Goal: Task Accomplishment & Management: Complete application form

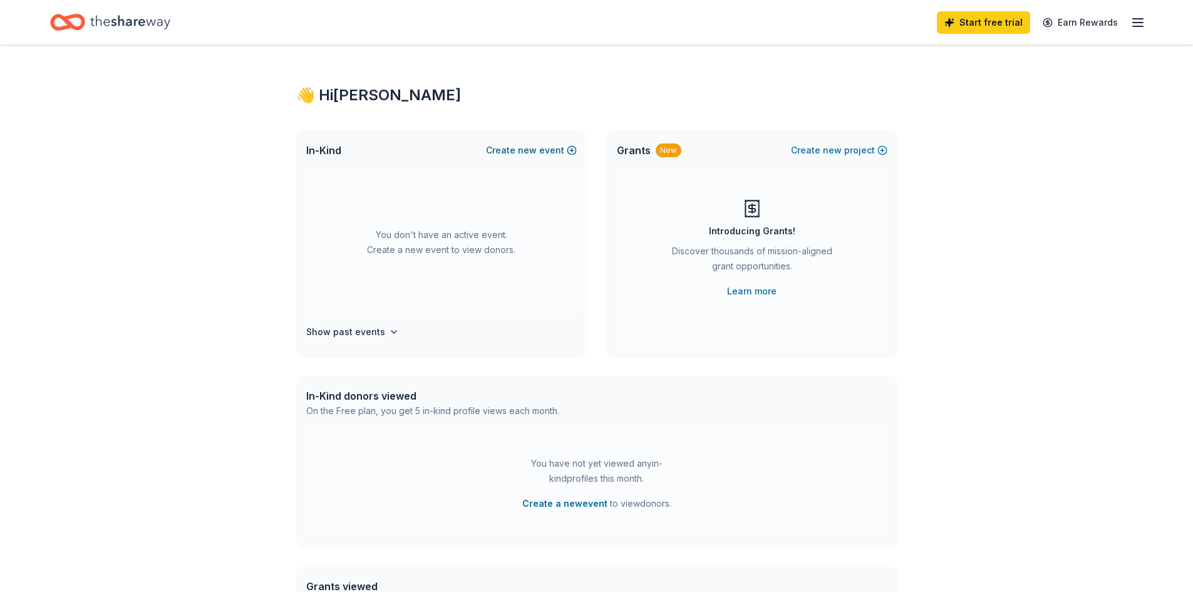
click at [567, 151] on button "Create new event" at bounding box center [531, 150] width 91 height 15
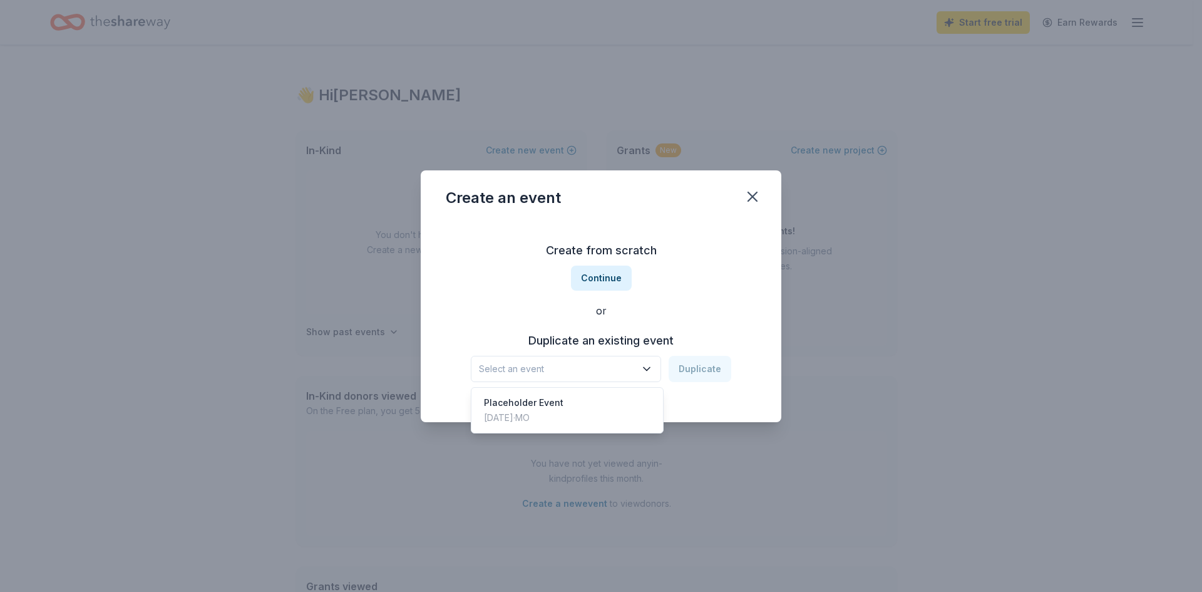
click at [600, 371] on span "Select an event" at bounding box center [557, 368] width 157 height 15
click at [626, 376] on span "Select an event" at bounding box center [557, 368] width 157 height 15
click at [598, 421] on div "Placeholder Event Jun 18, 2023 · MO" at bounding box center [567, 410] width 187 height 40
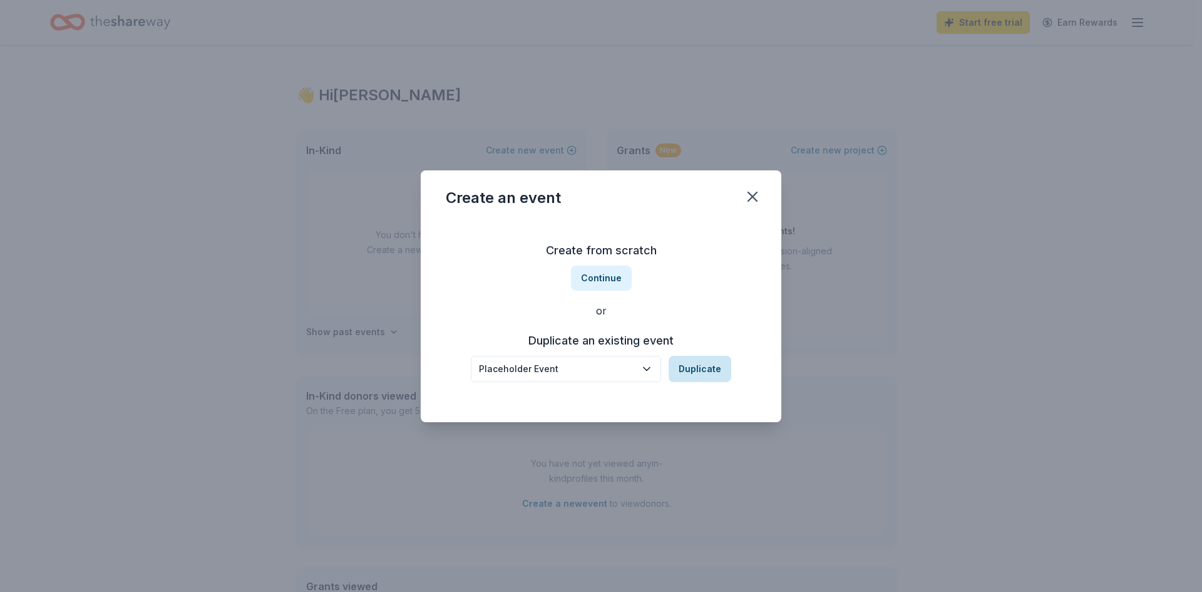
click at [693, 376] on button "Duplicate" at bounding box center [700, 369] width 63 height 26
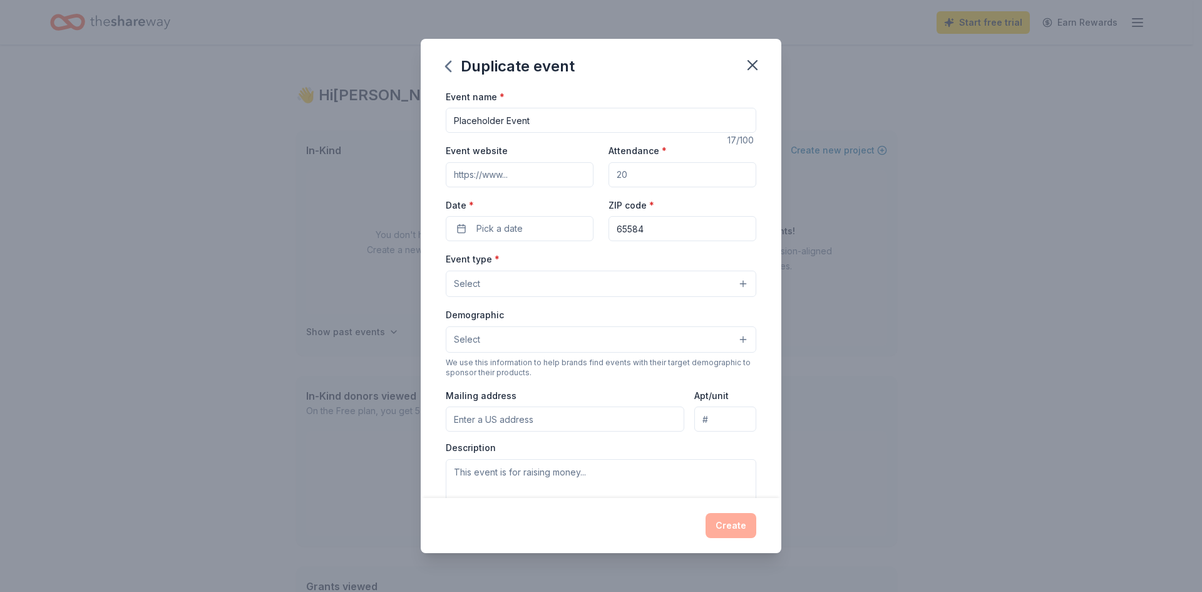
drag, startPoint x: 640, startPoint y: 179, endPoint x: 583, endPoint y: 188, distance: 57.7
click at [583, 188] on div "Event website Attendance * Date * Pick a date ZIP code * 65584" at bounding box center [601, 192] width 311 height 98
type input "50"
click at [491, 233] on span "Pick a date" at bounding box center [499, 228] width 46 height 15
click at [590, 265] on button "Go to next month" at bounding box center [585, 262] width 18 height 18
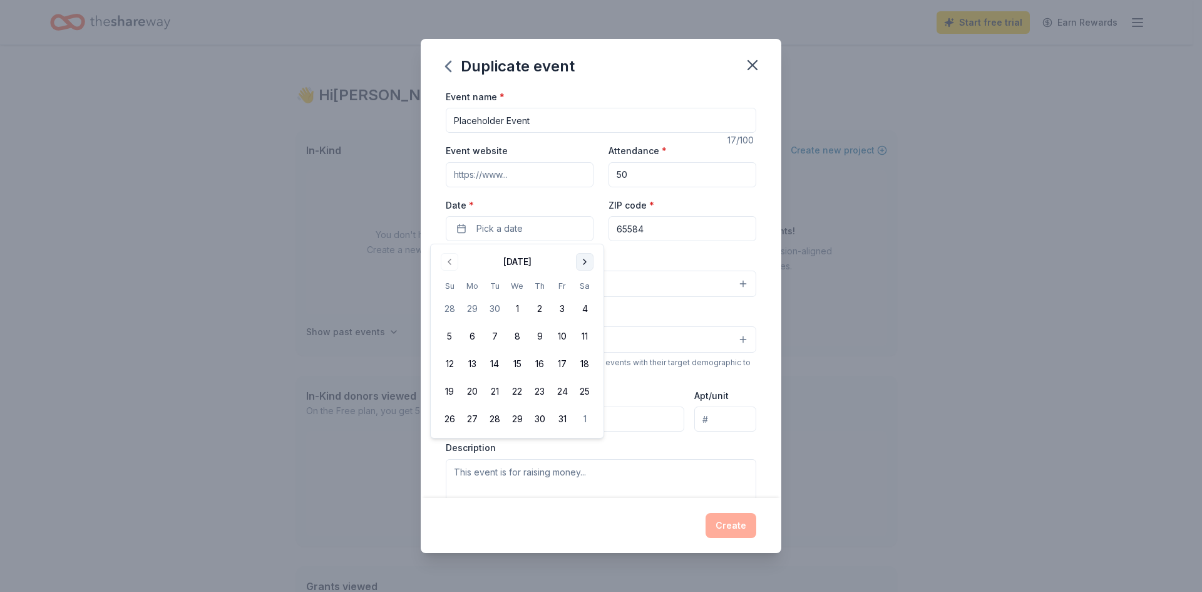
click at [590, 265] on button "Go to next month" at bounding box center [585, 262] width 18 height 18
click at [583, 309] on button "1" at bounding box center [584, 308] width 23 height 23
click at [553, 297] on div "Select" at bounding box center [601, 283] width 311 height 26
click at [558, 284] on button "Select" at bounding box center [601, 283] width 311 height 26
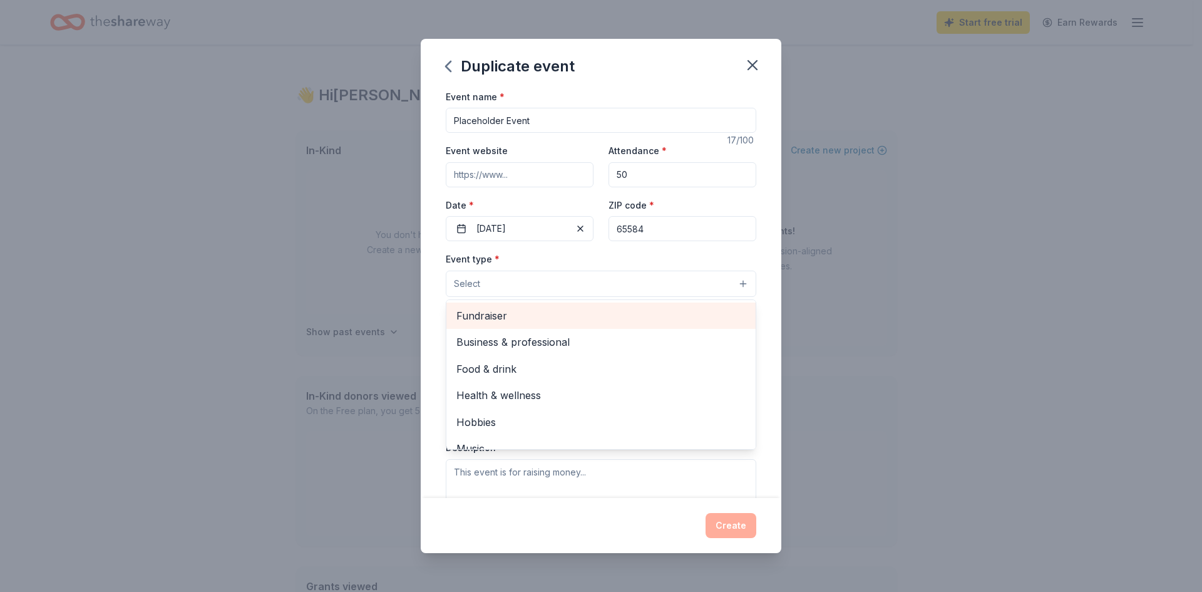
click at [546, 316] on span "Fundraiser" at bounding box center [600, 315] width 289 height 16
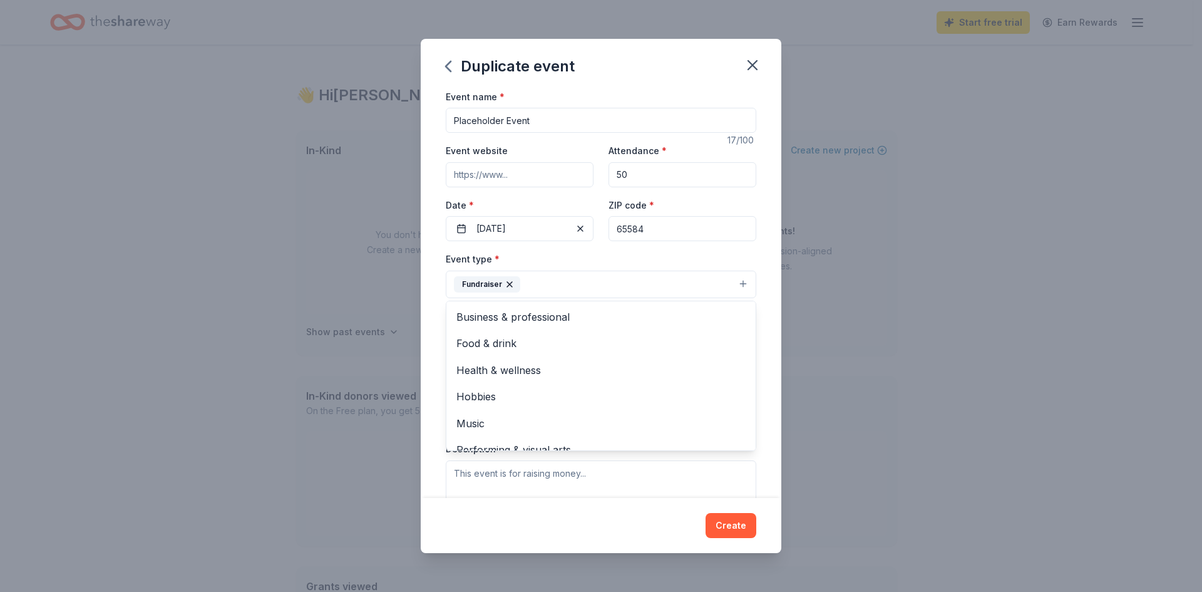
click at [876, 297] on div "Duplicate event Event name * Placeholder Event 17 /100 Event website Attendance…" at bounding box center [601, 296] width 1202 height 592
click at [663, 304] on div "Event type * Fundraiser Demographic Select We use this information to help bran…" at bounding box center [601, 383] width 311 height 265
click at [666, 289] on button "Fundraiser" at bounding box center [601, 284] width 311 height 28
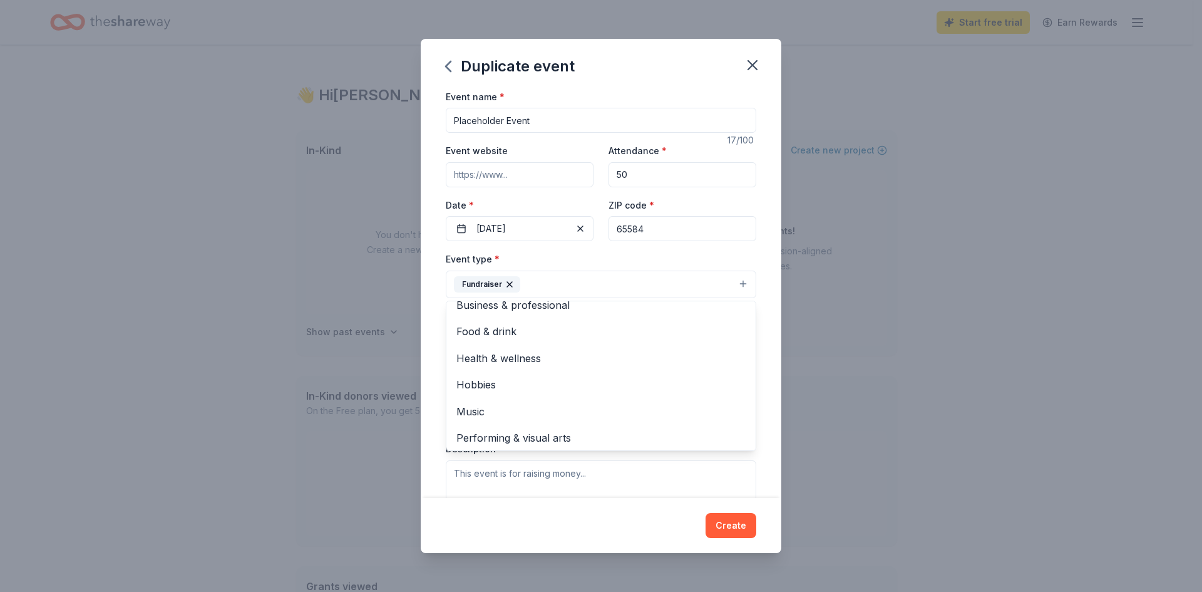
scroll to position [15, 0]
click at [513, 381] on span "Hobbies" at bounding box center [600, 381] width 289 height 16
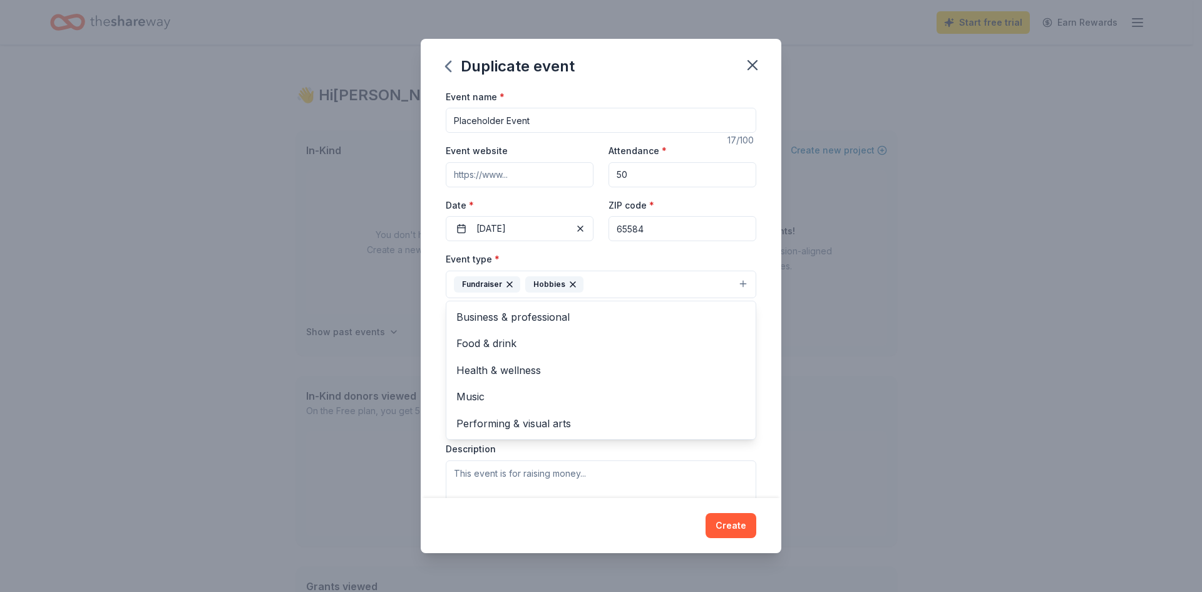
click at [901, 342] on div "Duplicate event Event name * Placeholder Event 17 /100 Event website Attendance…" at bounding box center [601, 296] width 1202 height 592
click at [572, 337] on button "Select" at bounding box center [601, 340] width 311 height 26
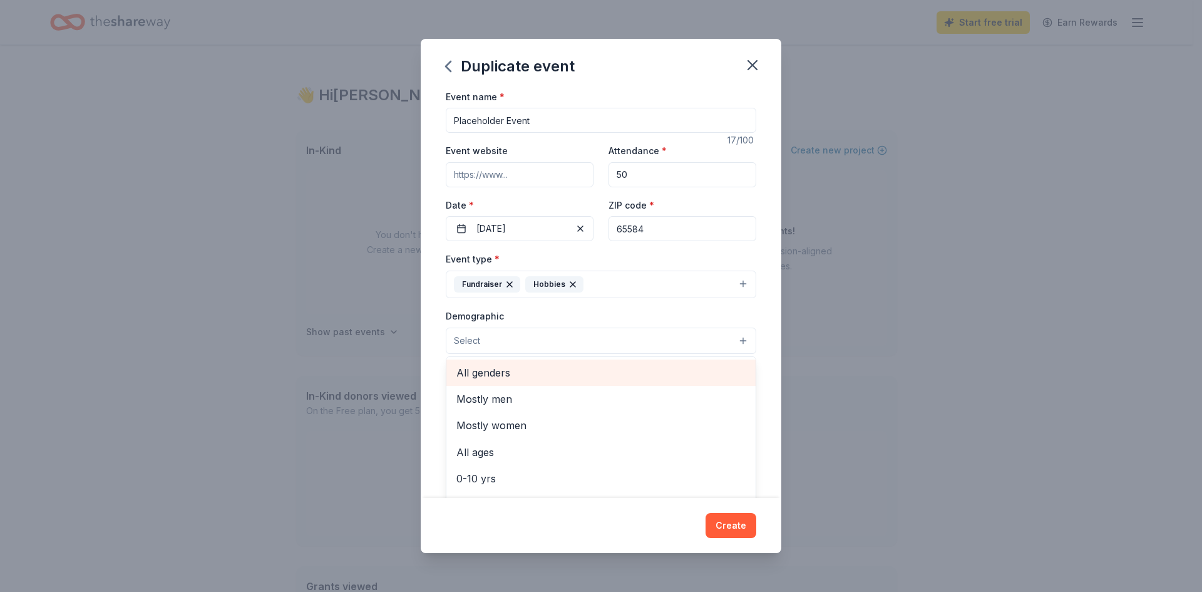
click at [551, 378] on span "All genders" at bounding box center [600, 372] width 289 height 16
click at [886, 441] on div "Duplicate event Event name * Placeholder Event 17 /100 Event website Attendance…" at bounding box center [601, 296] width 1202 height 592
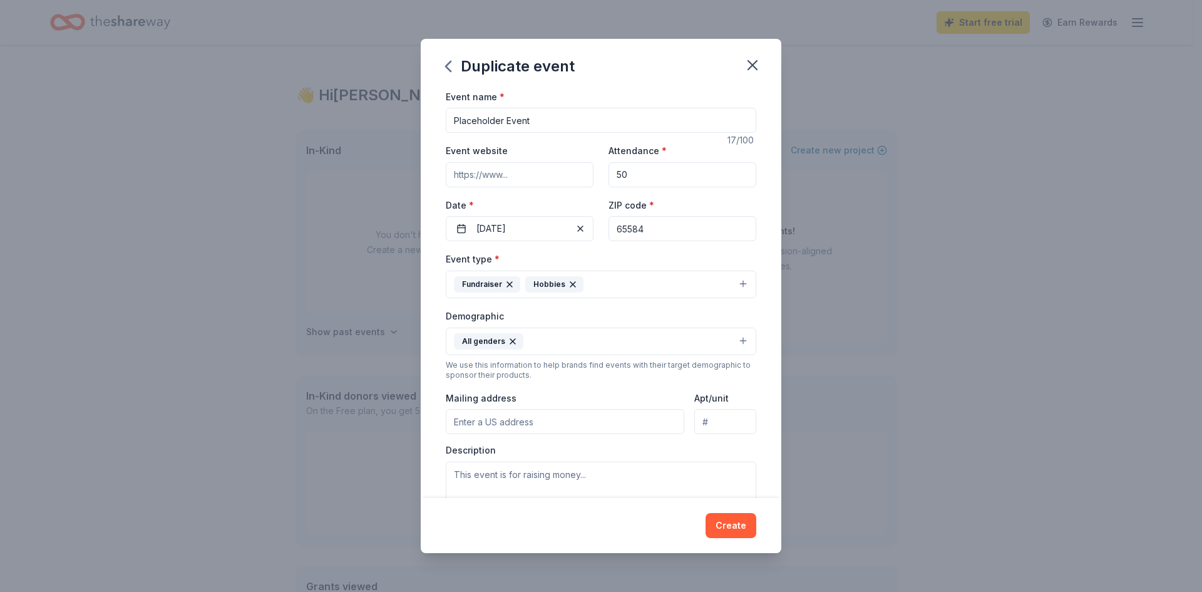
click at [643, 425] on input "Mailing address" at bounding box center [565, 421] width 239 height 25
click at [788, 439] on div "Duplicate event Event name * Placeholder Event 17 /100 Event website Attendance…" at bounding box center [601, 296] width 1202 height 592
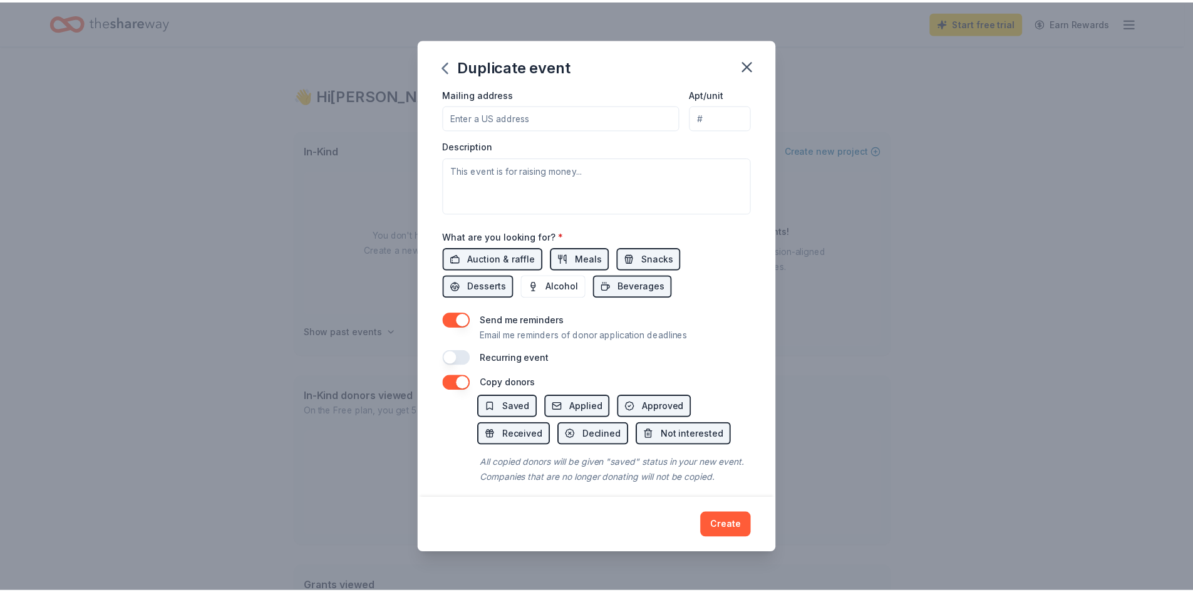
scroll to position [329, 0]
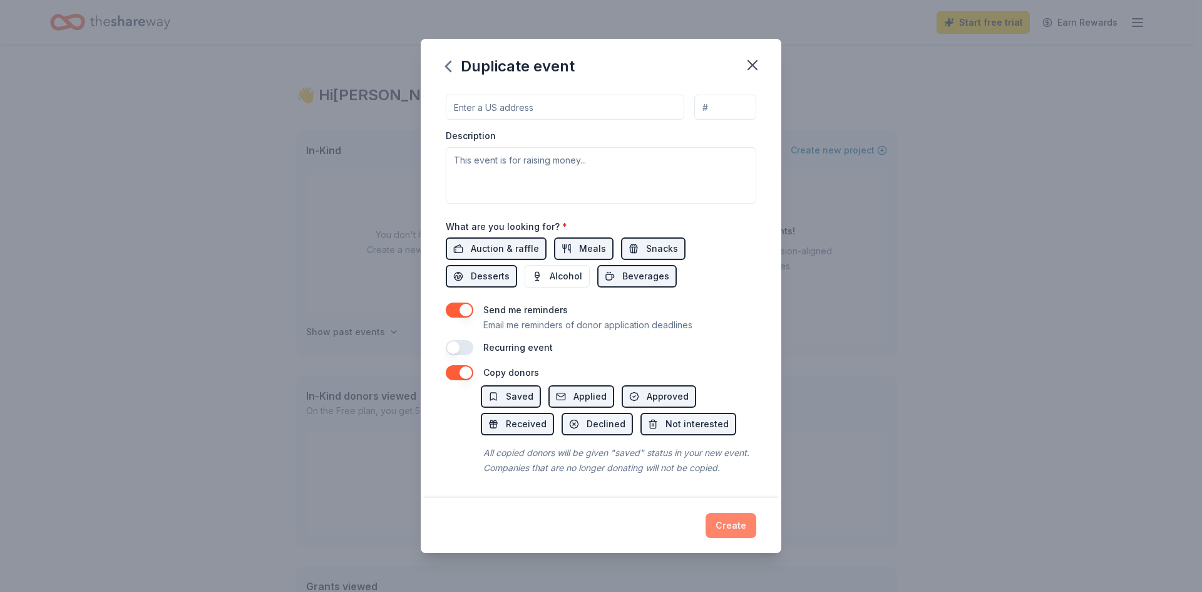
click at [739, 535] on button "Create" at bounding box center [731, 525] width 51 height 25
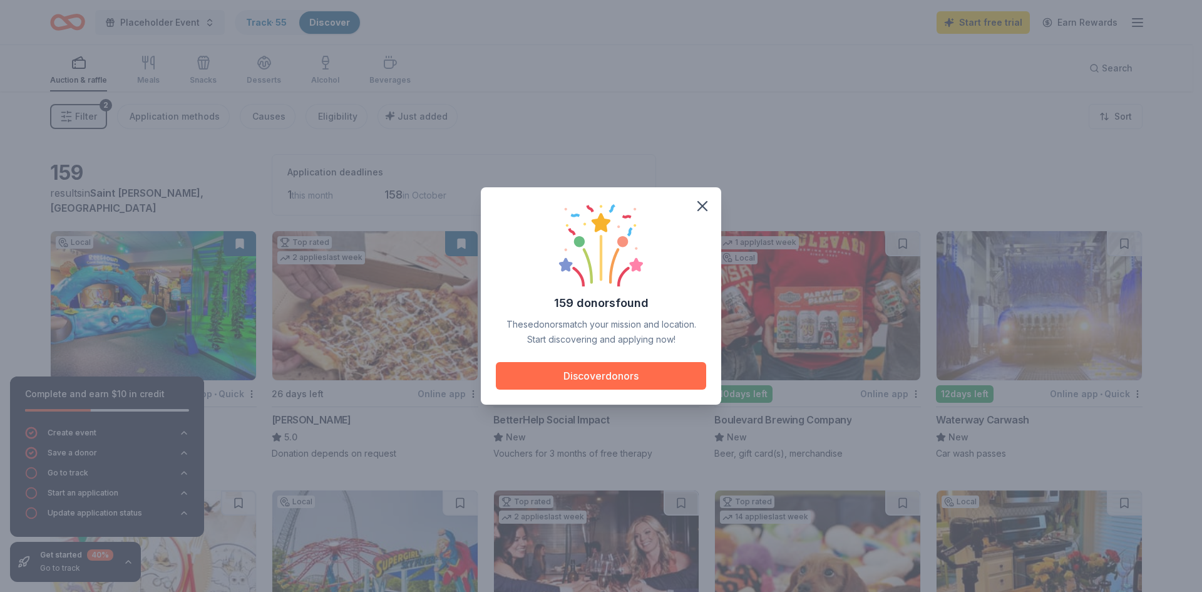
click at [631, 367] on button "Discover donors" at bounding box center [601, 376] width 210 height 28
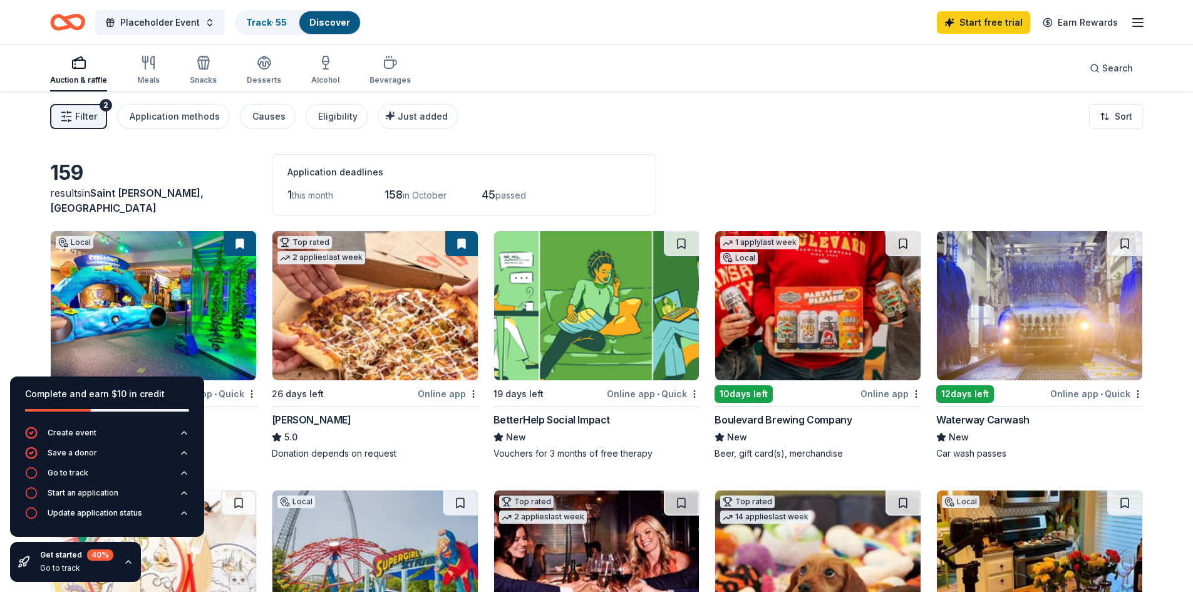
click at [127, 563] on icon "button" at bounding box center [128, 562] width 10 height 10
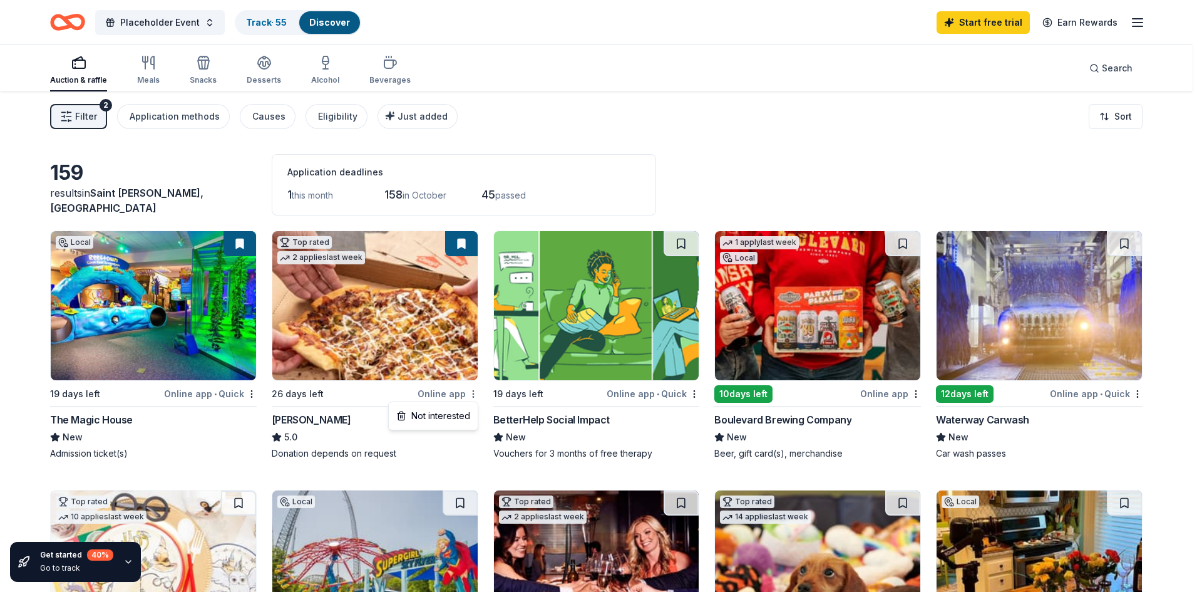
click at [473, 396] on html "Placeholder Event Track · 55 Discover Start free trial Earn Rewards Auction & r…" at bounding box center [601, 296] width 1202 height 592
click at [455, 242] on html "Placeholder Event Track · 55 Discover Start free trial Earn Rewards Auction & r…" at bounding box center [601, 296] width 1202 height 592
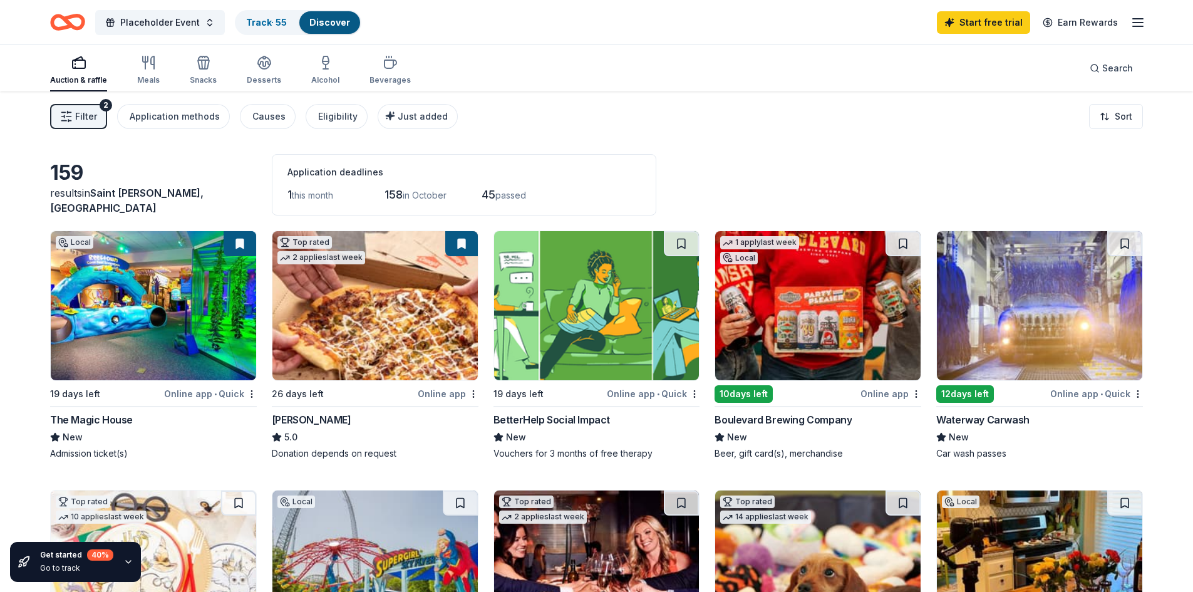
click at [459, 249] on button at bounding box center [461, 243] width 33 height 25
click at [463, 242] on button at bounding box center [461, 243] width 33 height 25
click at [244, 242] on button at bounding box center [239, 243] width 33 height 25
click at [452, 241] on button at bounding box center [461, 243] width 33 height 25
click at [405, 300] on img at bounding box center [374, 305] width 205 height 149
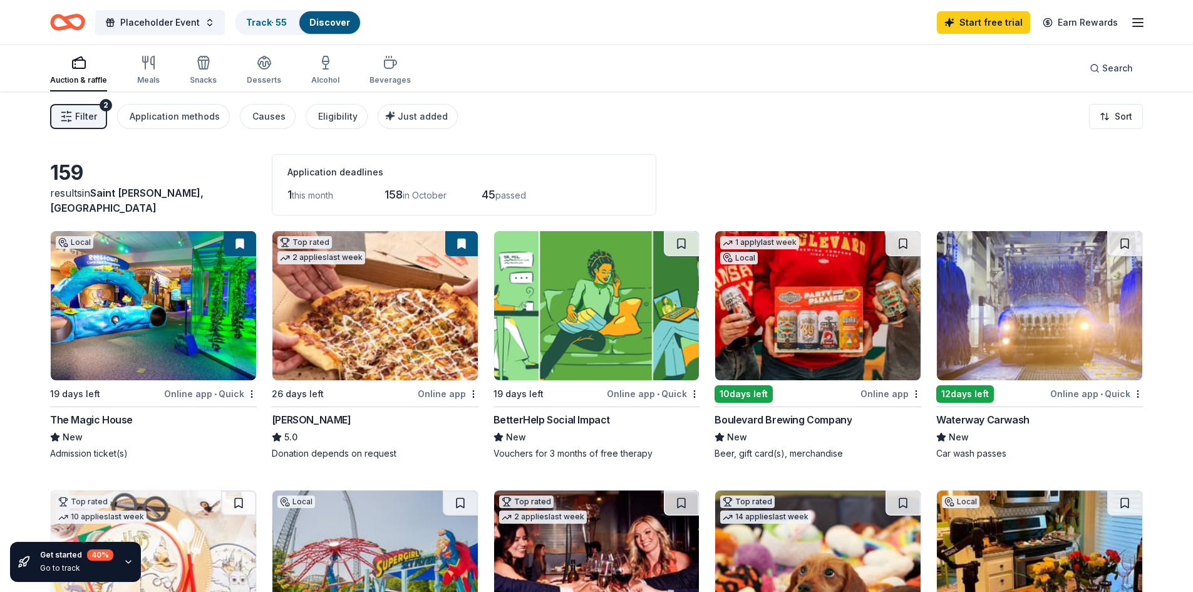
click at [212, 305] on img at bounding box center [153, 305] width 205 height 149
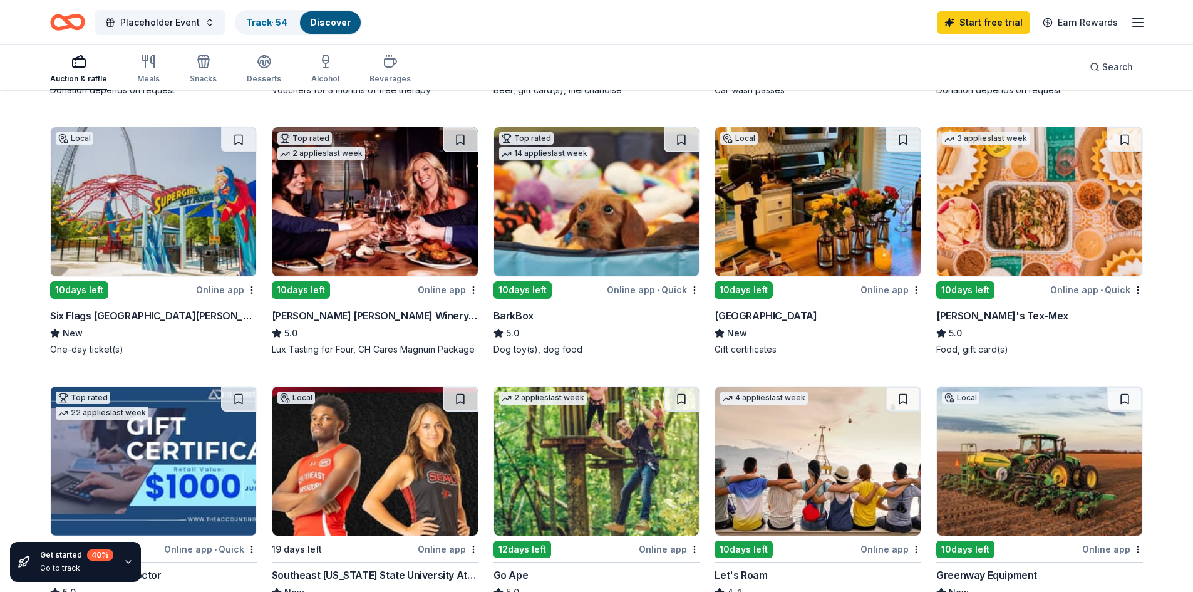
scroll to position [366, 0]
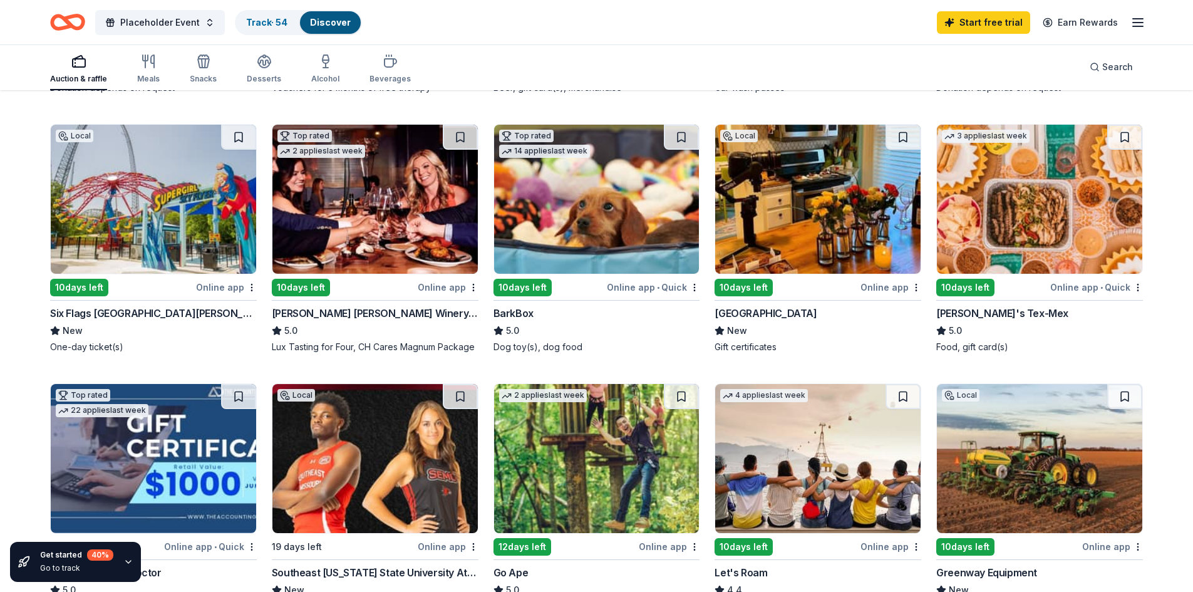
click at [599, 245] on img at bounding box center [596, 199] width 205 height 149
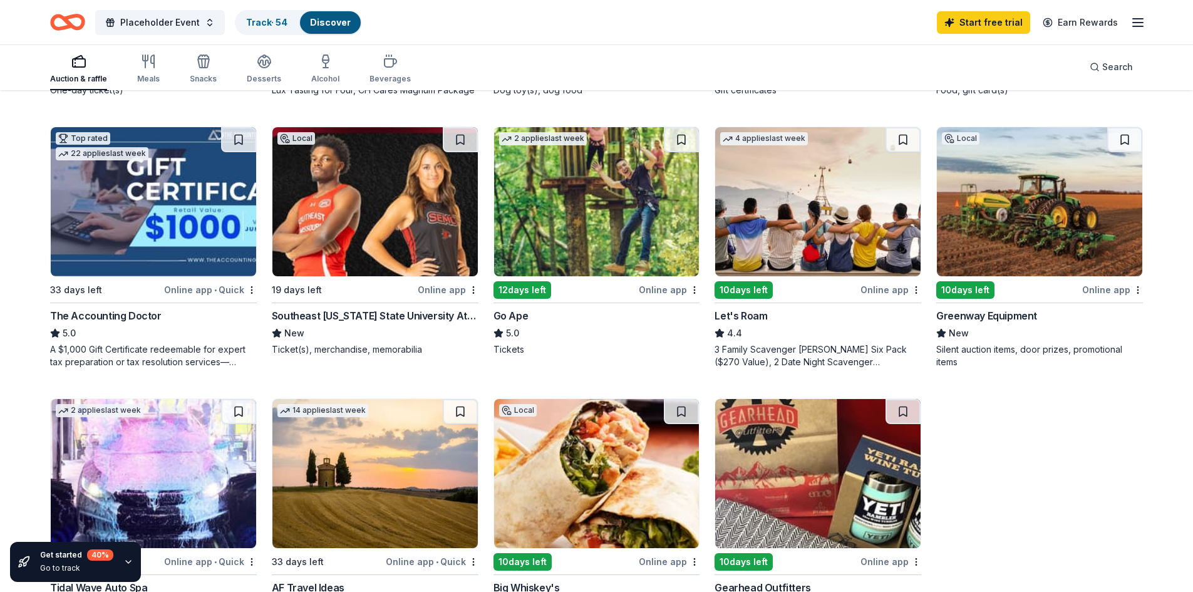
scroll to position [626, 0]
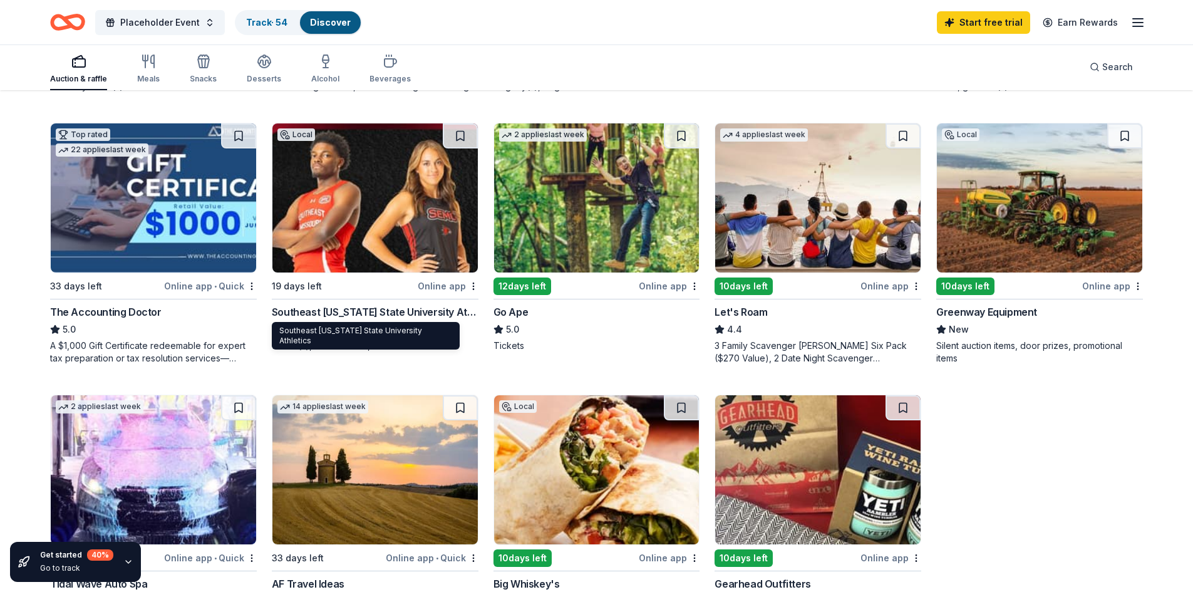
click at [363, 317] on div "Southeast Missouri State University Athletics" at bounding box center [375, 311] width 207 height 15
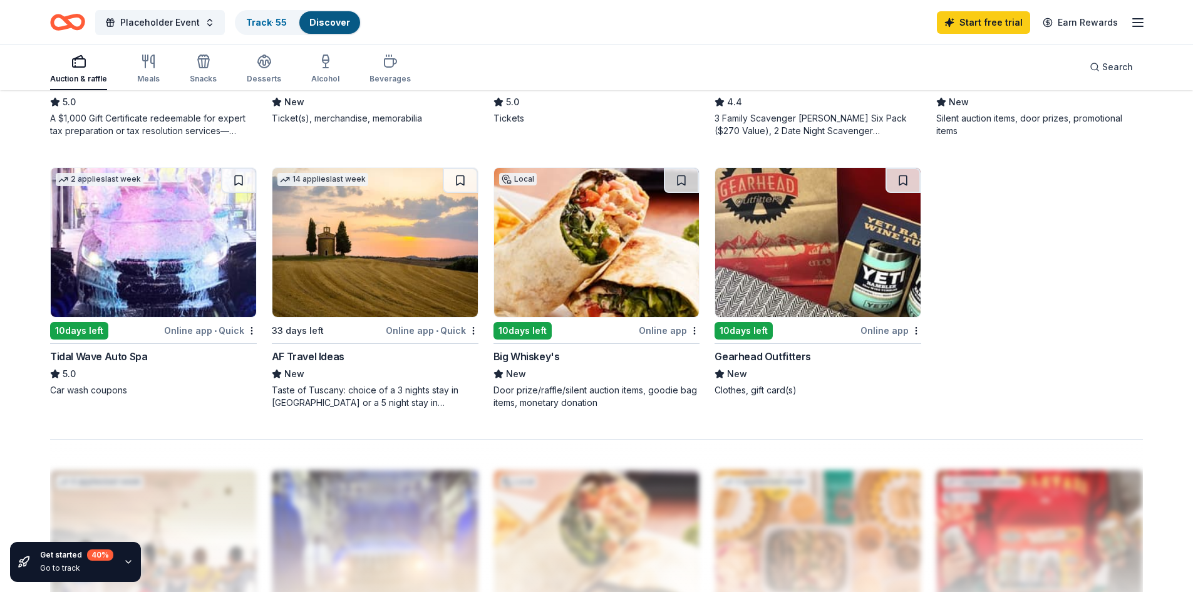
scroll to position [855, 0]
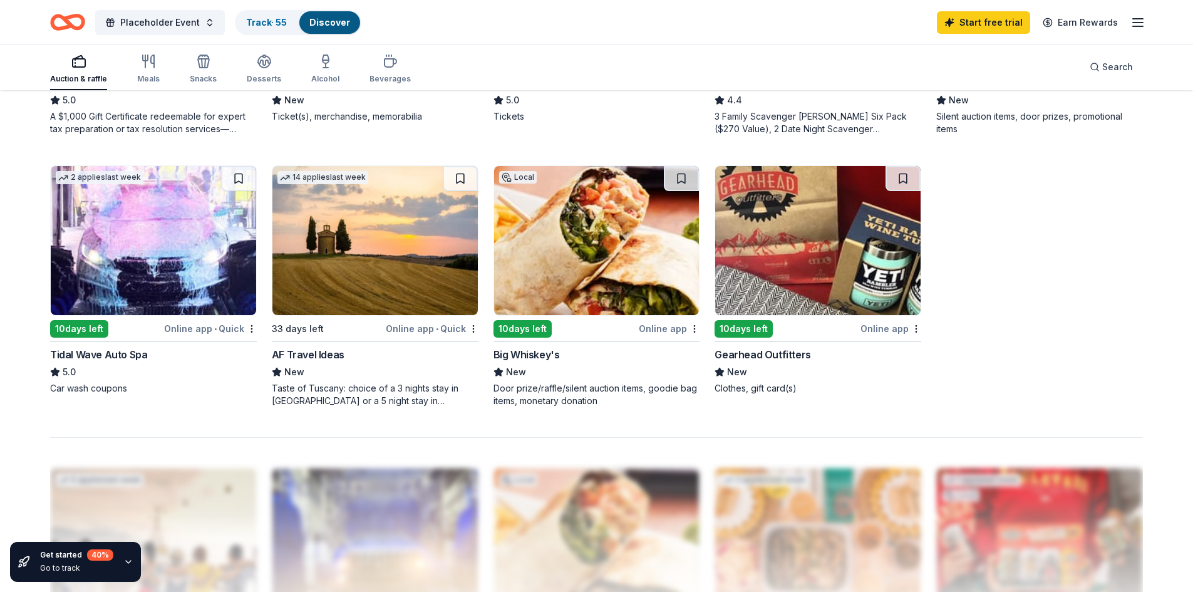
click at [797, 354] on div "Gearhead Outfitters" at bounding box center [762, 354] width 96 height 15
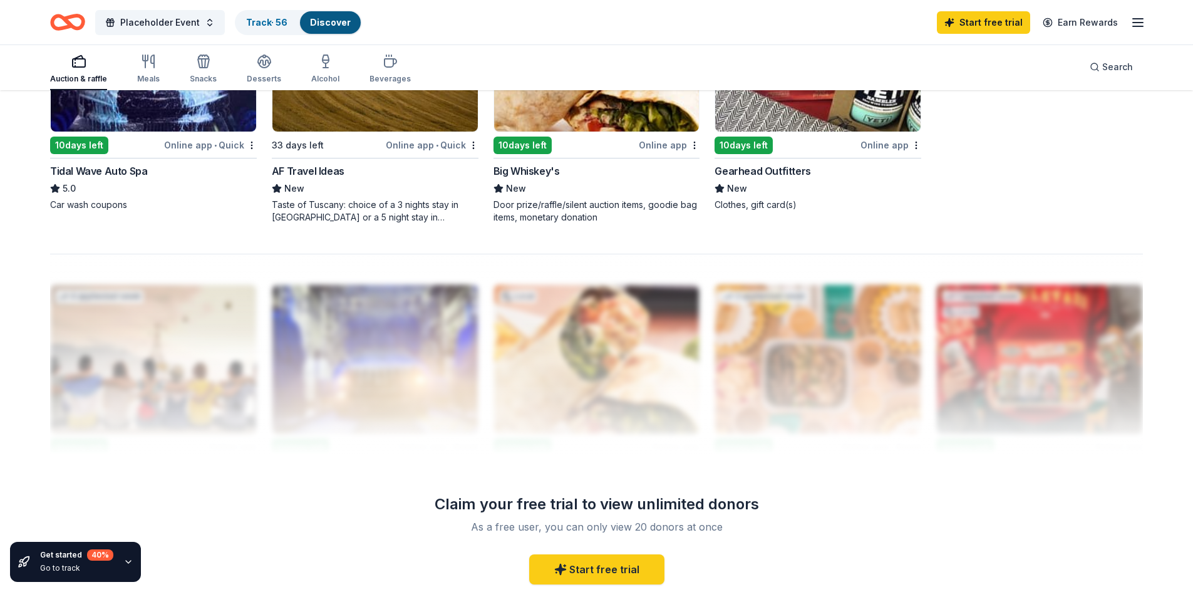
scroll to position [1203, 0]
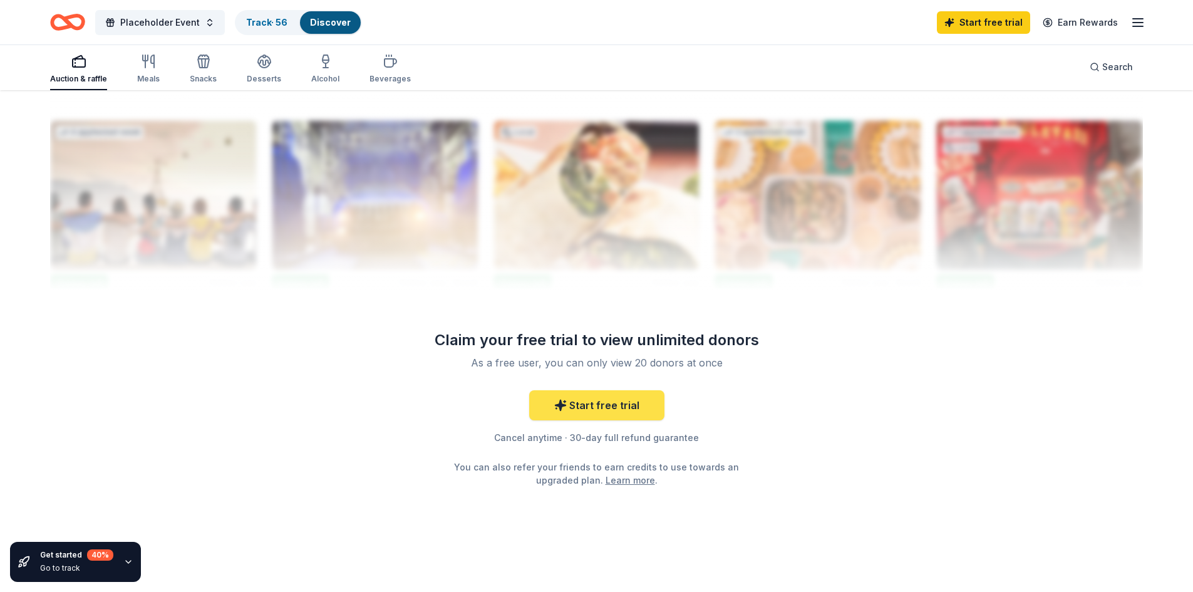
click at [634, 405] on link "Start free trial" at bounding box center [596, 405] width 135 height 30
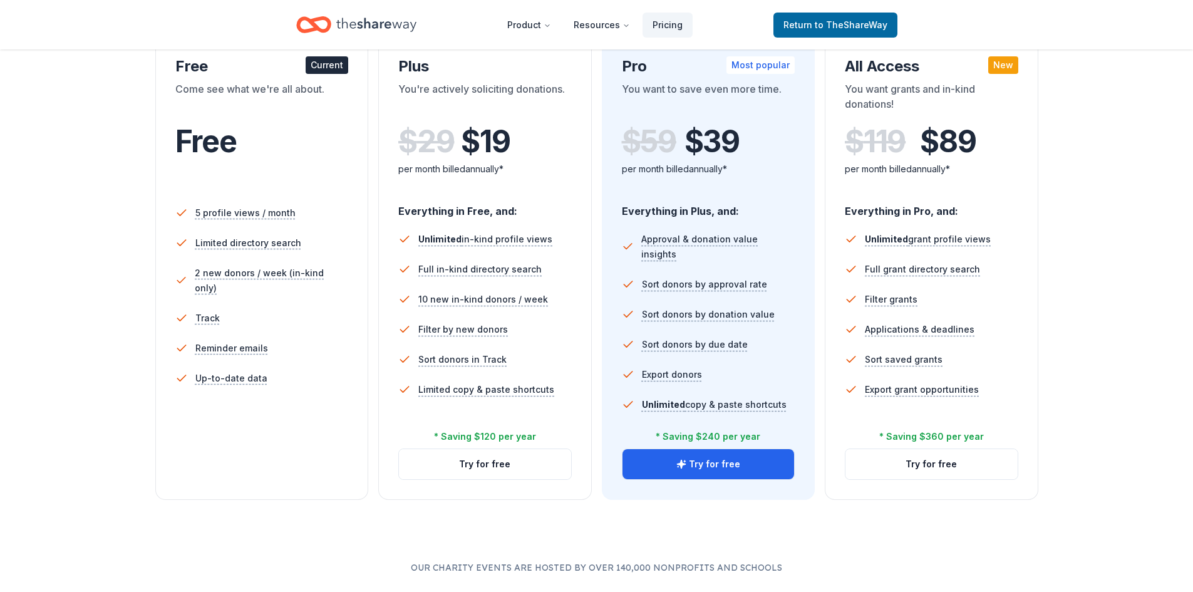
scroll to position [235, 0]
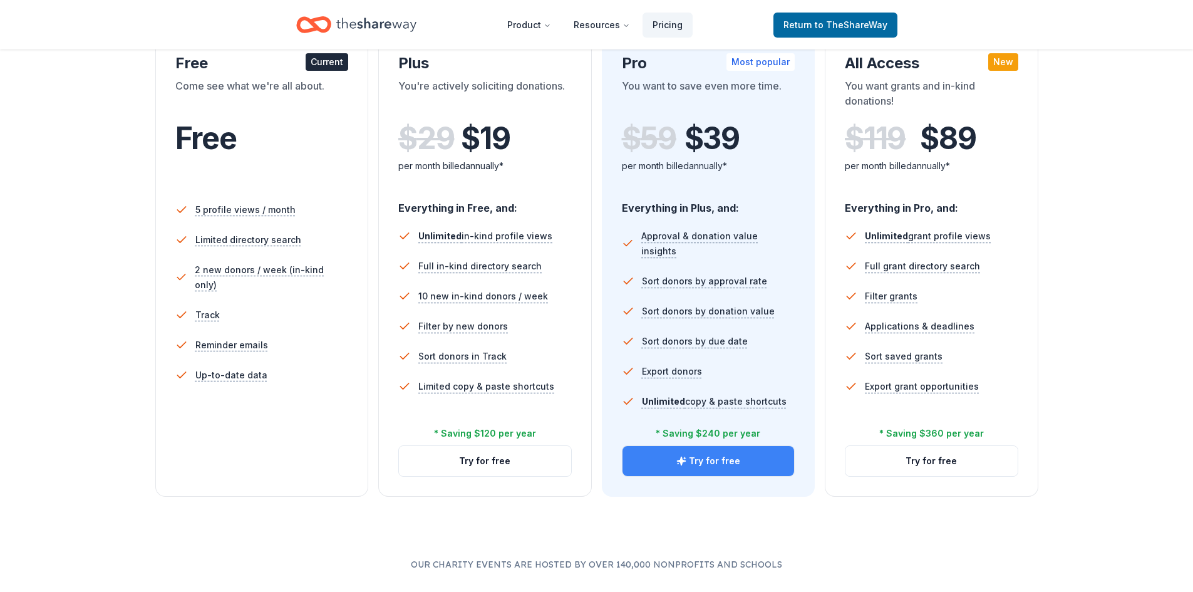
click at [740, 465] on button "Try for free" at bounding box center [708, 461] width 172 height 30
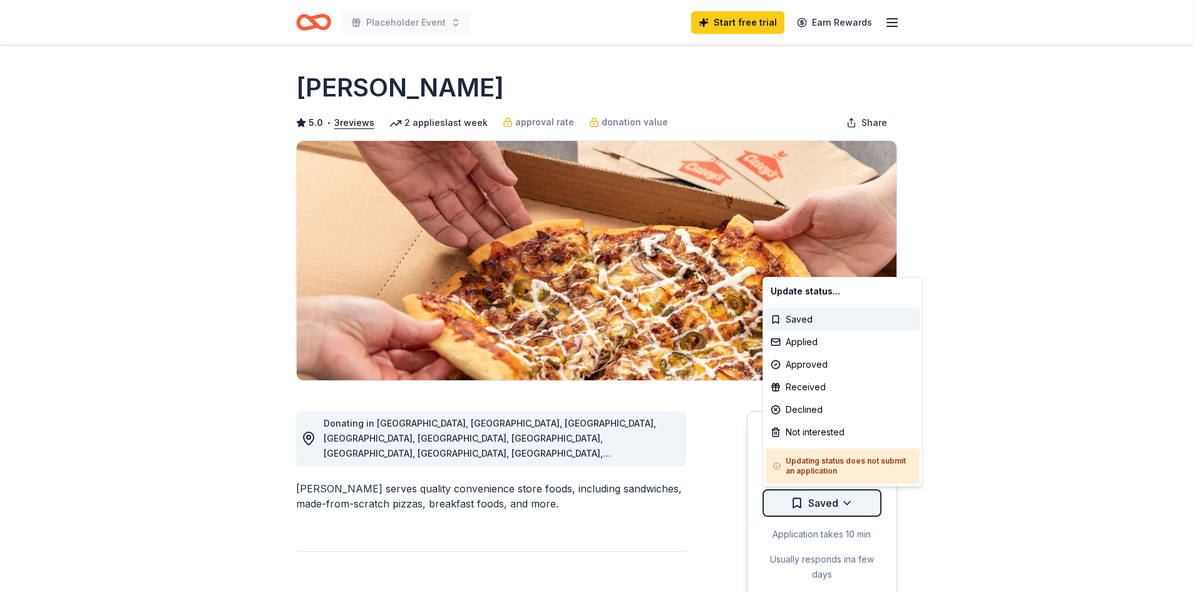
click at [838, 508] on html "Placeholder Event Start free trial Earn Rewards Due [DATE] Share [PERSON_NAME] …" at bounding box center [601, 296] width 1202 height 592
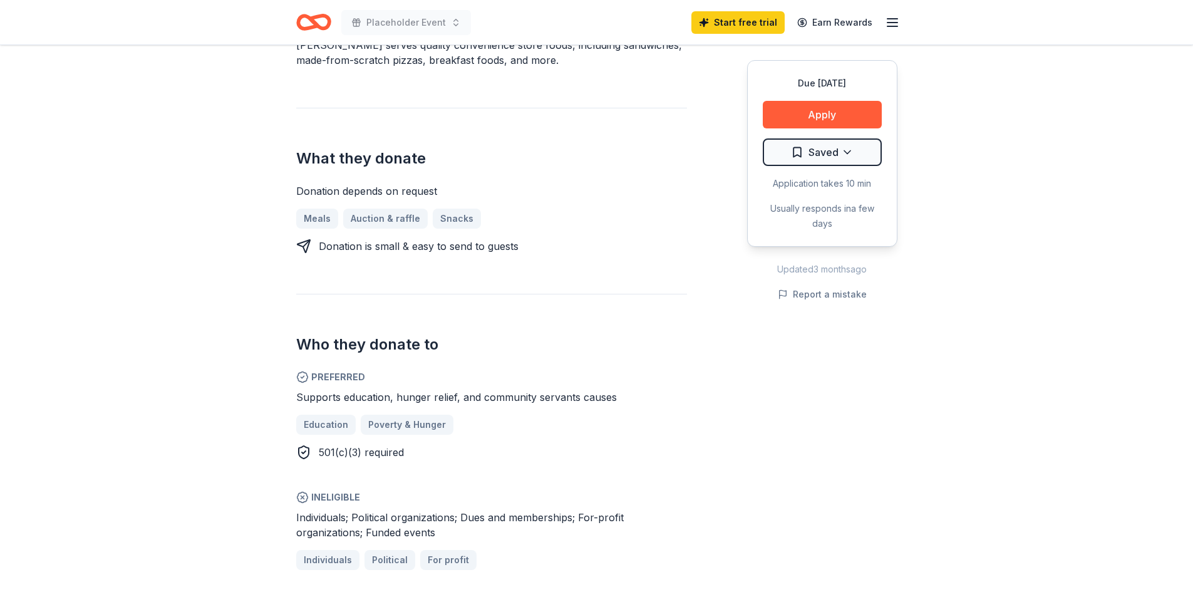
scroll to position [389, 0]
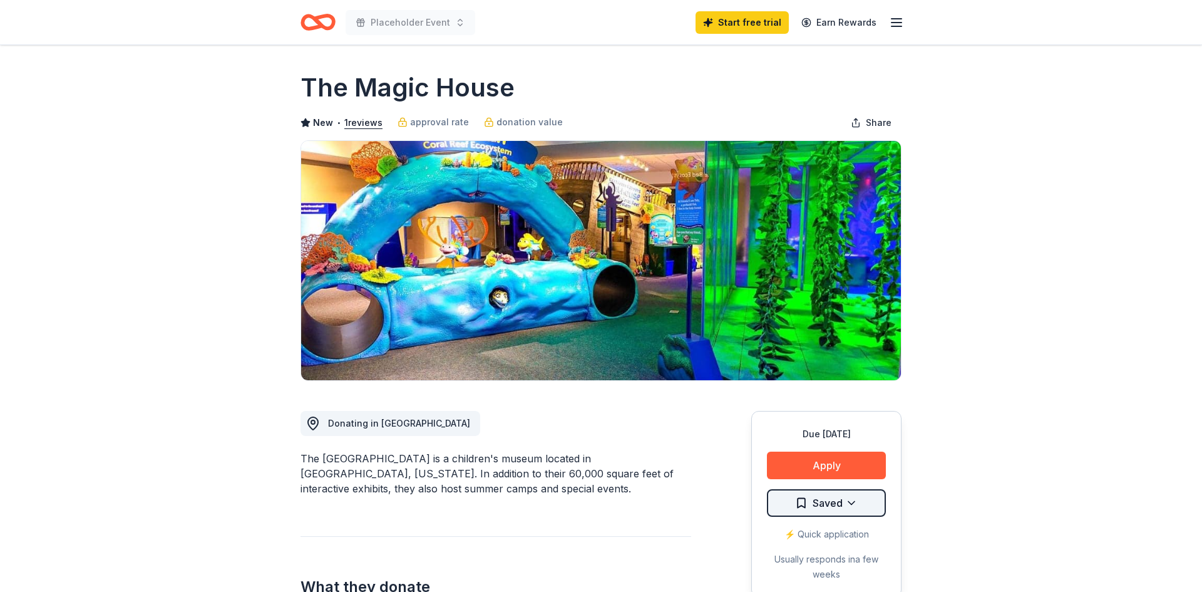
click at [857, 513] on html "Placeholder Event Start free trial Earn Rewards Due in 19 days Share The Magic …" at bounding box center [601, 296] width 1202 height 592
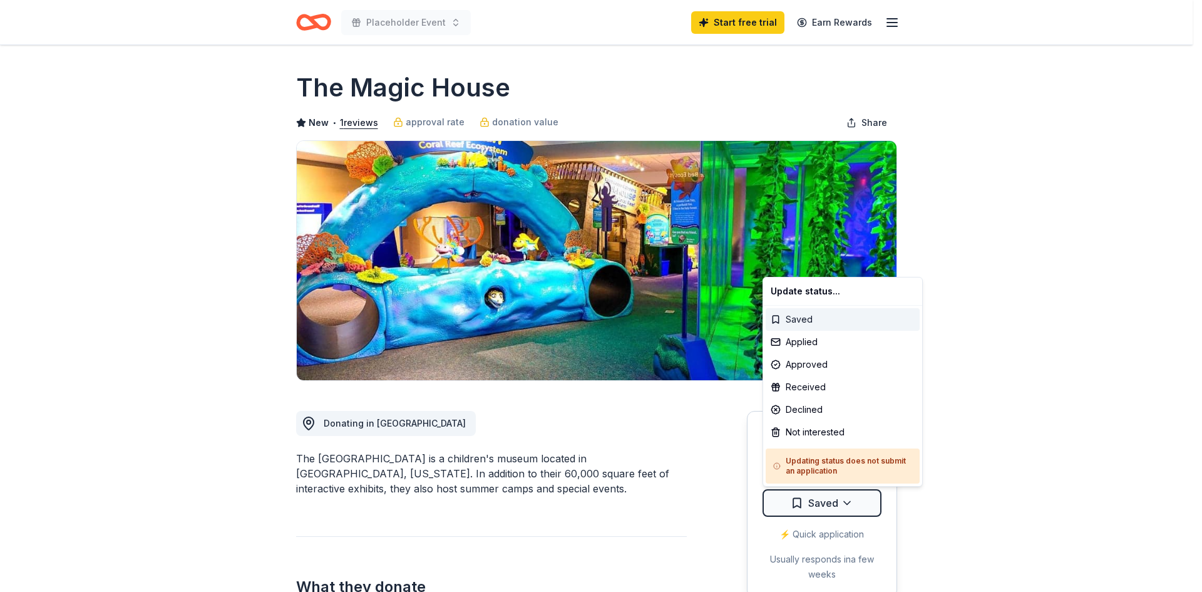
click at [816, 322] on div "Saved" at bounding box center [843, 319] width 154 height 23
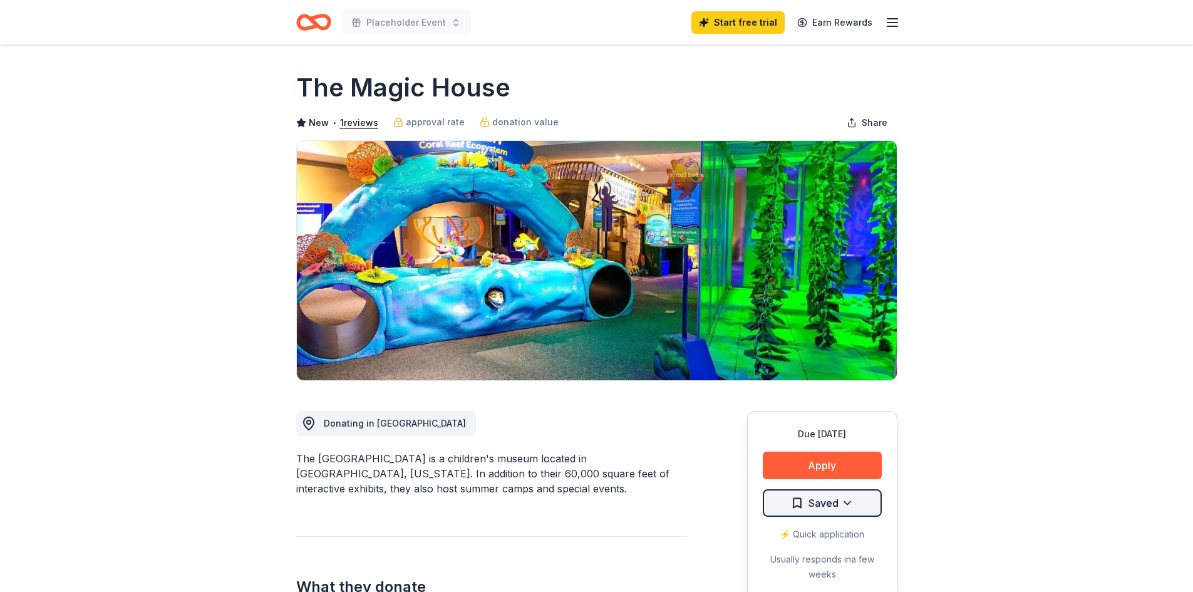
click at [818, 510] on html "Placeholder Event Start free trial Earn Rewards Due in 19 days Share The Magic …" at bounding box center [596, 296] width 1193 height 592
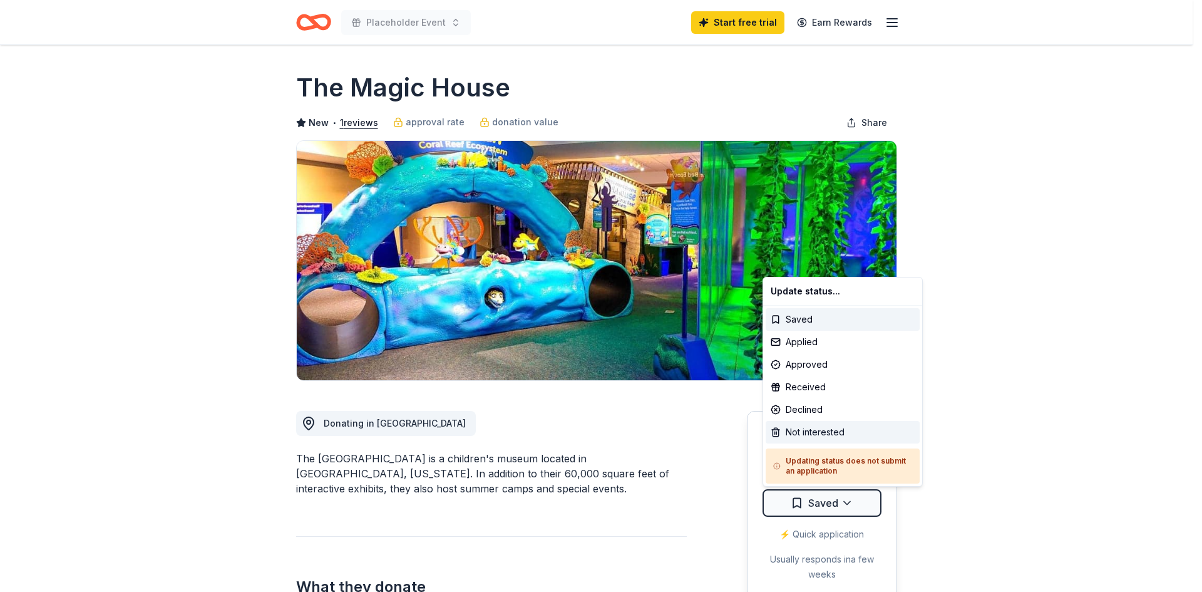
click at [821, 430] on div "Not interested" at bounding box center [843, 432] width 154 height 23
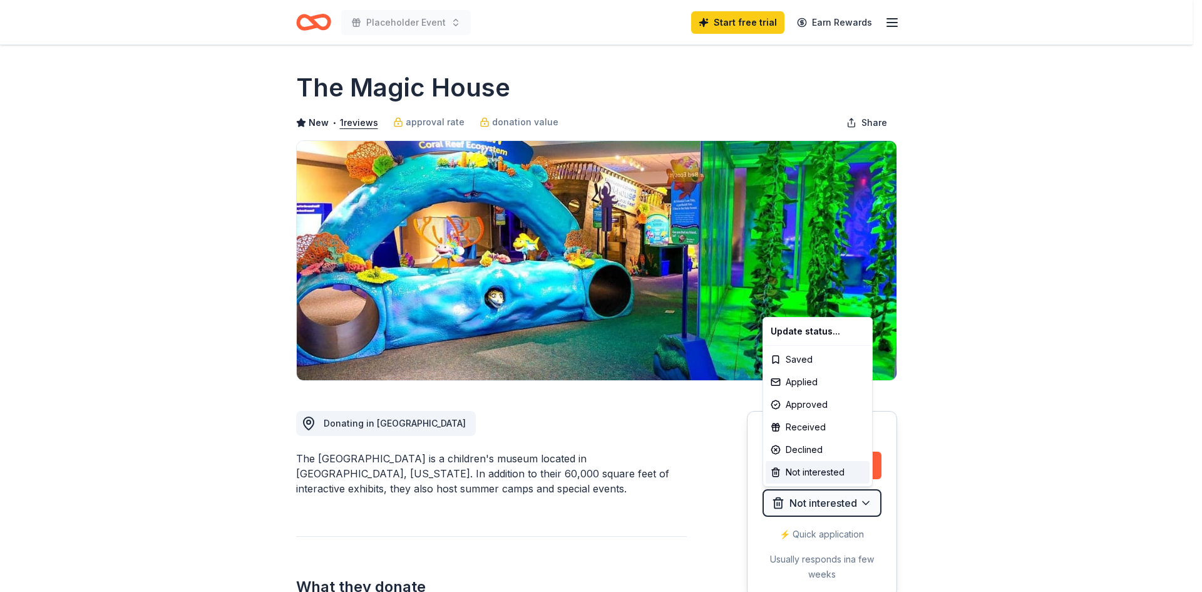
click at [518, 414] on html "Placeholder Event Start free trial Earn Rewards Due in 19 days Share The Magic …" at bounding box center [601, 296] width 1202 height 592
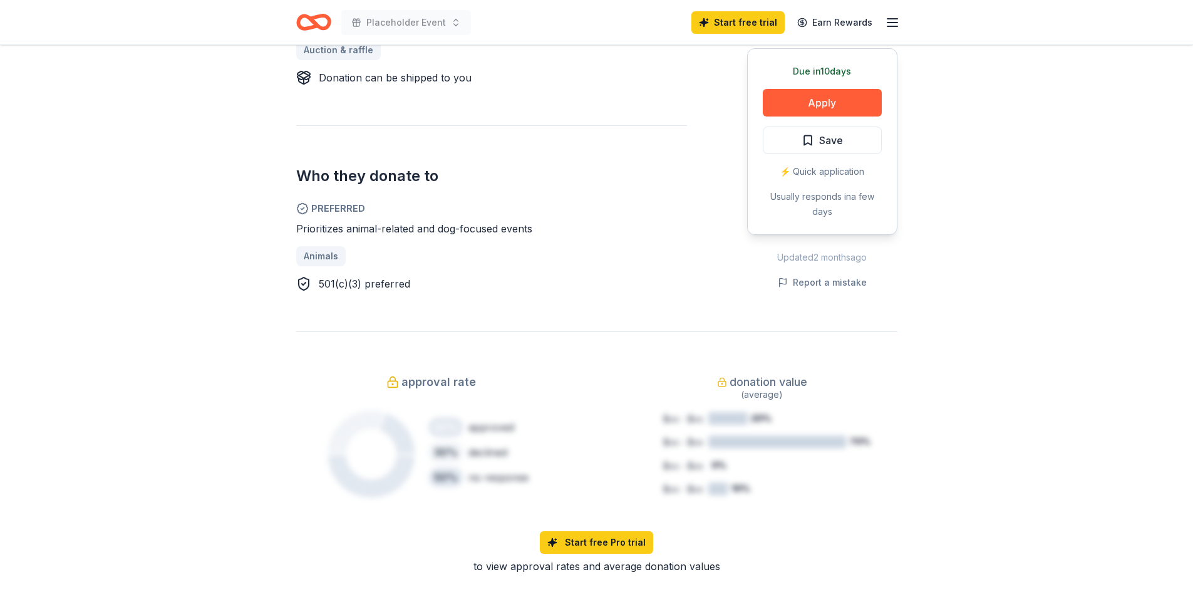
scroll to position [604, 0]
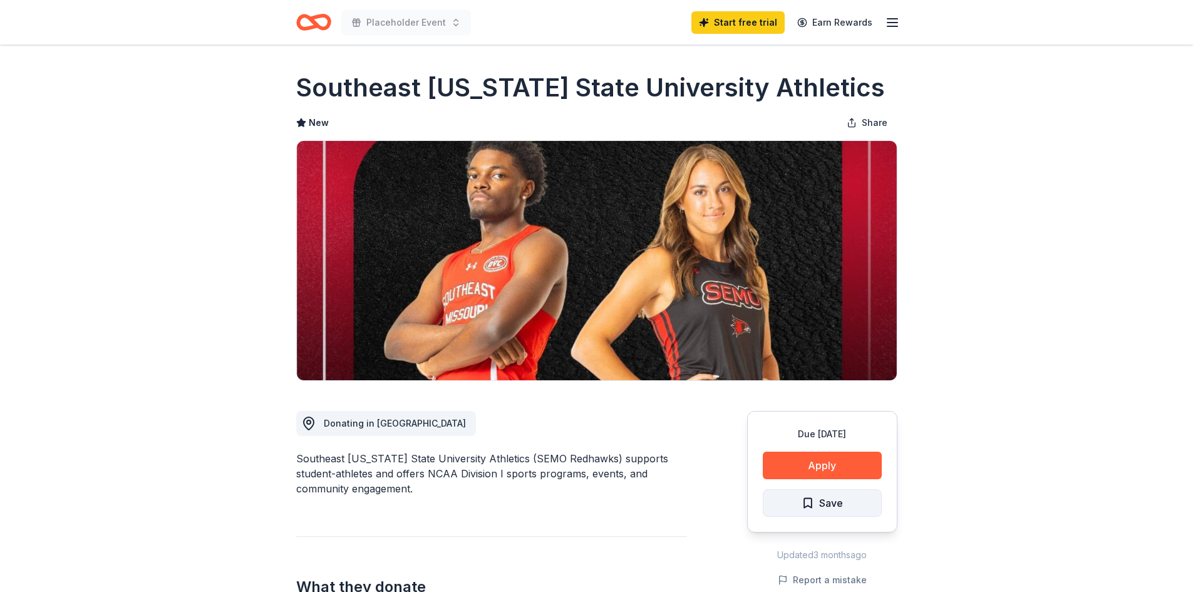
click at [862, 511] on button "Save" at bounding box center [822, 503] width 119 height 28
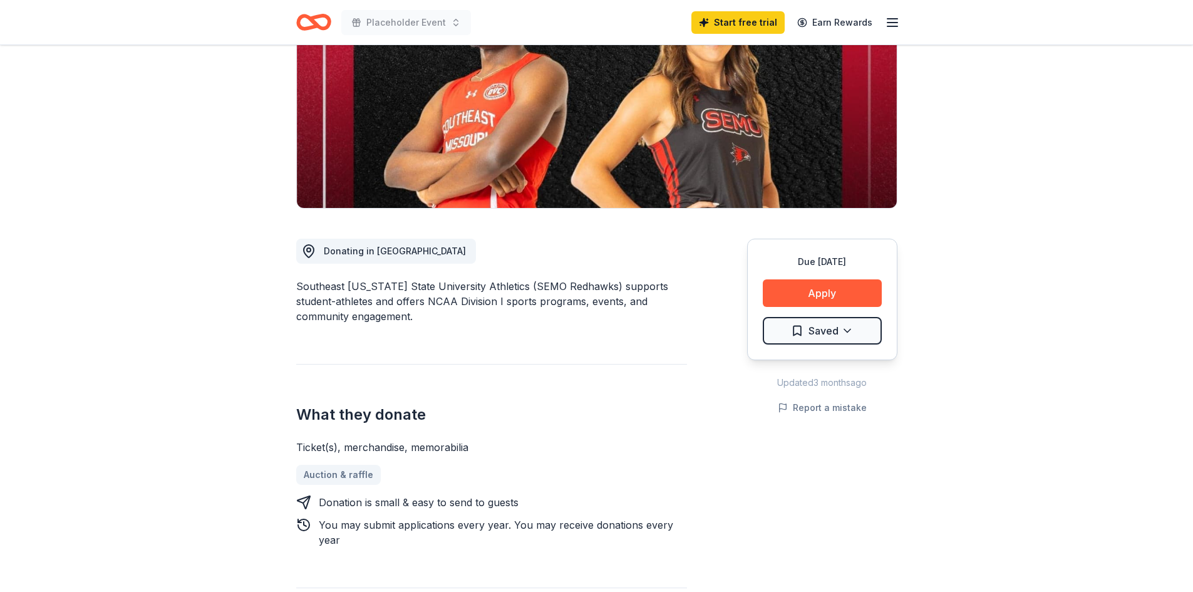
scroll to position [157, 0]
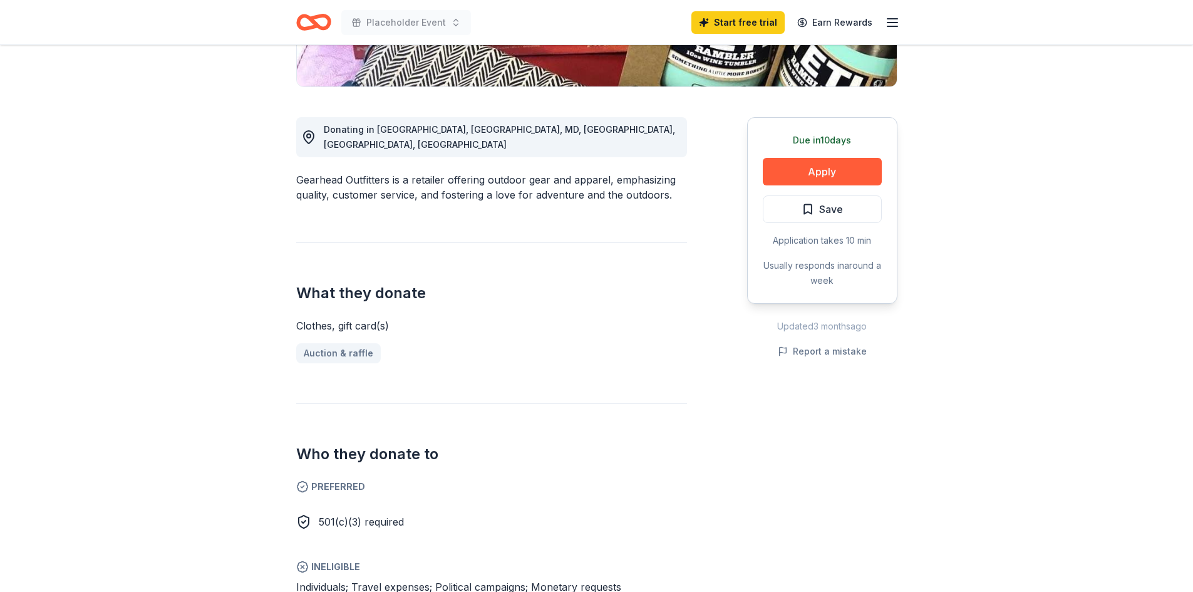
scroll to position [8, 0]
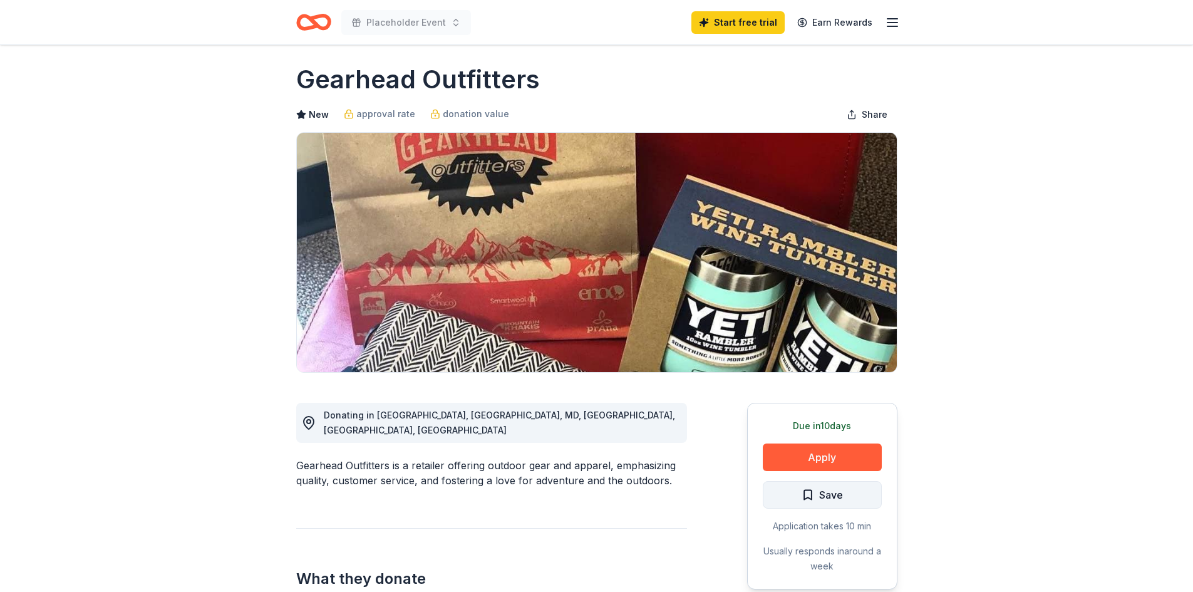
click at [873, 493] on button "Save" at bounding box center [822, 495] width 119 height 28
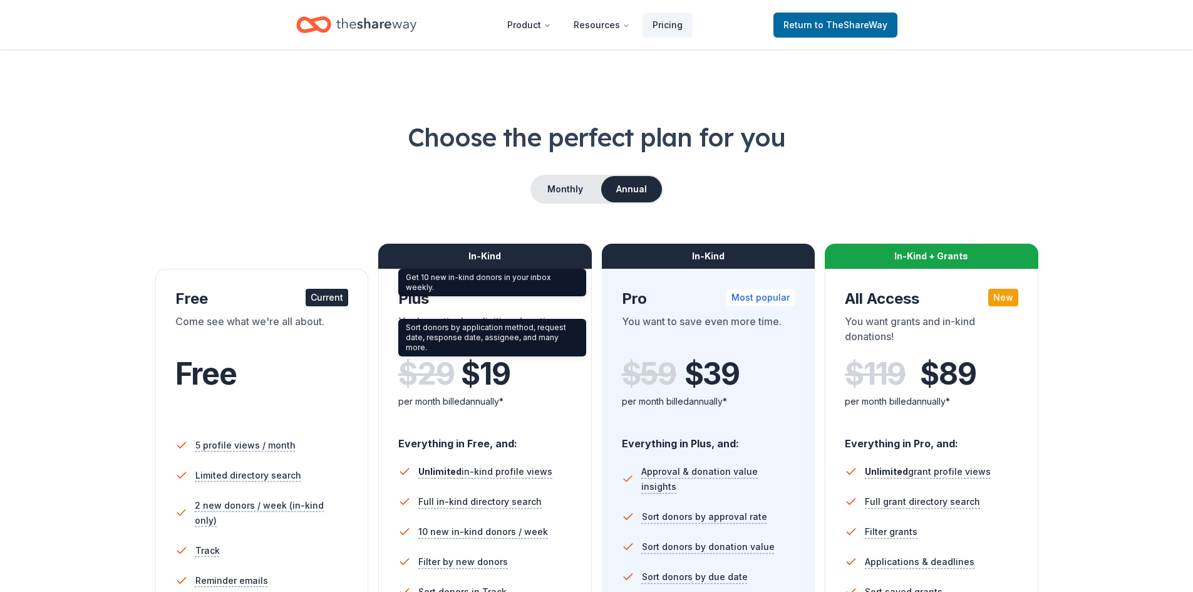
scroll to position [235, 0]
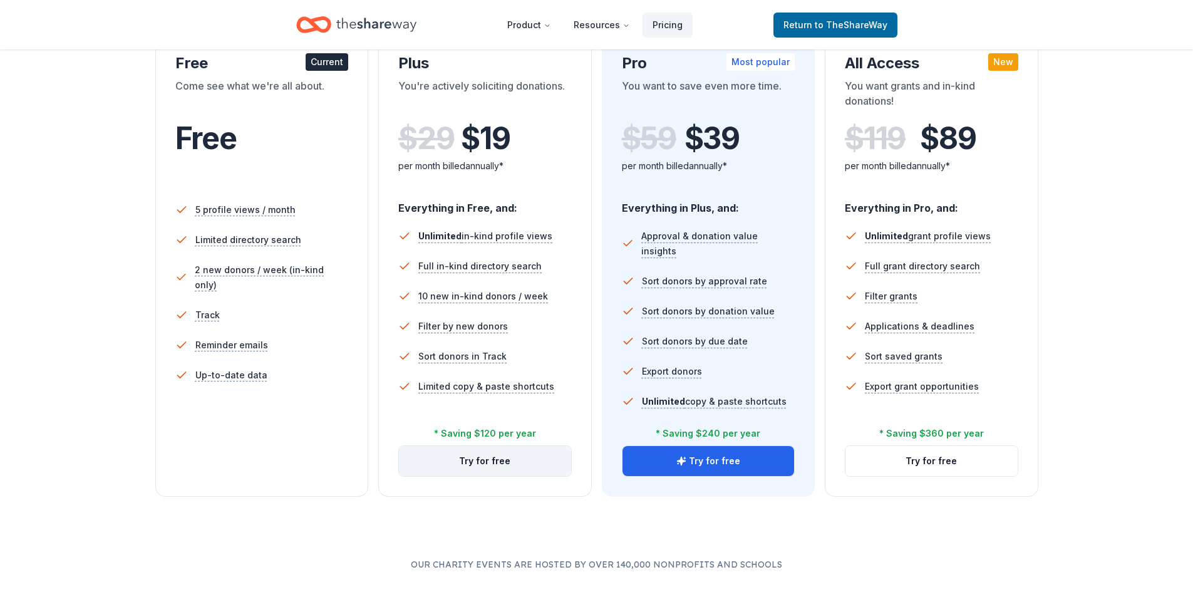
click at [483, 461] on button "Try for free" at bounding box center [485, 461] width 172 height 30
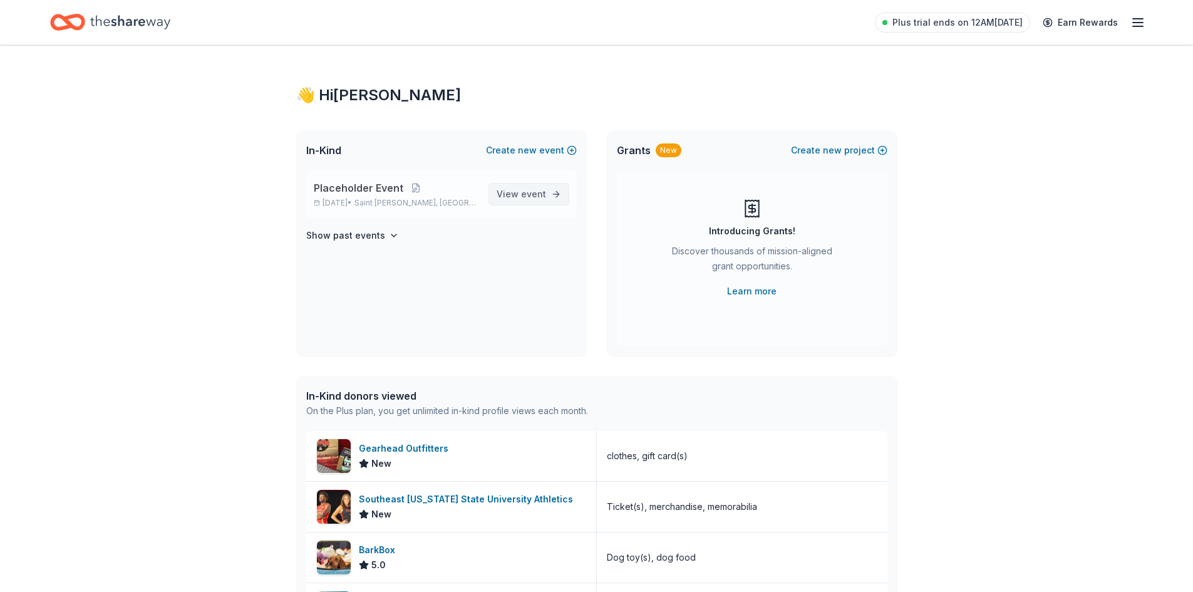
click at [545, 187] on span "View event" at bounding box center [520, 194] width 49 height 15
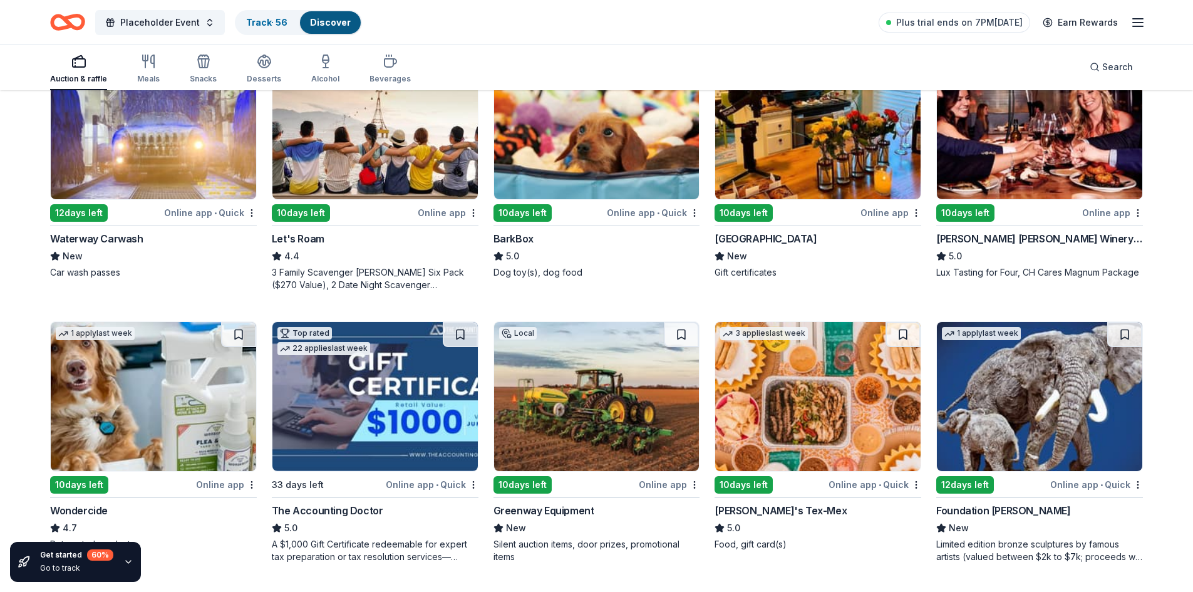
scroll to position [434, 0]
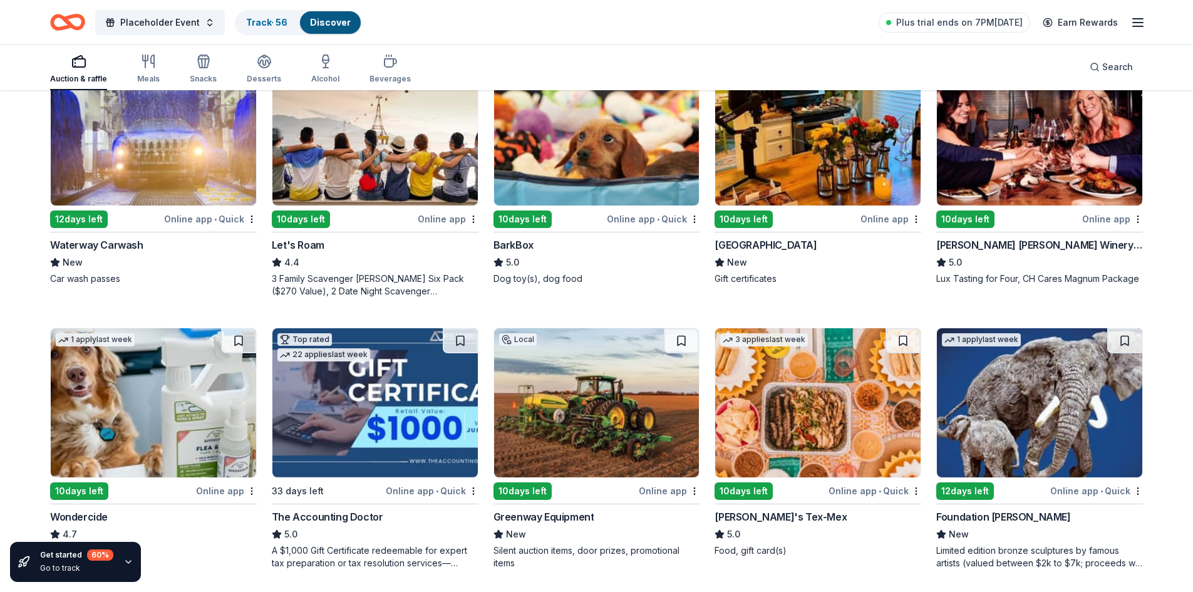
click at [328, 131] on img at bounding box center [374, 130] width 205 height 149
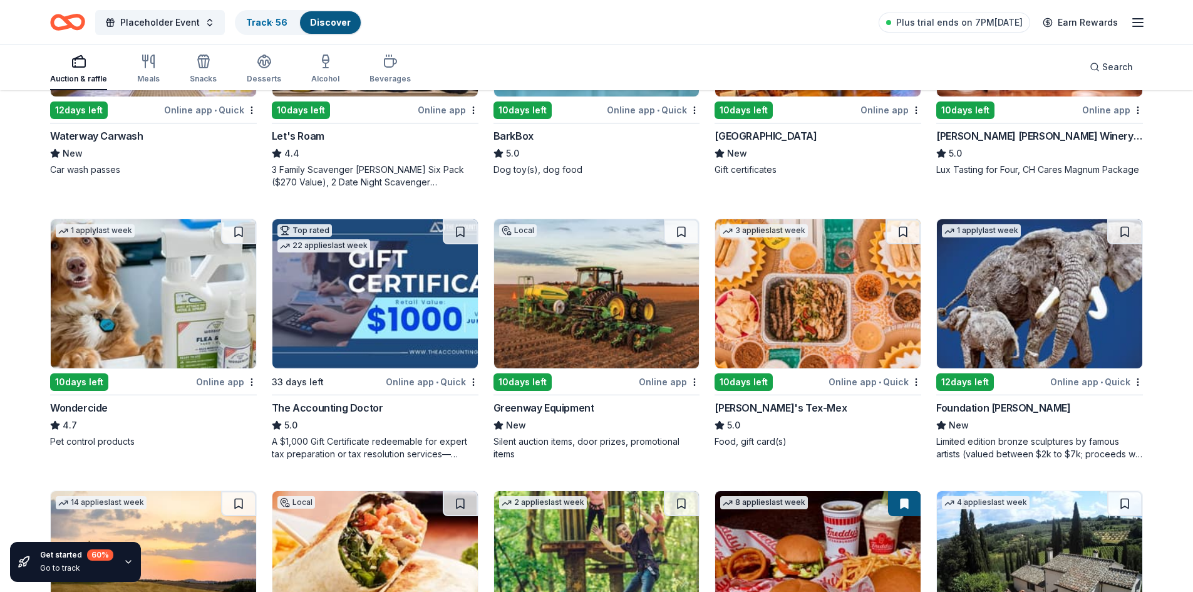
scroll to position [544, 0]
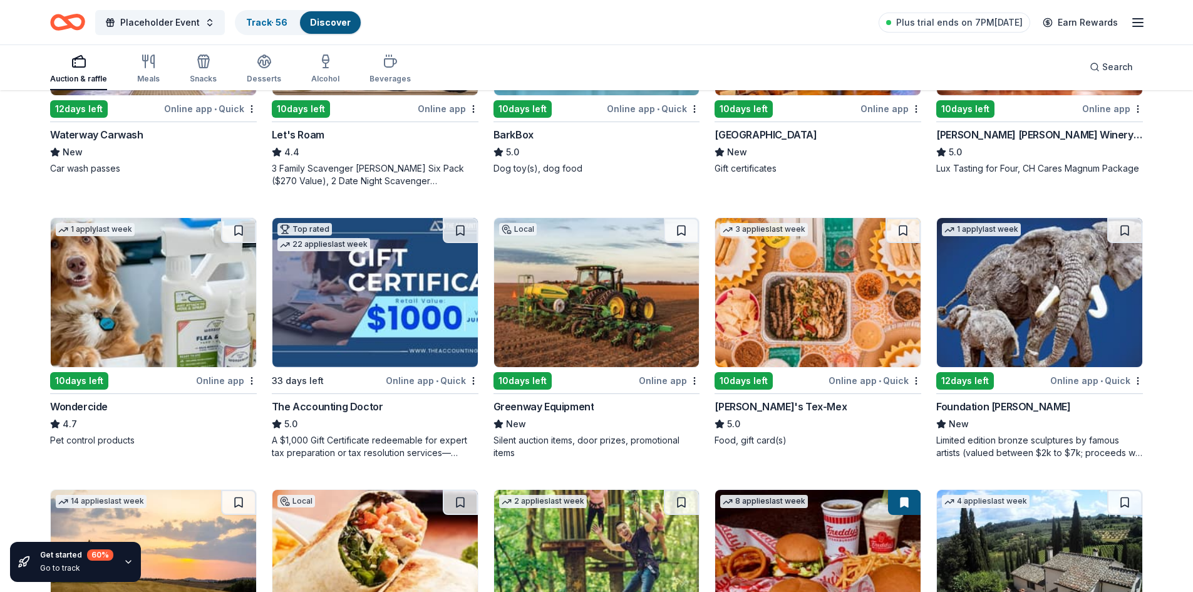
click at [863, 302] on img at bounding box center [817, 292] width 205 height 149
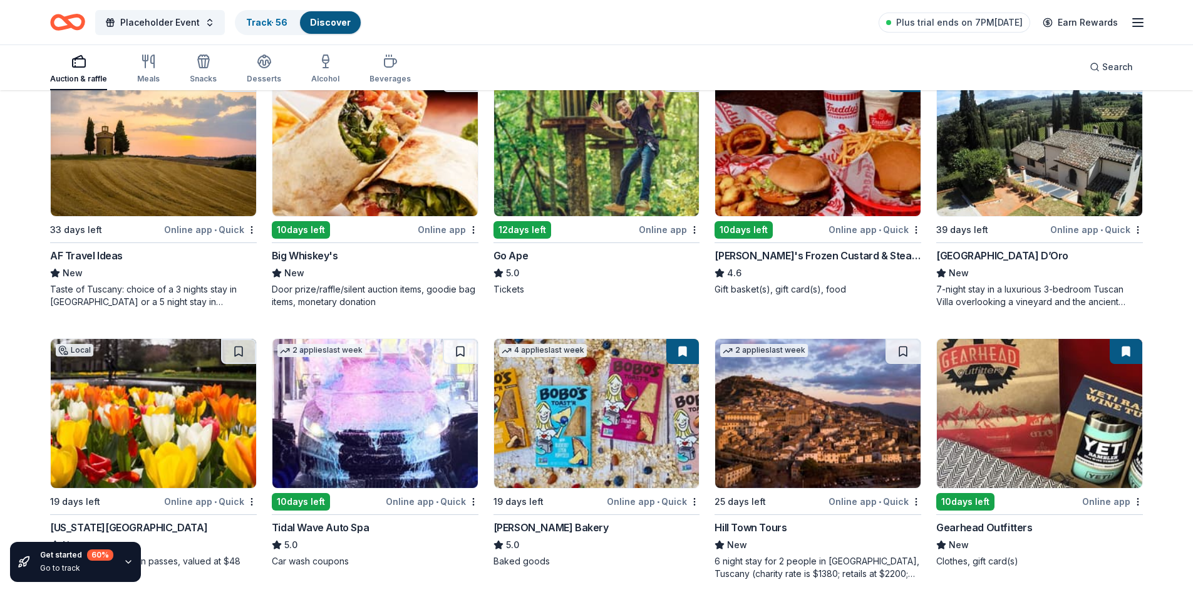
scroll to position [968, 0]
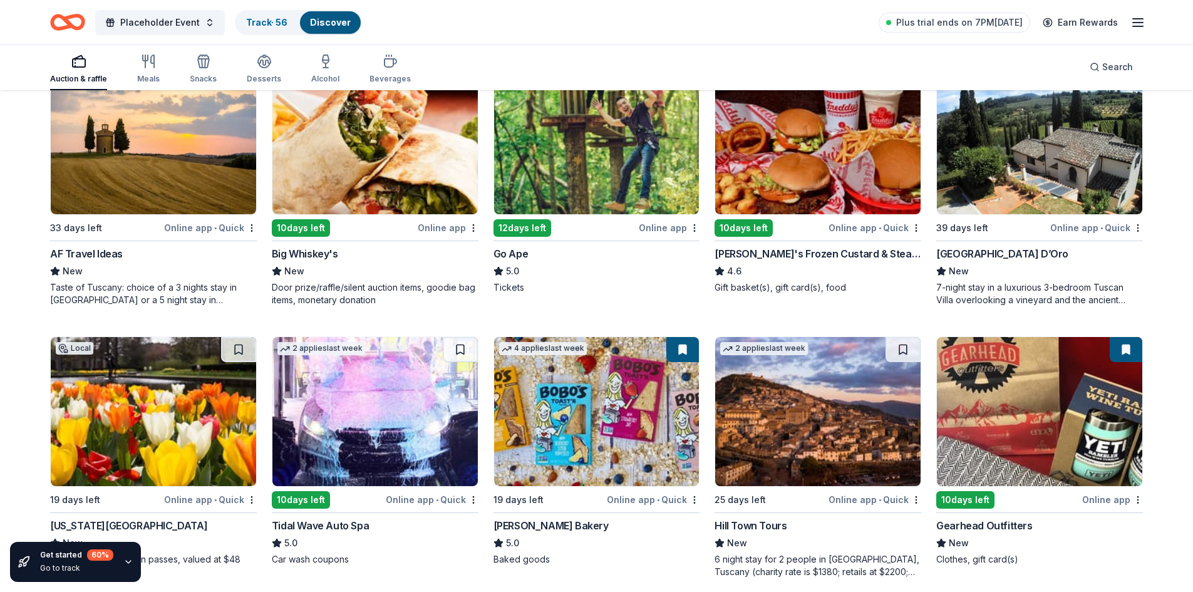
click at [812, 159] on img at bounding box center [817, 139] width 205 height 149
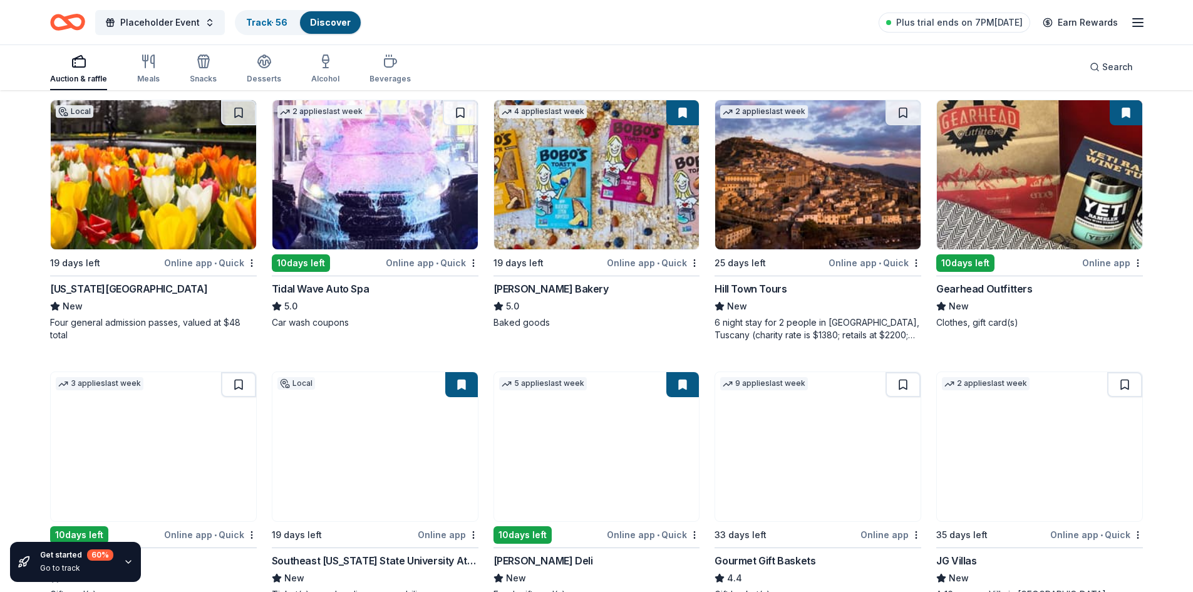
scroll to position [1211, 0]
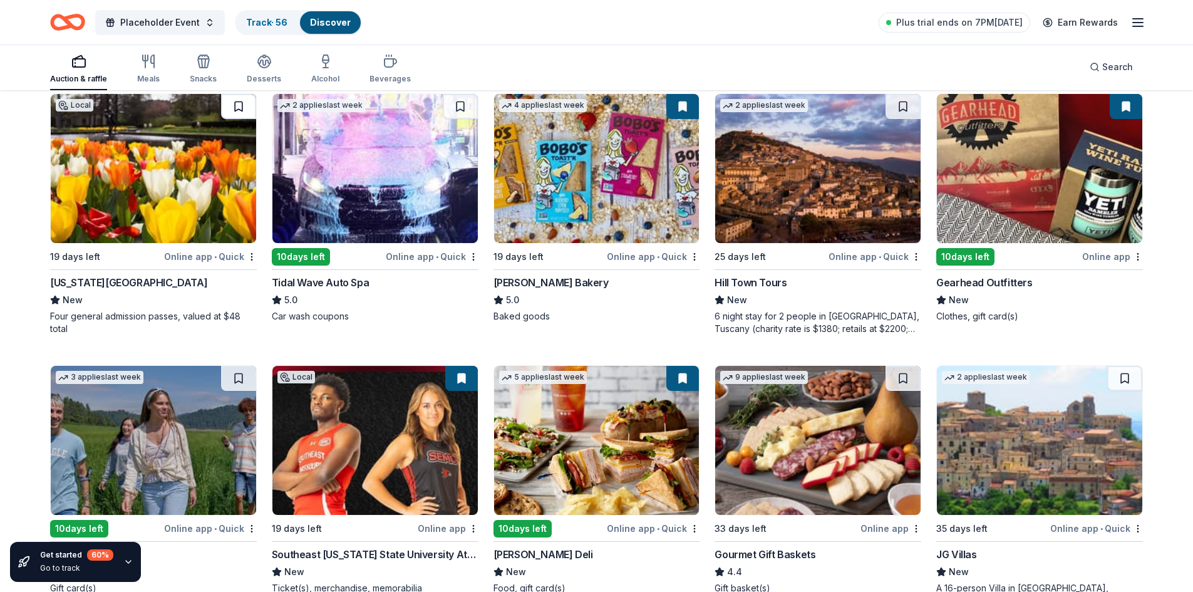
click at [236, 113] on button at bounding box center [238, 106] width 35 height 25
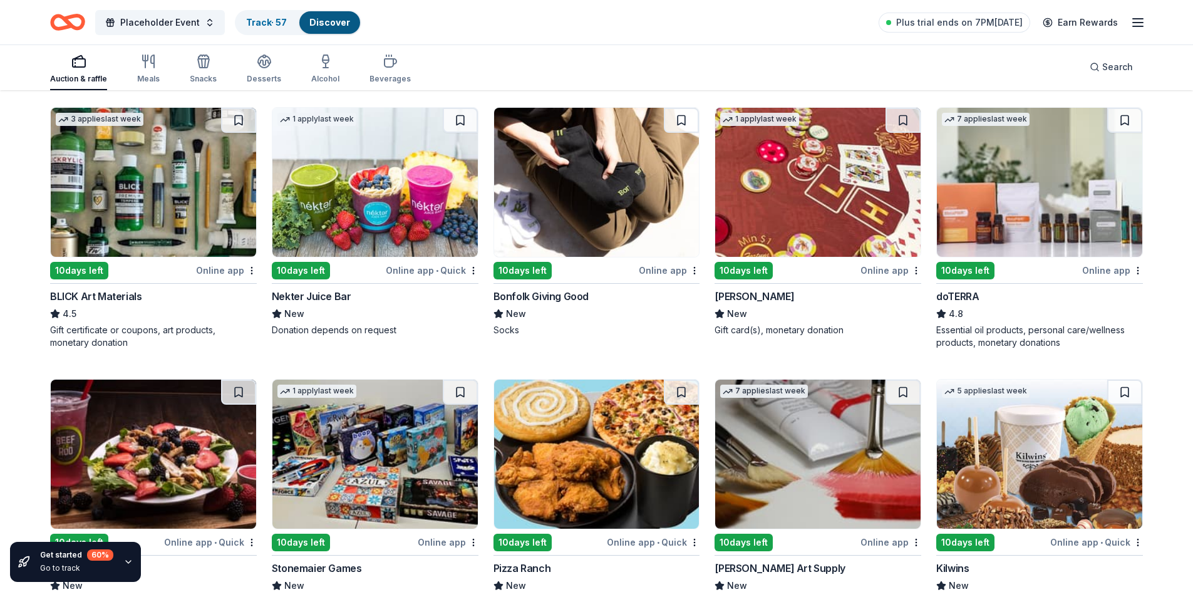
scroll to position [2194, 0]
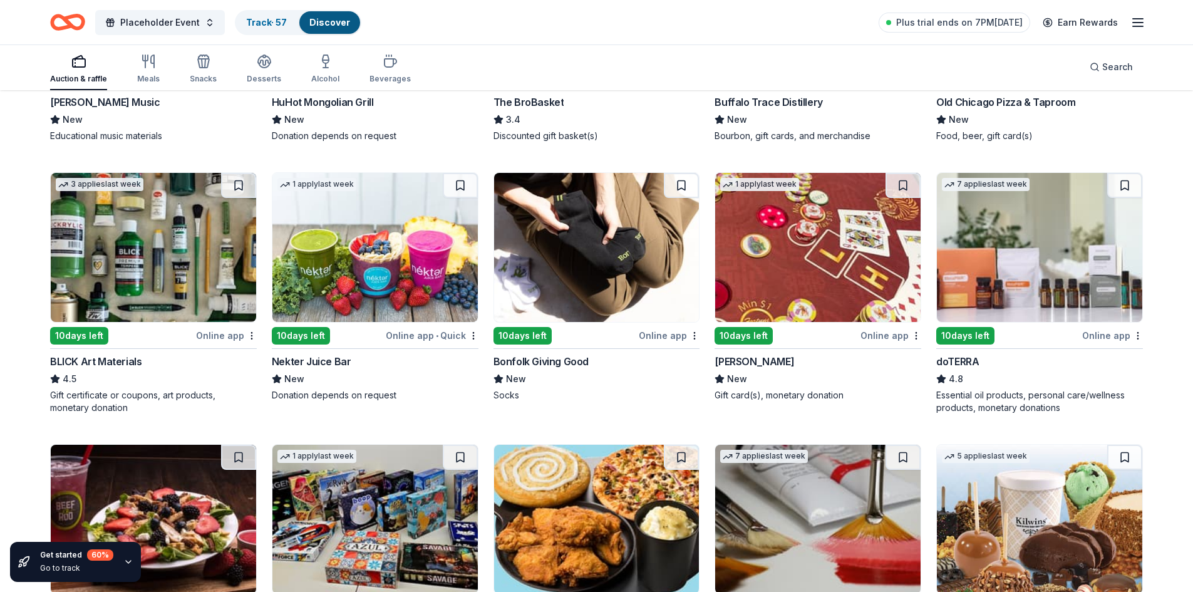
click at [846, 312] on img at bounding box center [817, 247] width 205 height 149
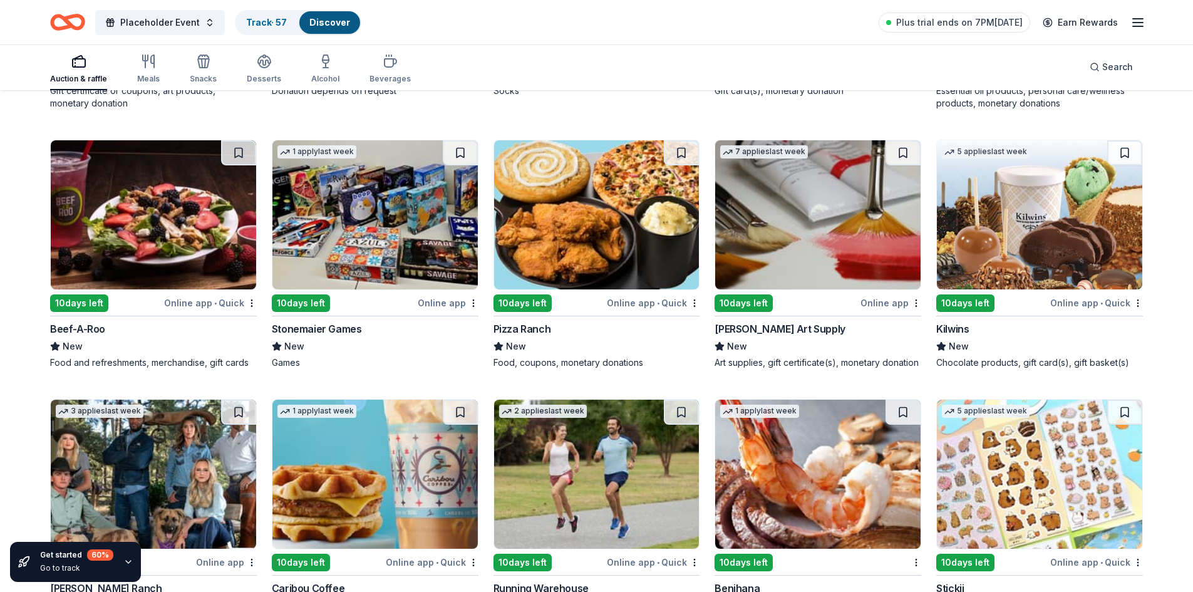
scroll to position [2502, 0]
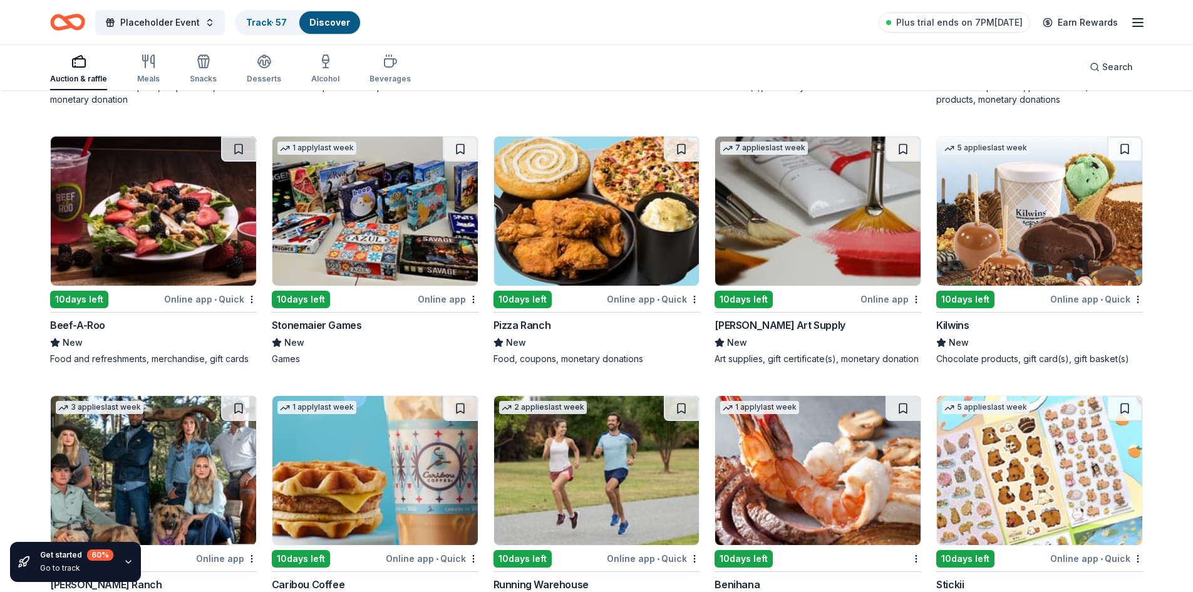
click at [393, 215] on img at bounding box center [374, 210] width 205 height 149
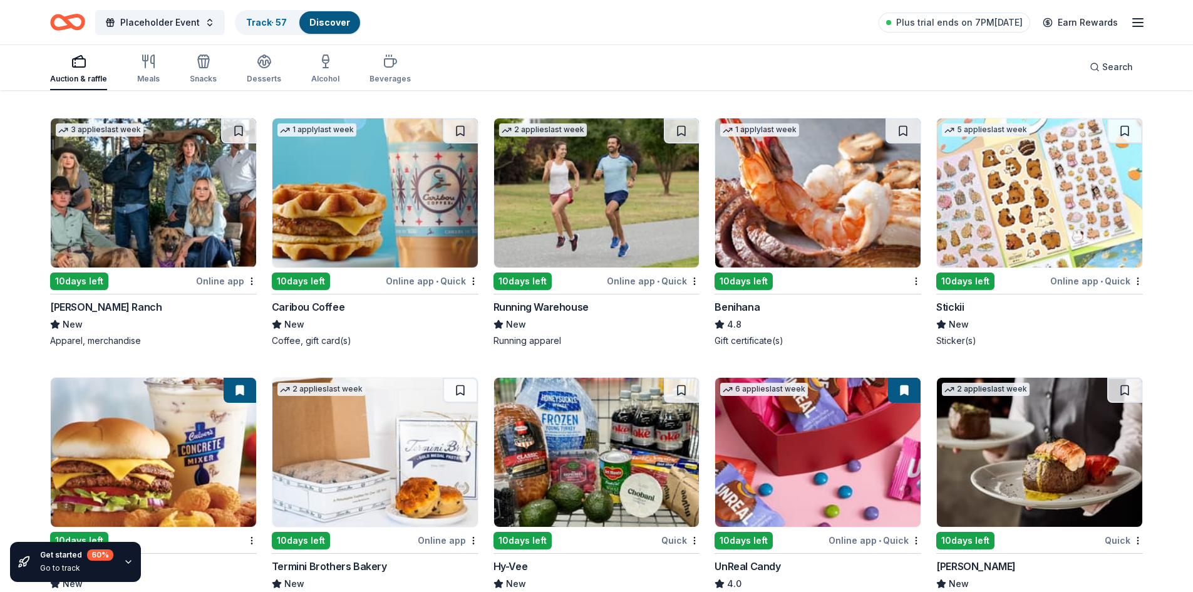
scroll to position [2787, 0]
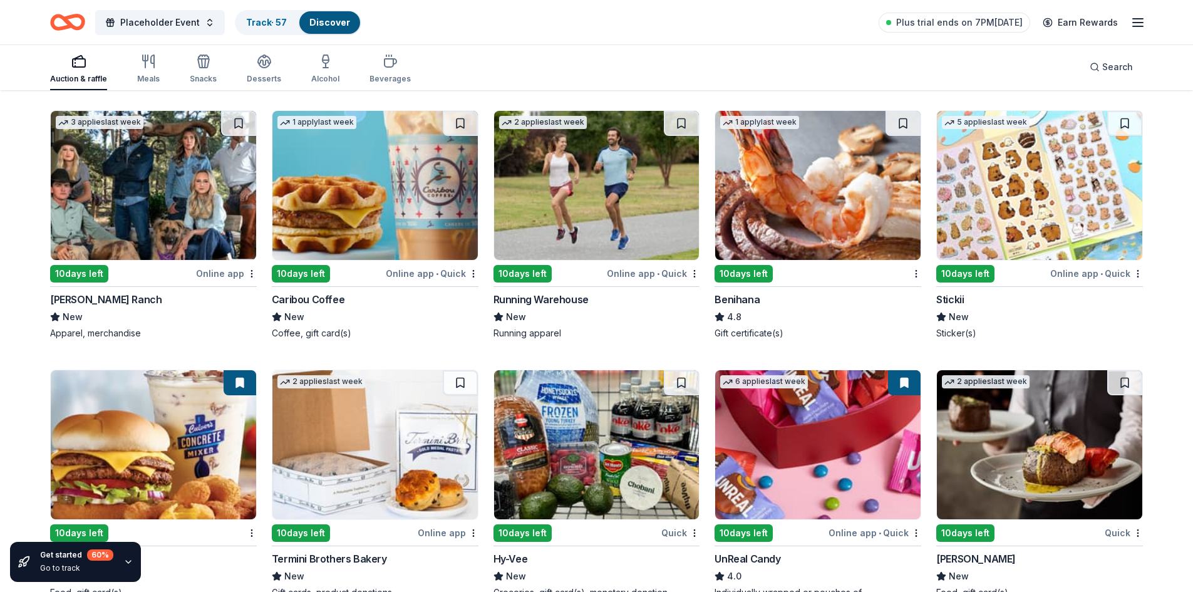
click at [614, 214] on img at bounding box center [596, 185] width 205 height 149
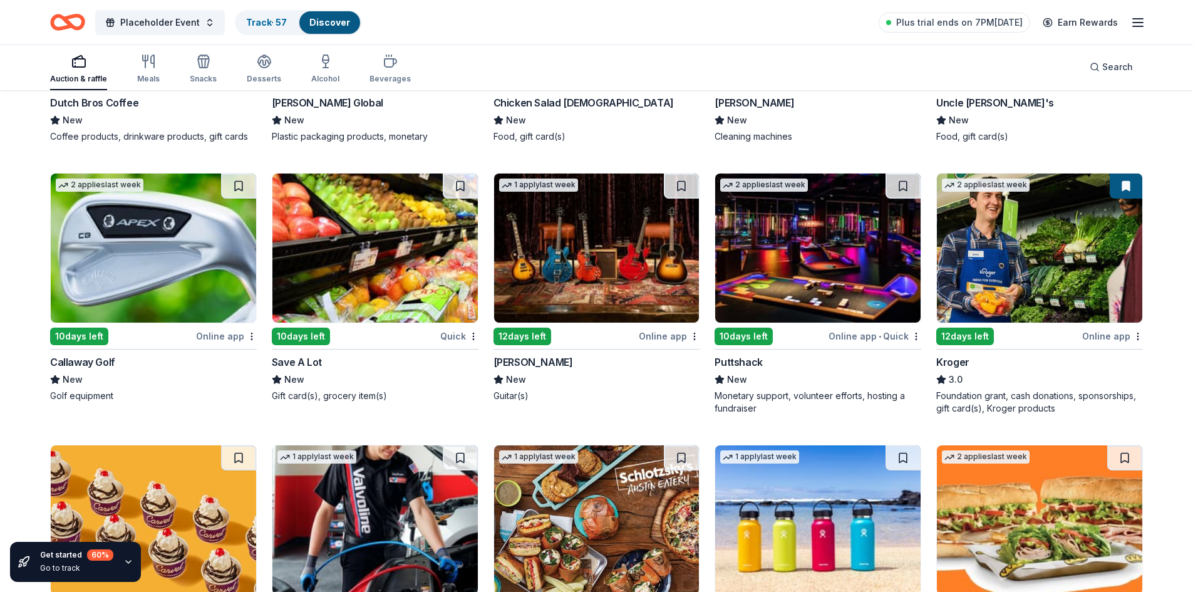
scroll to position [4327, 0]
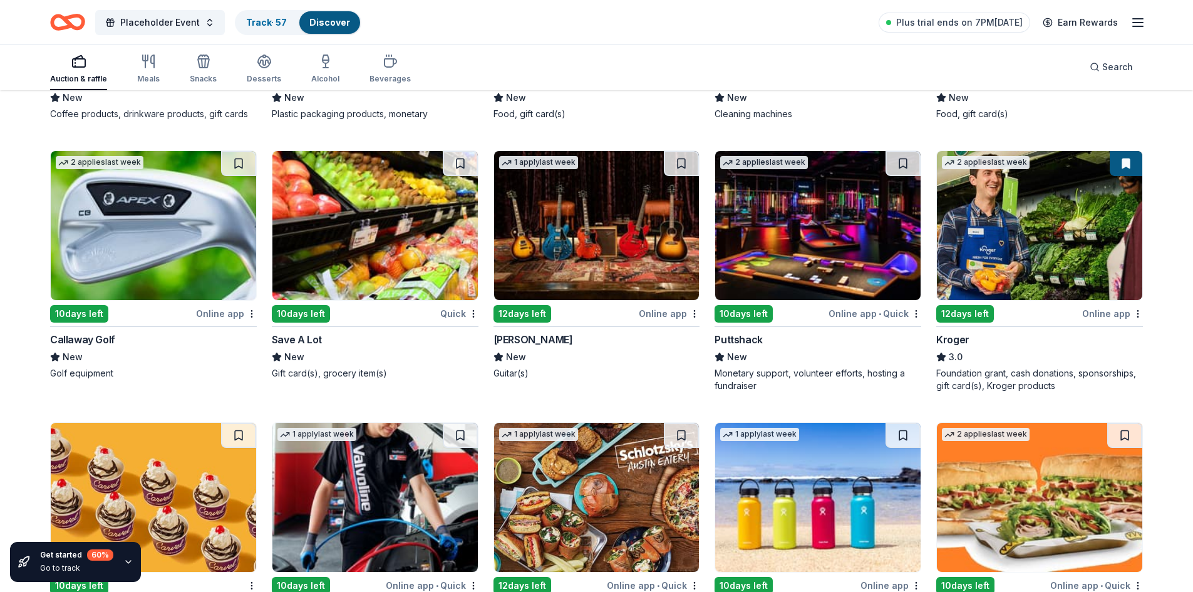
click at [1050, 291] on img at bounding box center [1039, 225] width 205 height 149
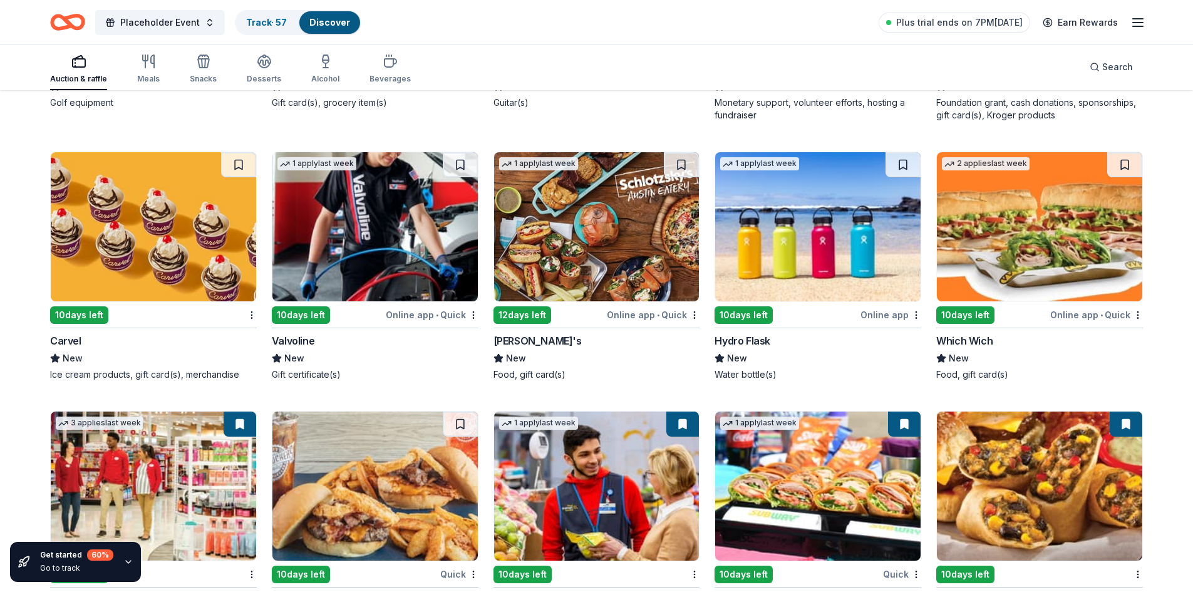
scroll to position [4604, 0]
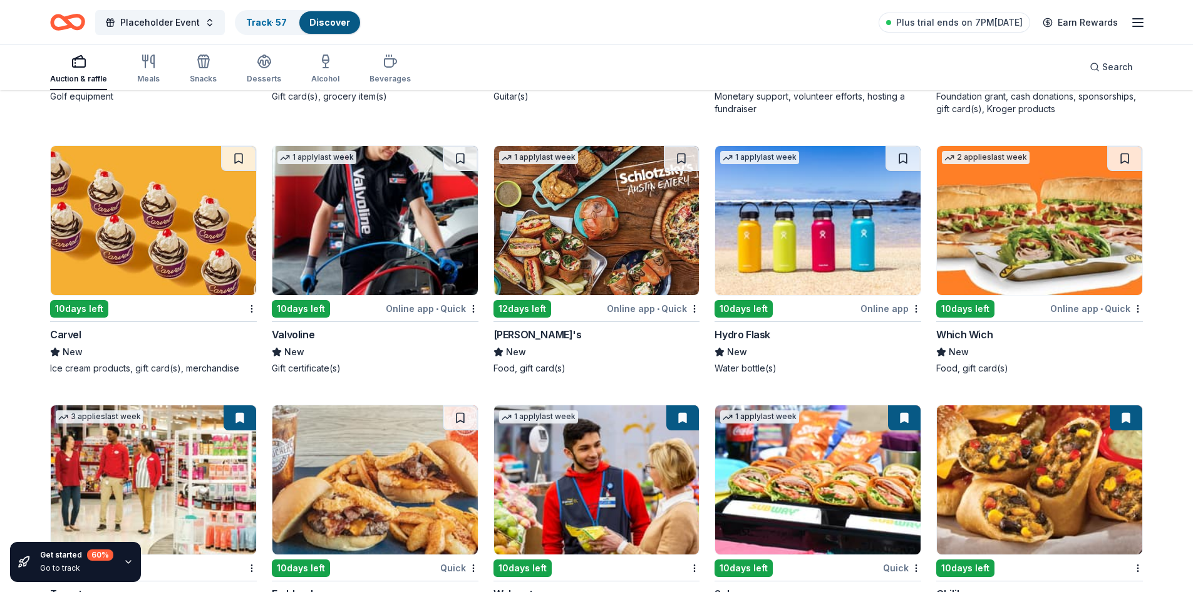
click at [875, 250] on img at bounding box center [817, 220] width 205 height 149
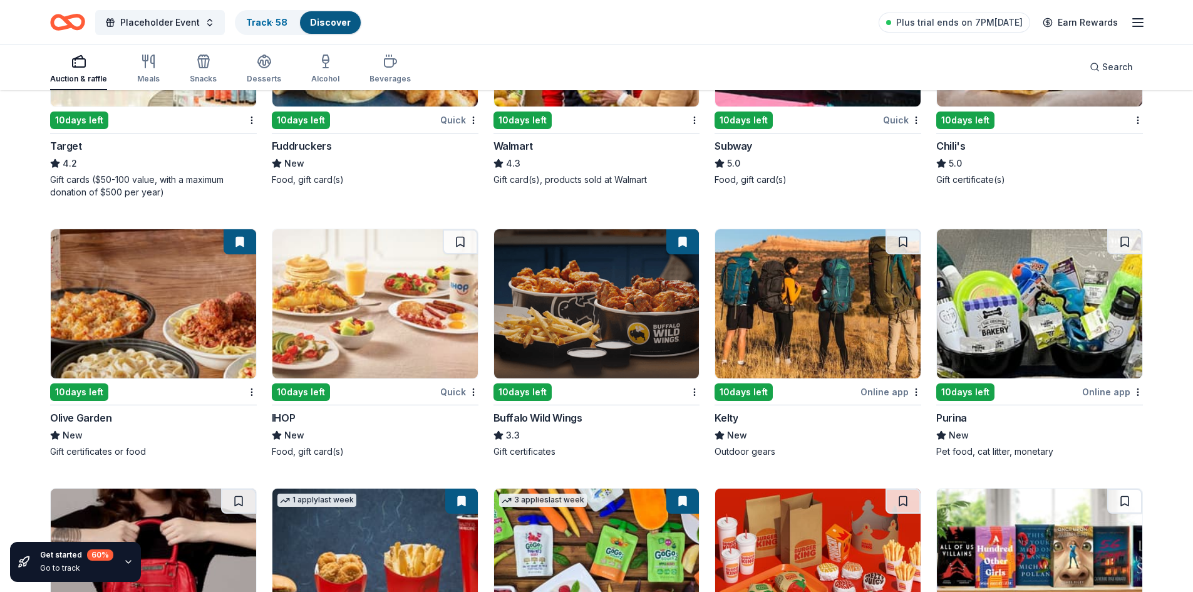
scroll to position [5018, 0]
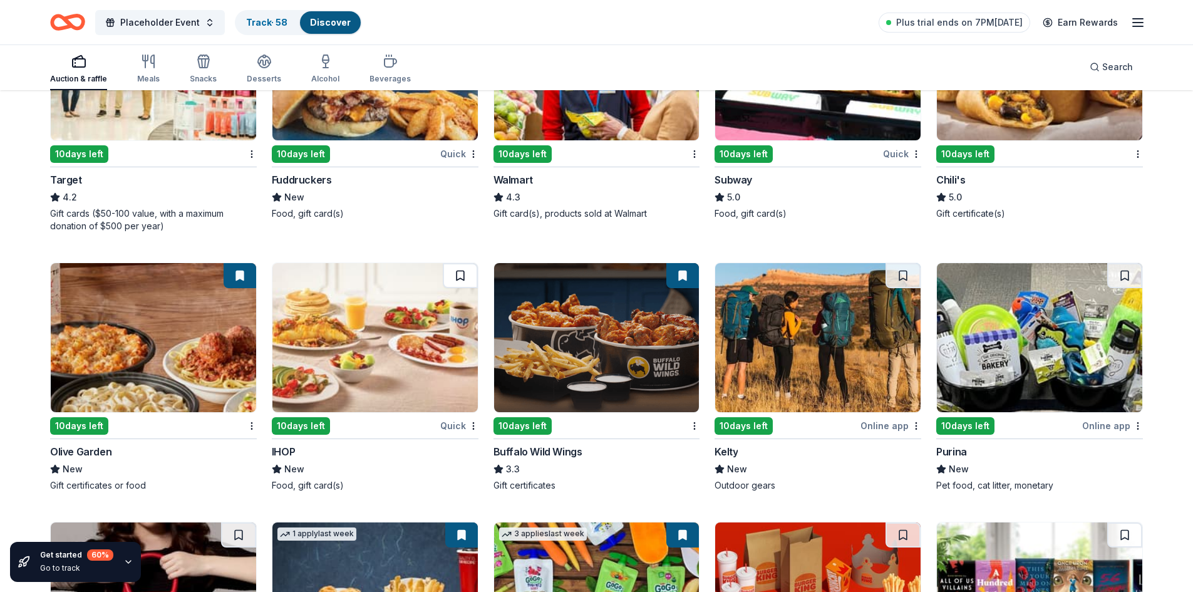
click at [455, 278] on button at bounding box center [460, 275] width 35 height 25
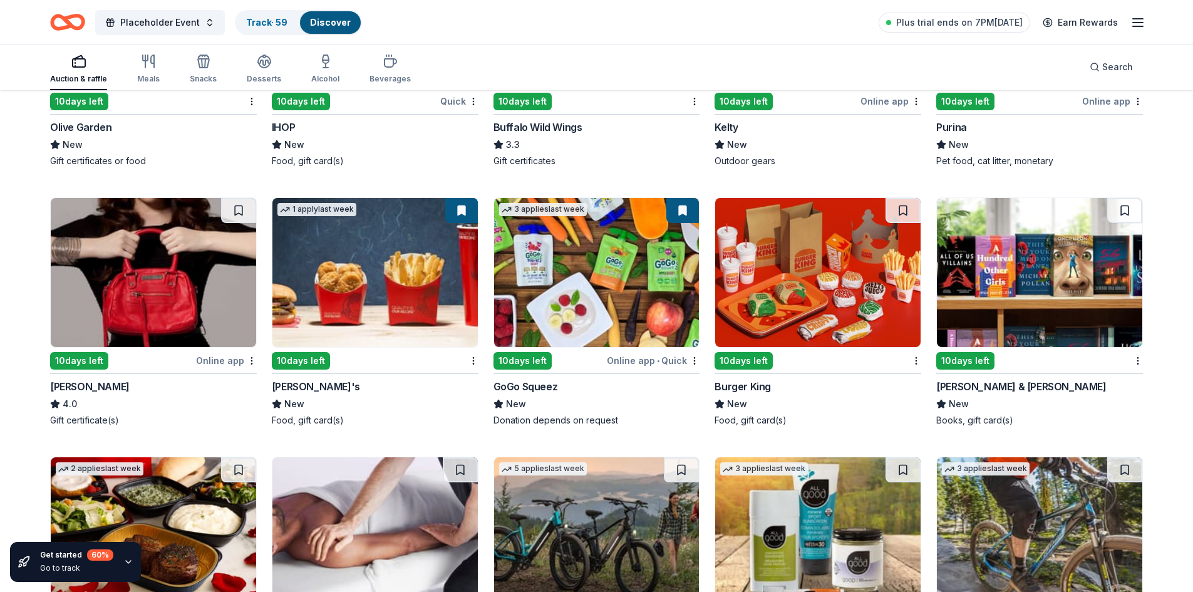
scroll to position [5349, 0]
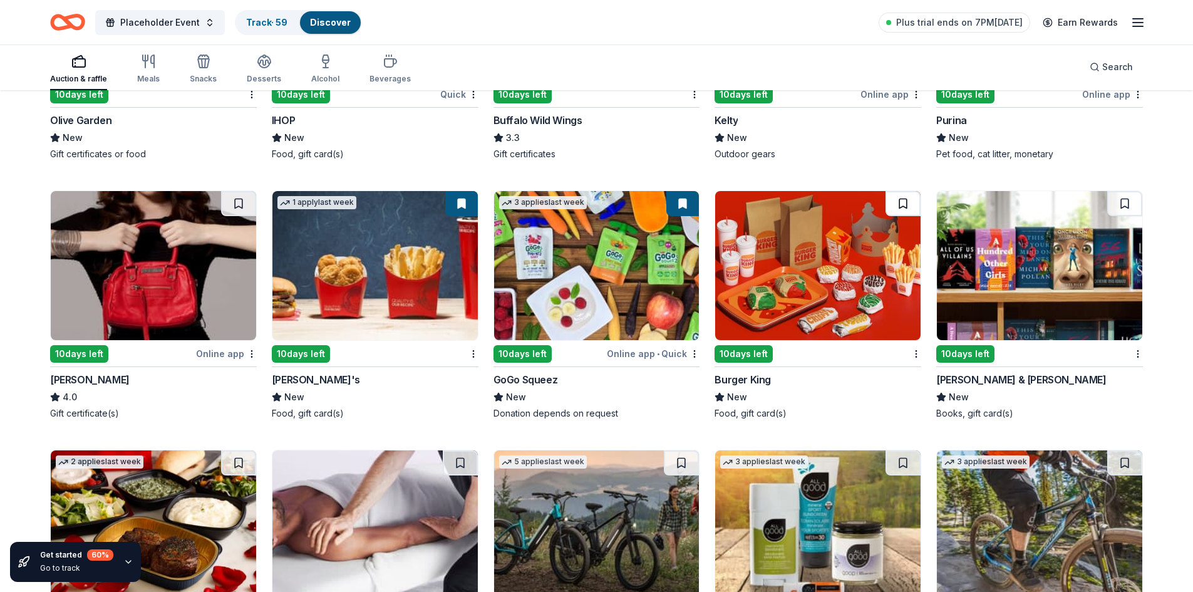
click at [910, 203] on button at bounding box center [902, 203] width 35 height 25
click at [1126, 198] on button at bounding box center [1124, 203] width 35 height 25
click at [995, 255] on img at bounding box center [1039, 265] width 205 height 149
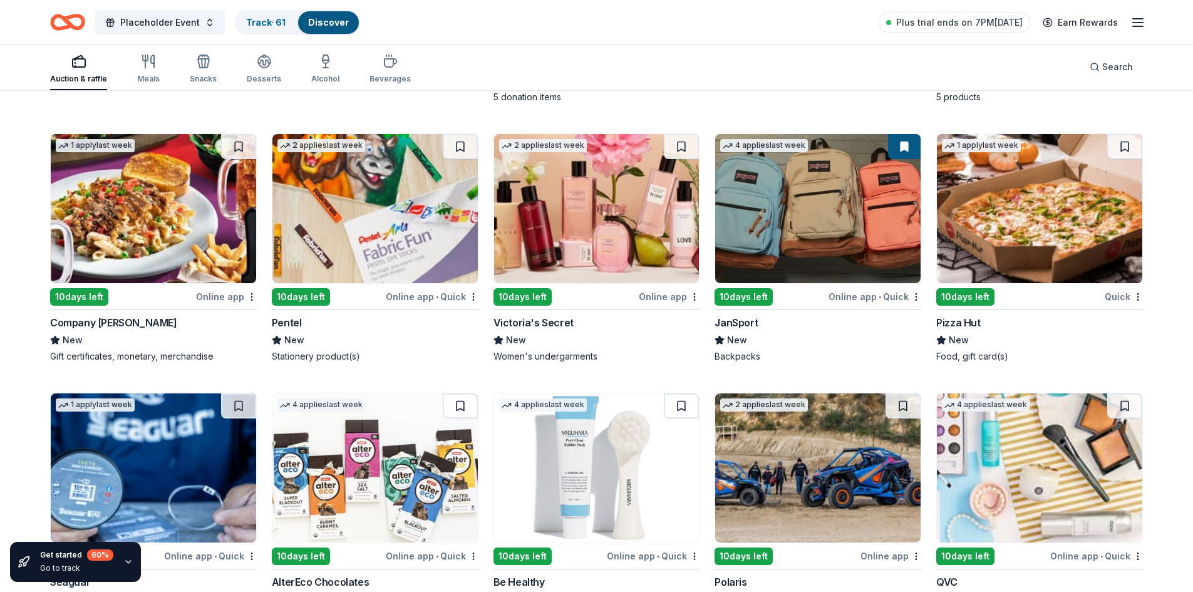
scroll to position [5921, 0]
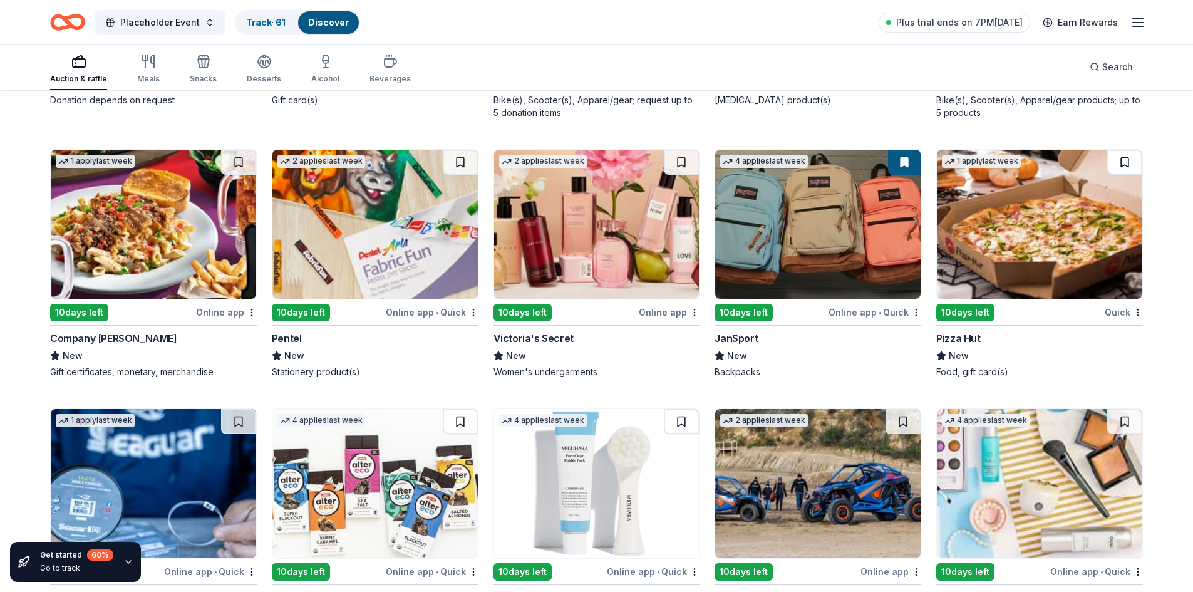
click at [1125, 162] on button at bounding box center [1124, 162] width 35 height 25
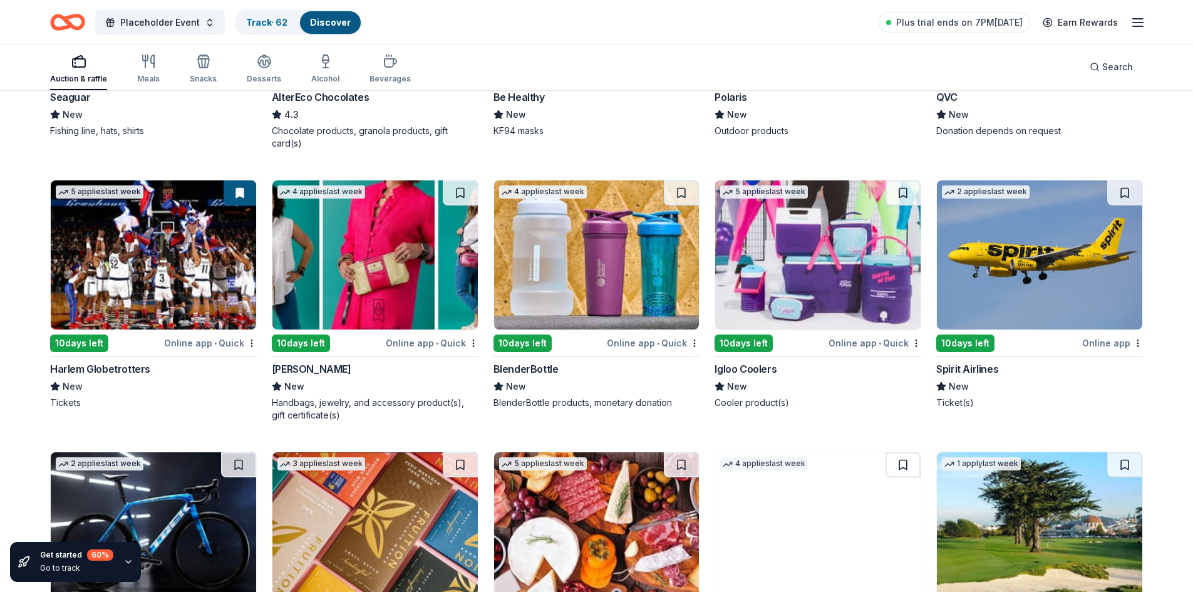
scroll to position [6445, 0]
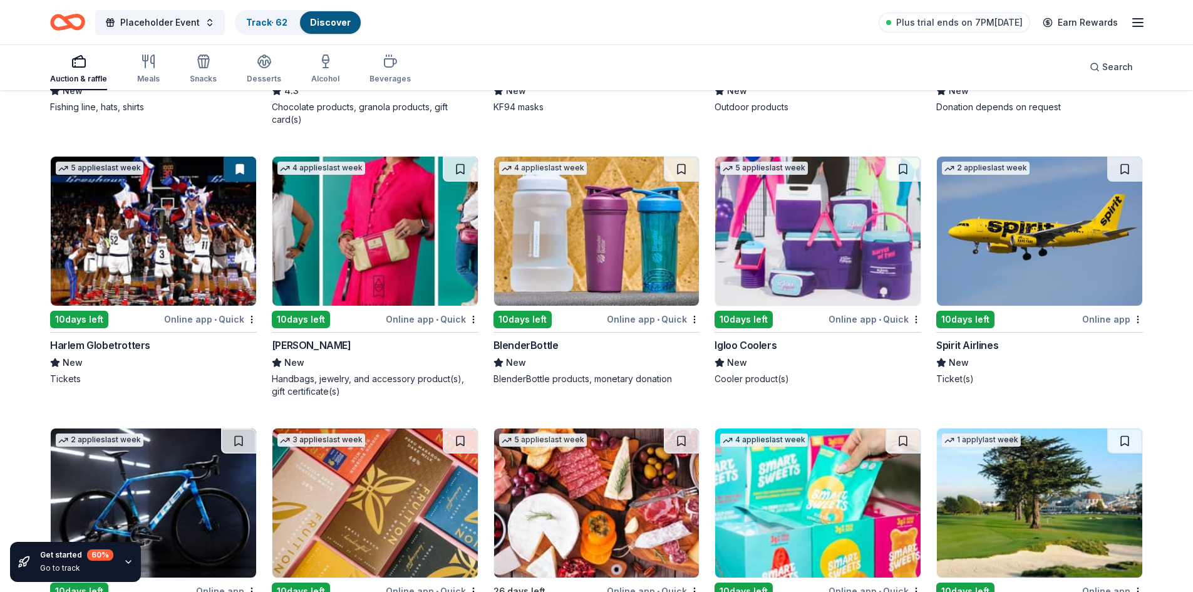
click at [607, 222] on img at bounding box center [596, 231] width 205 height 149
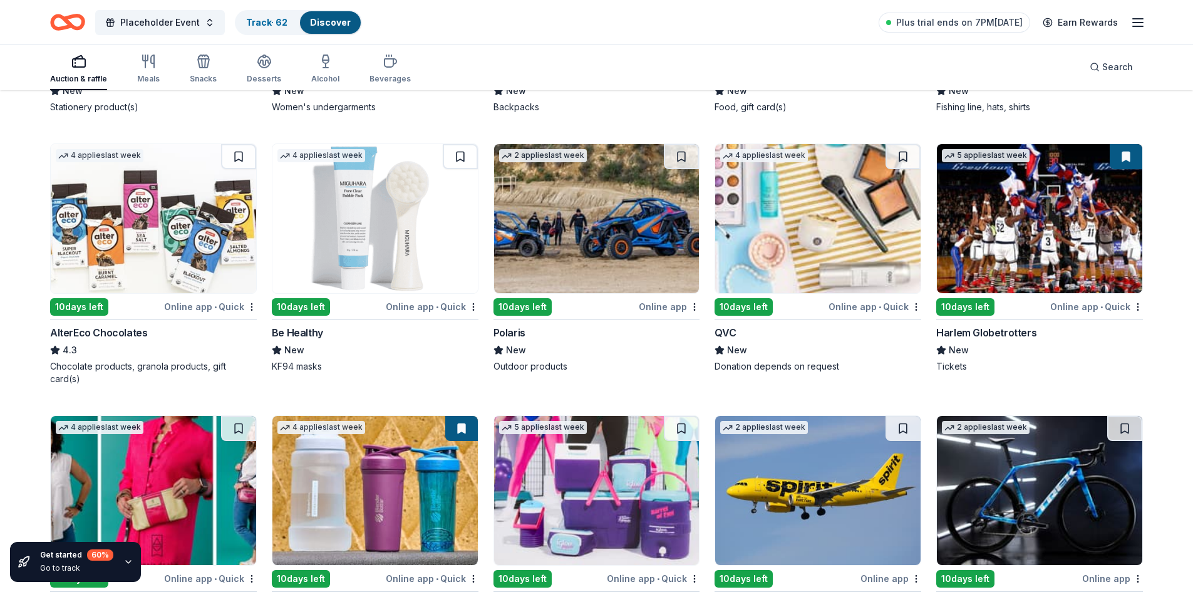
click at [604, 498] on img at bounding box center [596, 490] width 205 height 149
click at [1032, 195] on img at bounding box center [1039, 218] width 205 height 149
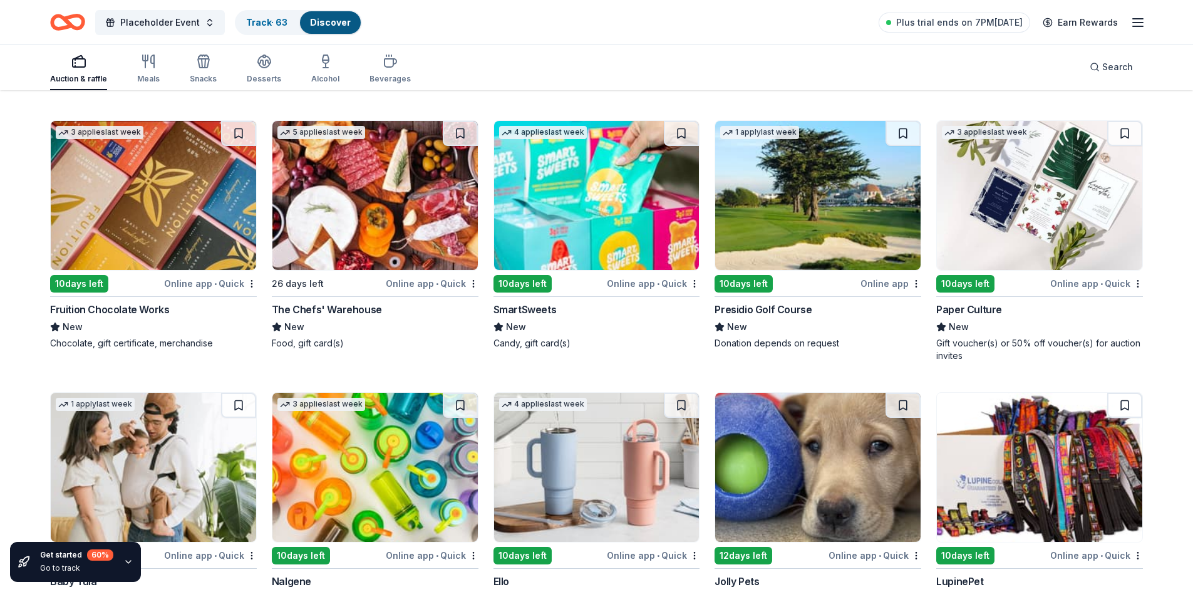
scroll to position [6761, 0]
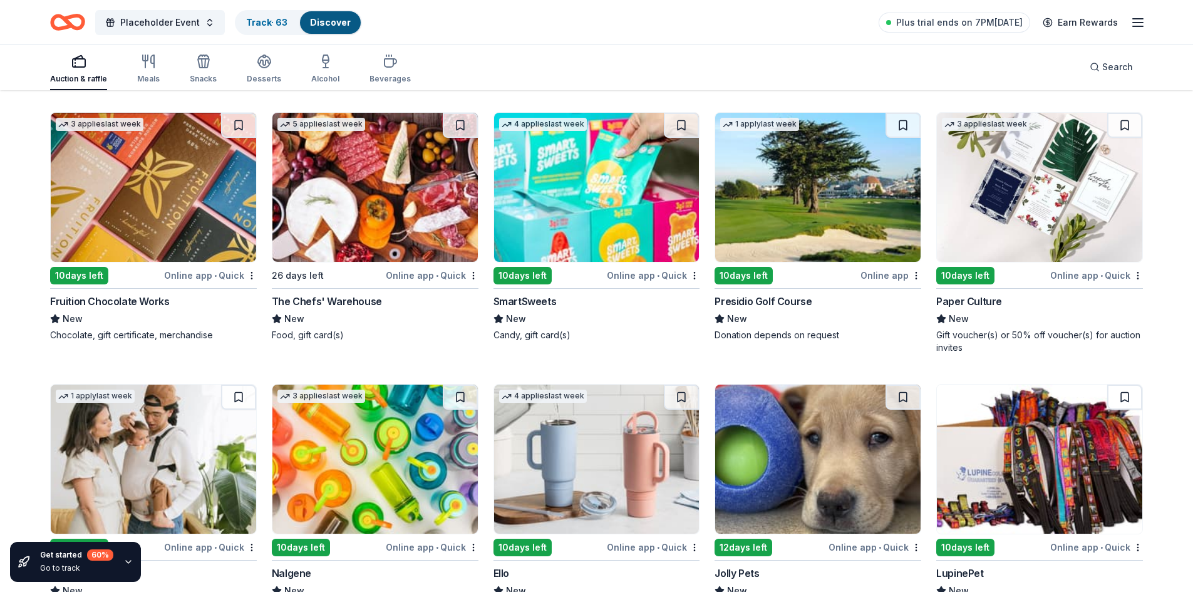
click at [180, 166] on img at bounding box center [153, 187] width 205 height 149
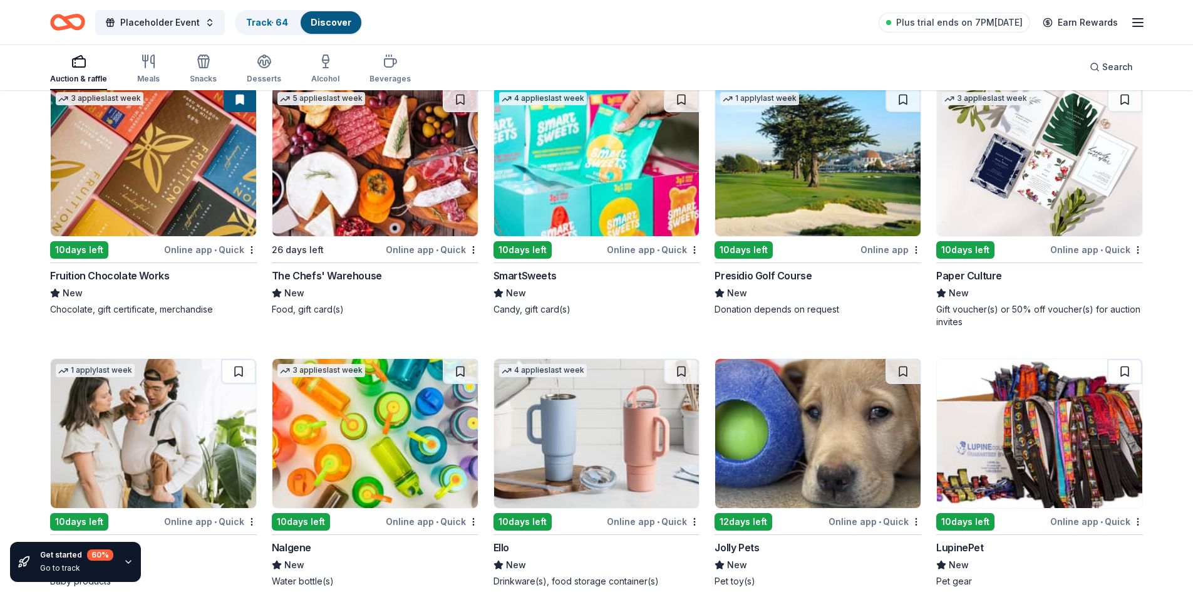
scroll to position [6794, 0]
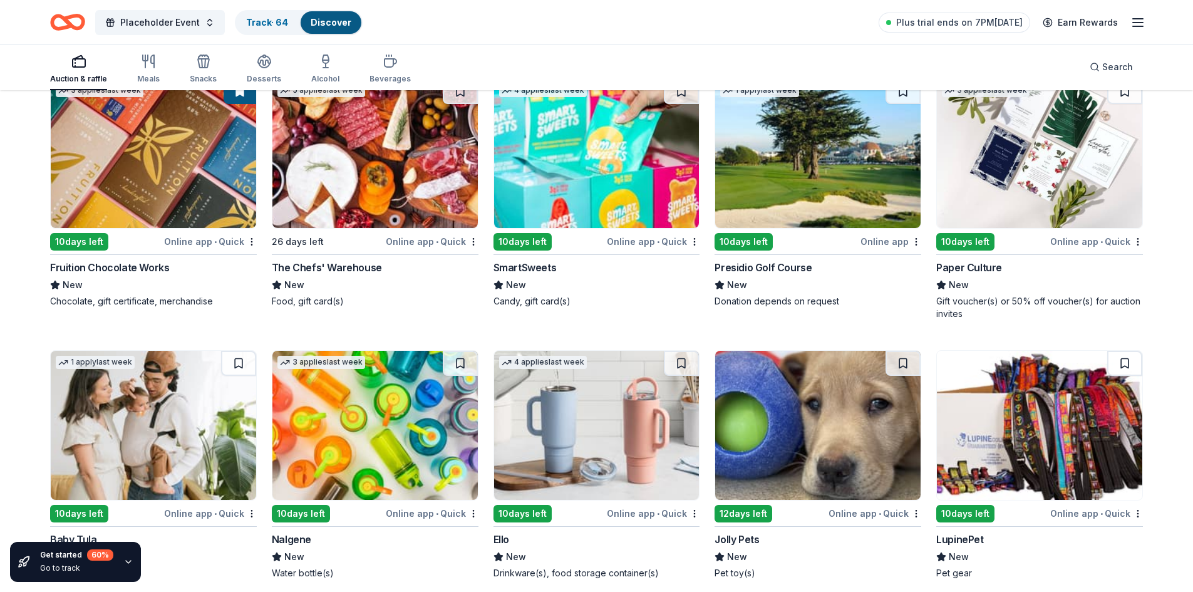
click at [598, 187] on img at bounding box center [596, 153] width 205 height 149
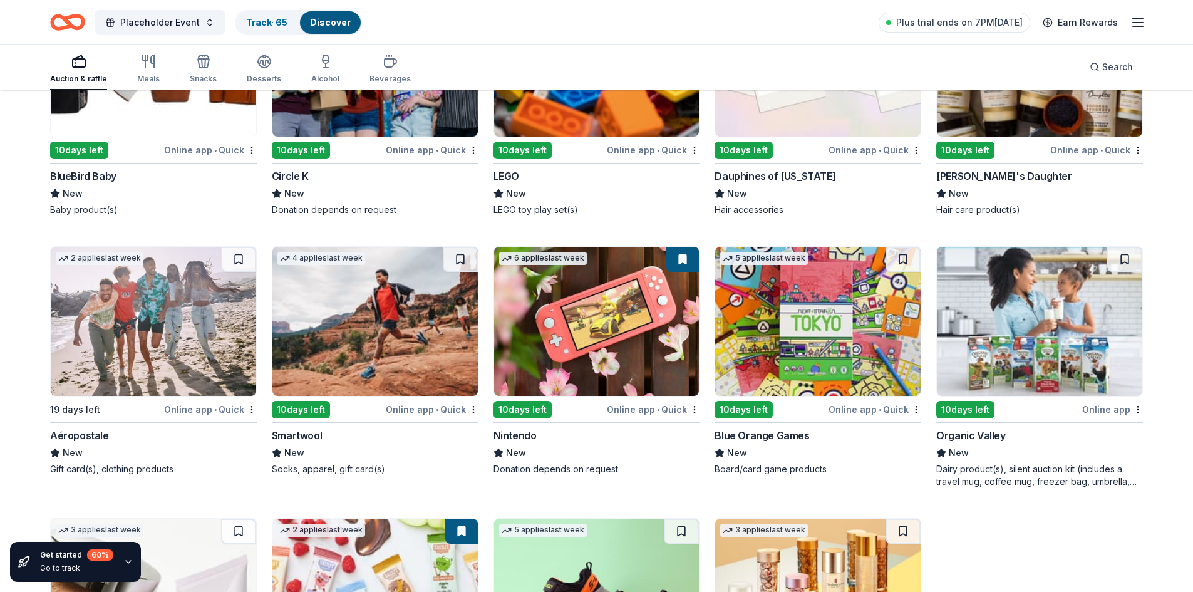
scroll to position [7426, 0]
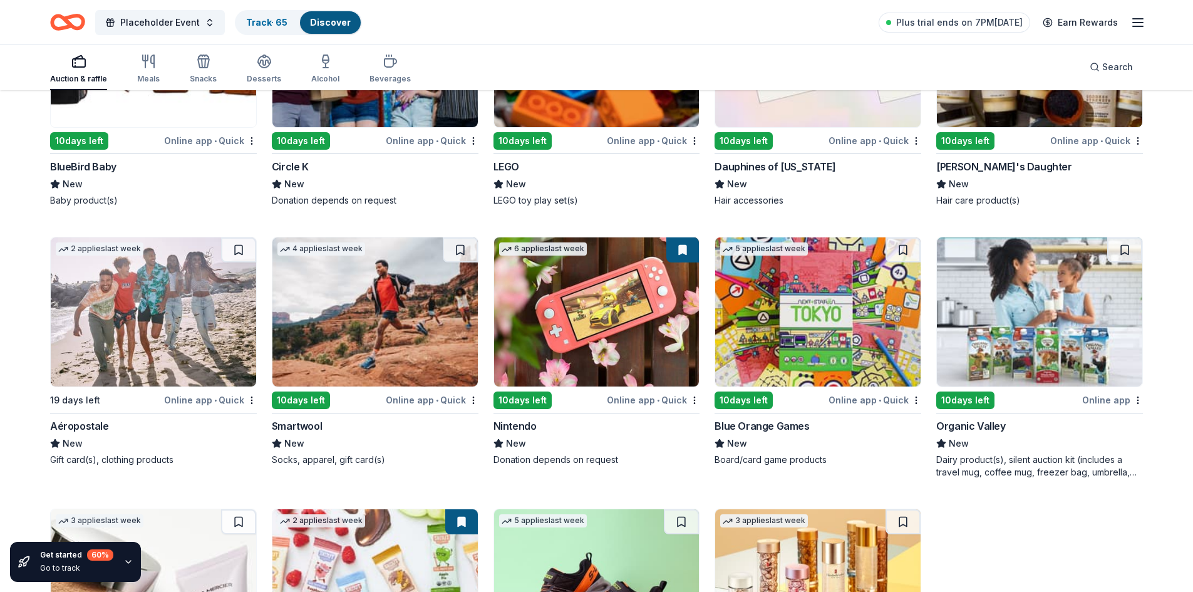
click at [615, 324] on img at bounding box center [596, 311] width 205 height 149
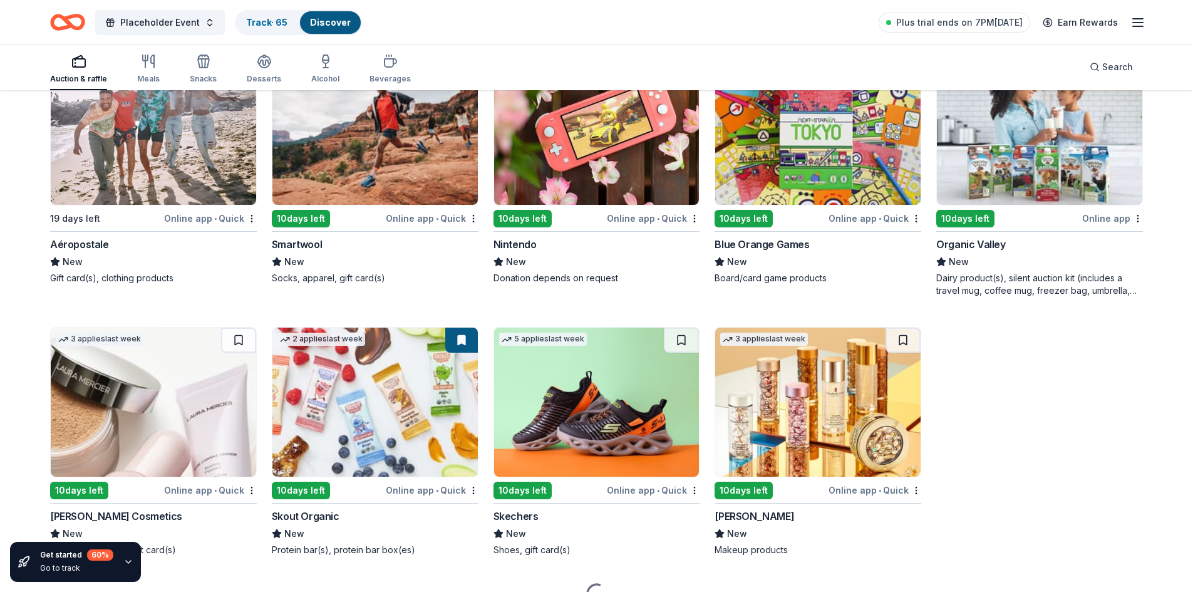
scroll to position [7672, 0]
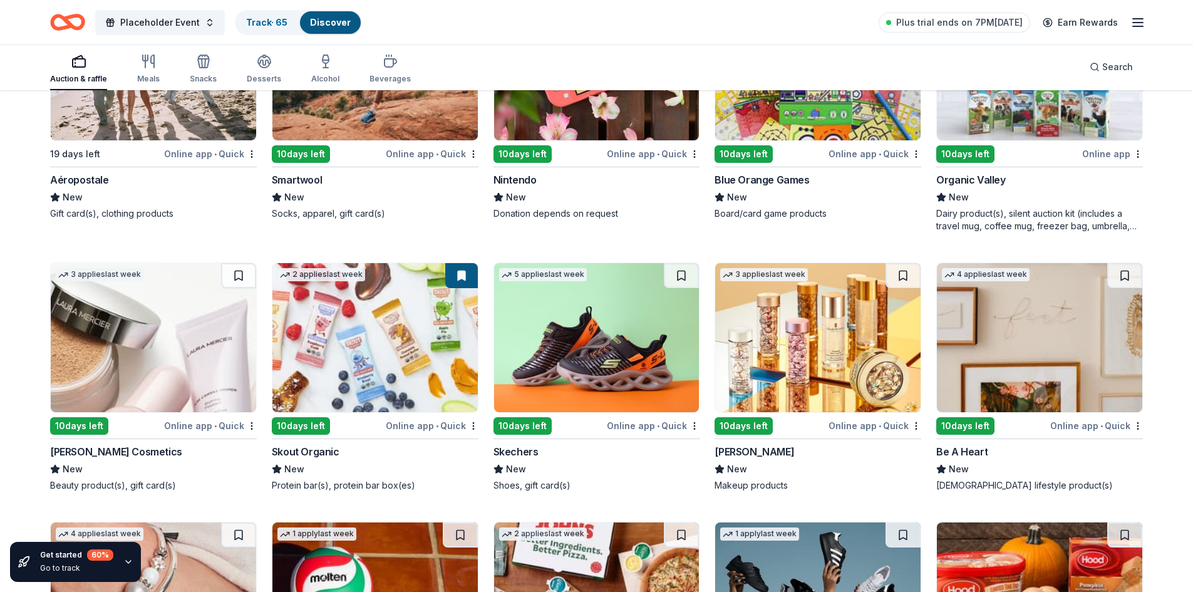
click at [610, 359] on img at bounding box center [596, 337] width 205 height 149
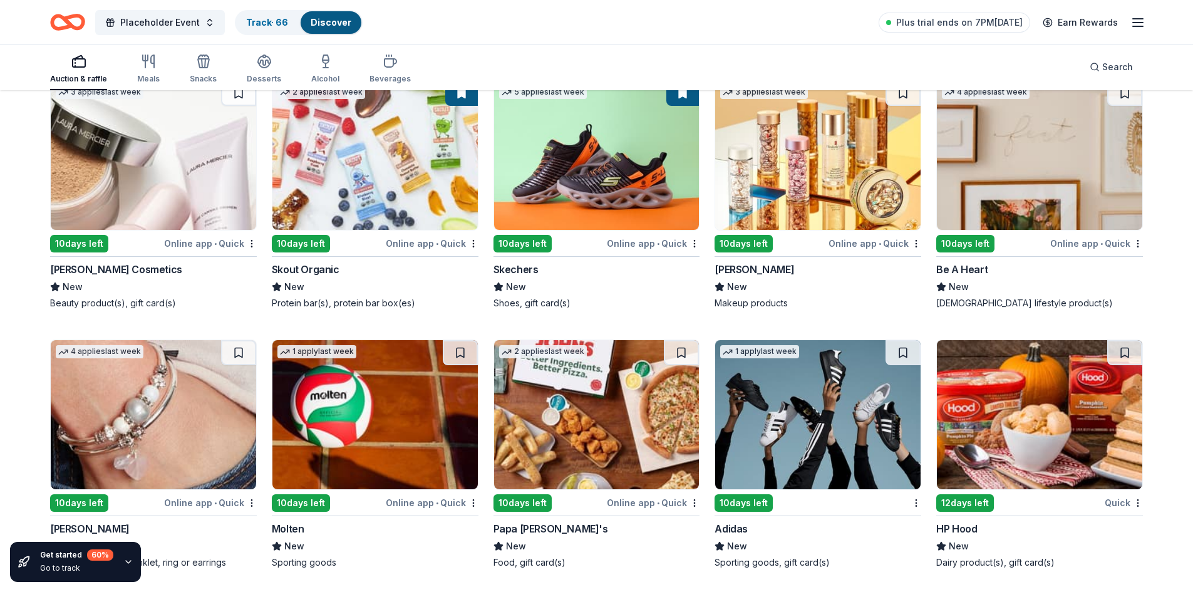
scroll to position [7864, 0]
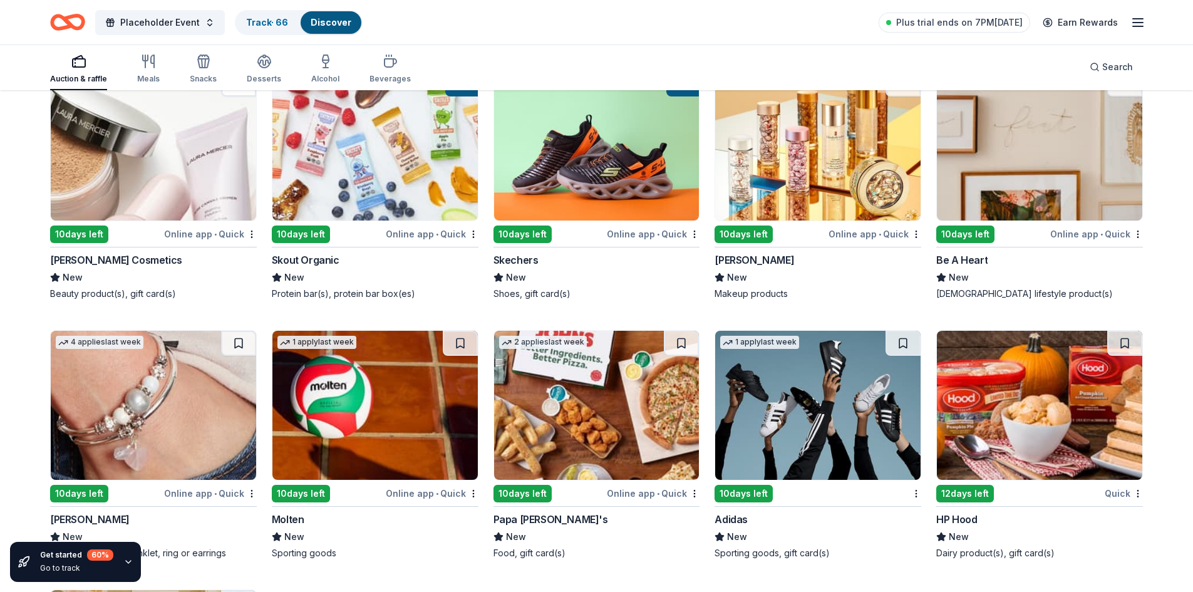
click at [868, 449] on img at bounding box center [817, 405] width 205 height 149
click at [332, 388] on img at bounding box center [374, 405] width 205 height 149
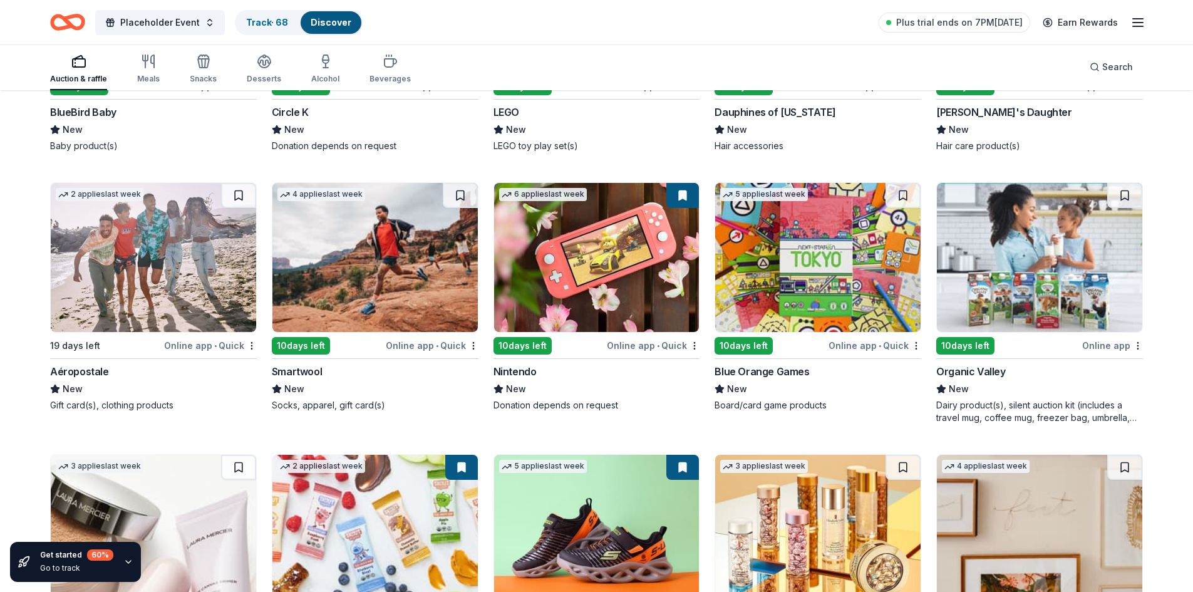
scroll to position [7452, 0]
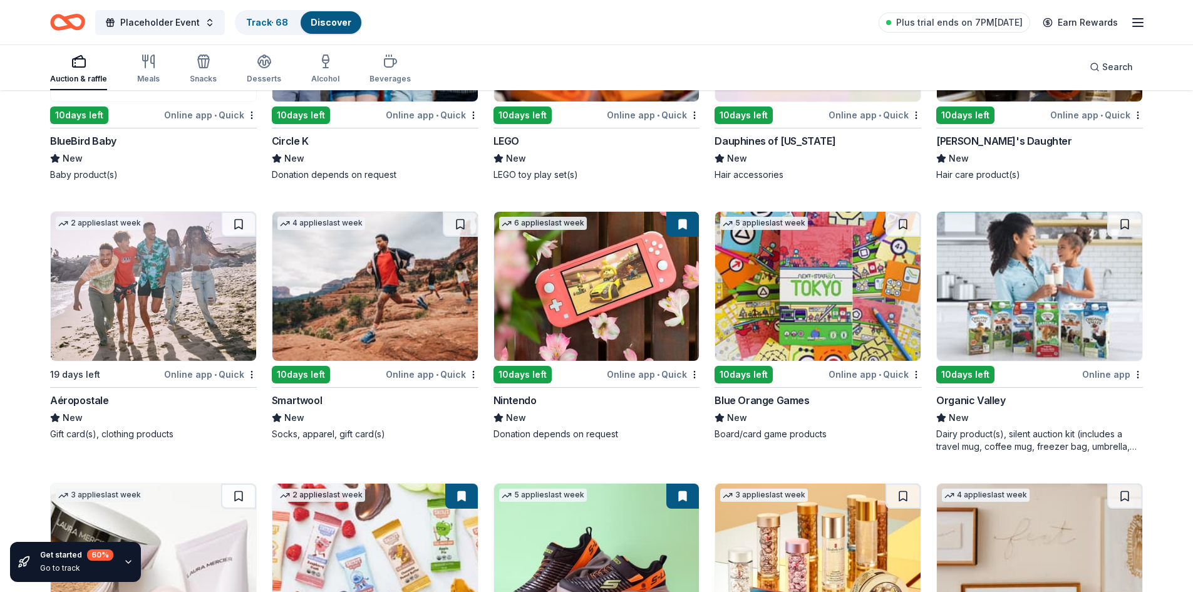
click at [397, 304] on img at bounding box center [374, 286] width 205 height 149
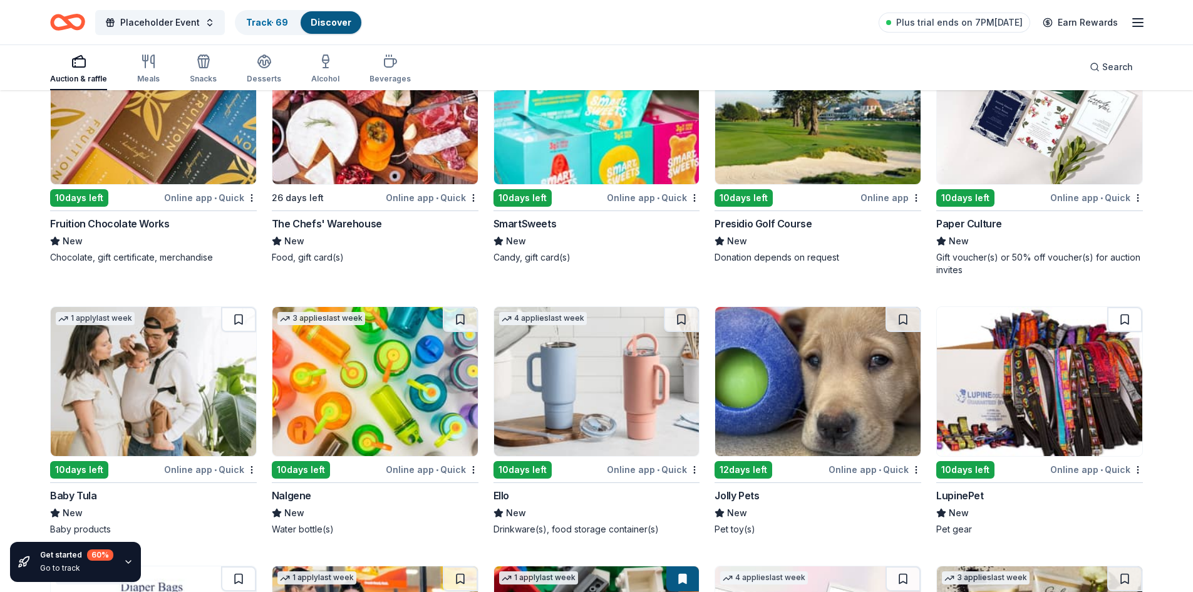
scroll to position [6858, 0]
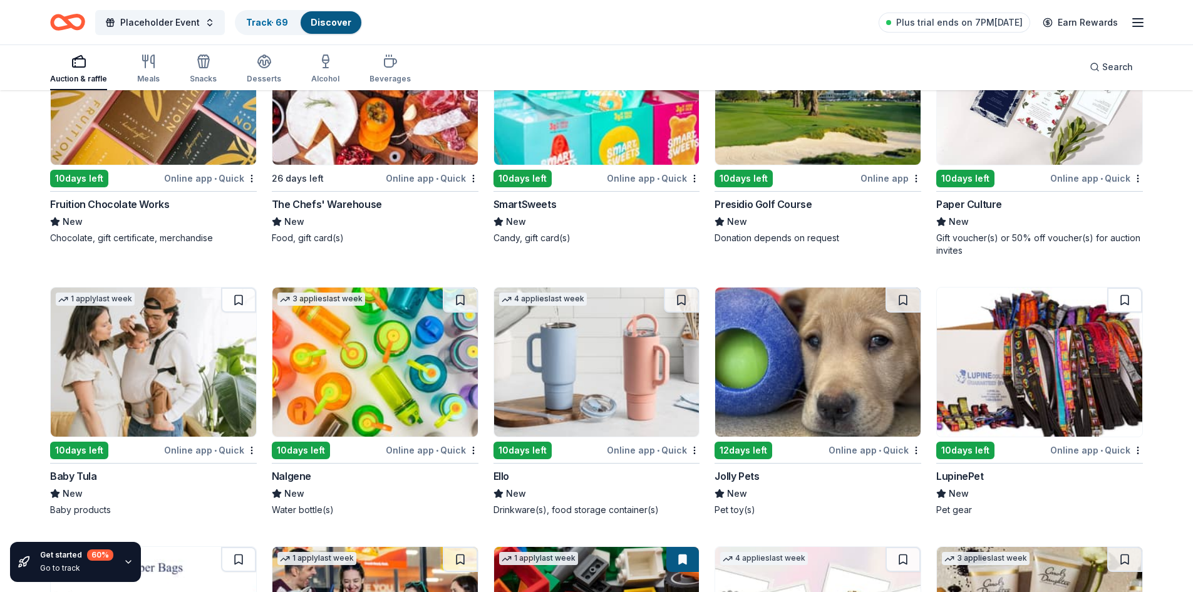
click at [408, 402] on img at bounding box center [374, 361] width 205 height 149
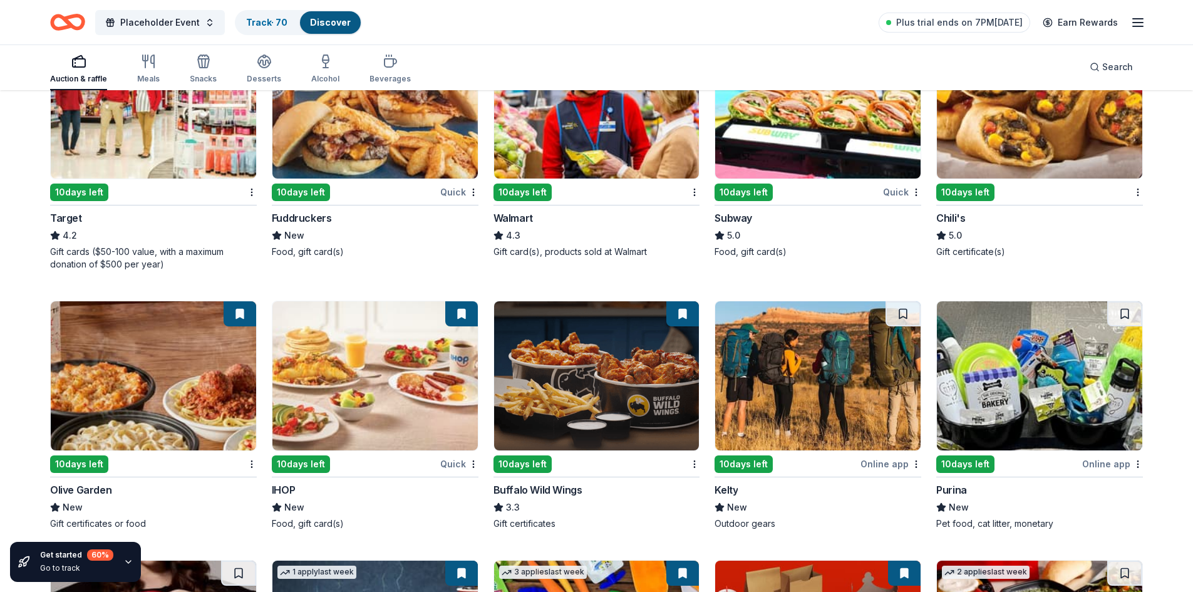
scroll to position [4970, 0]
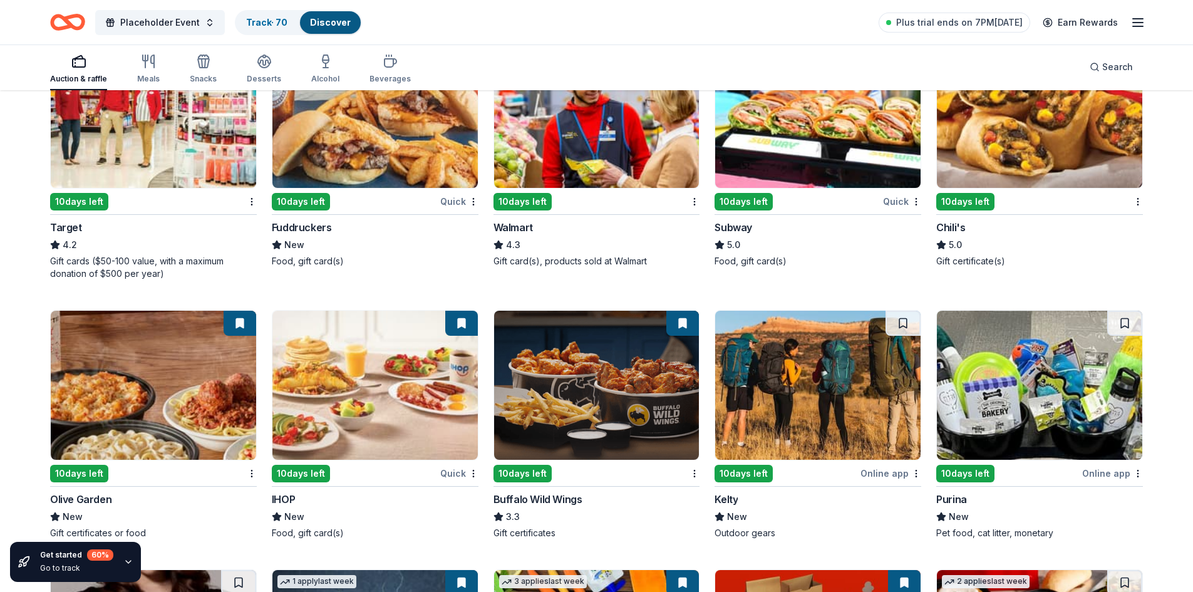
click at [815, 392] on img at bounding box center [817, 385] width 205 height 149
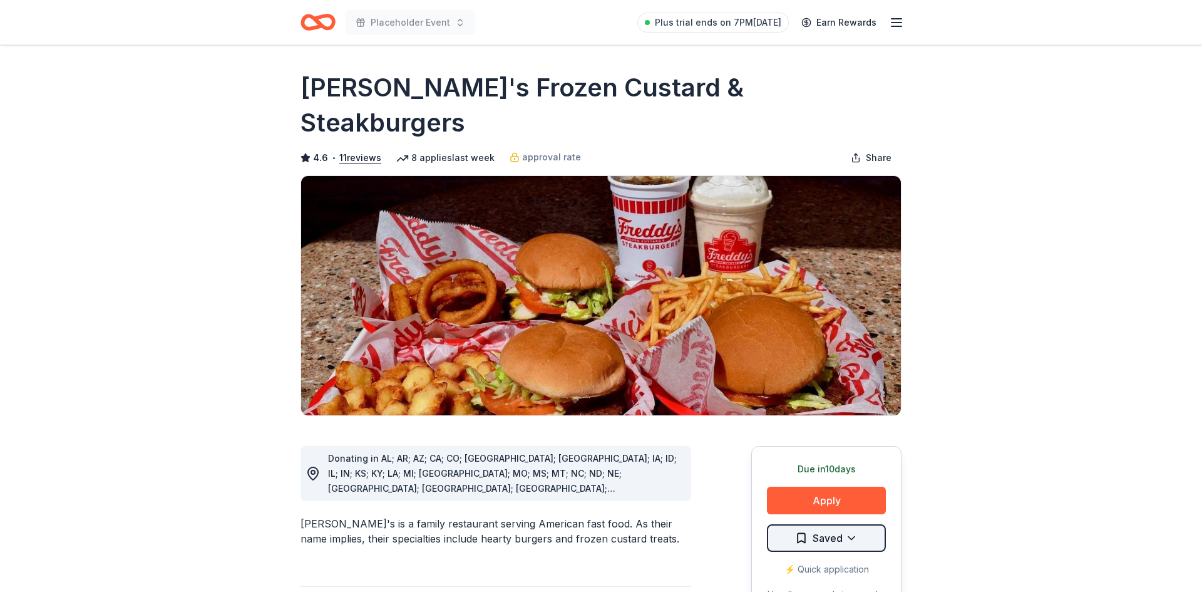
click at [833, 509] on html "Placeholder Event Plus trial ends on 7PM, 9/29 Earn Rewards Due in 10 days Shar…" at bounding box center [601, 296] width 1202 height 592
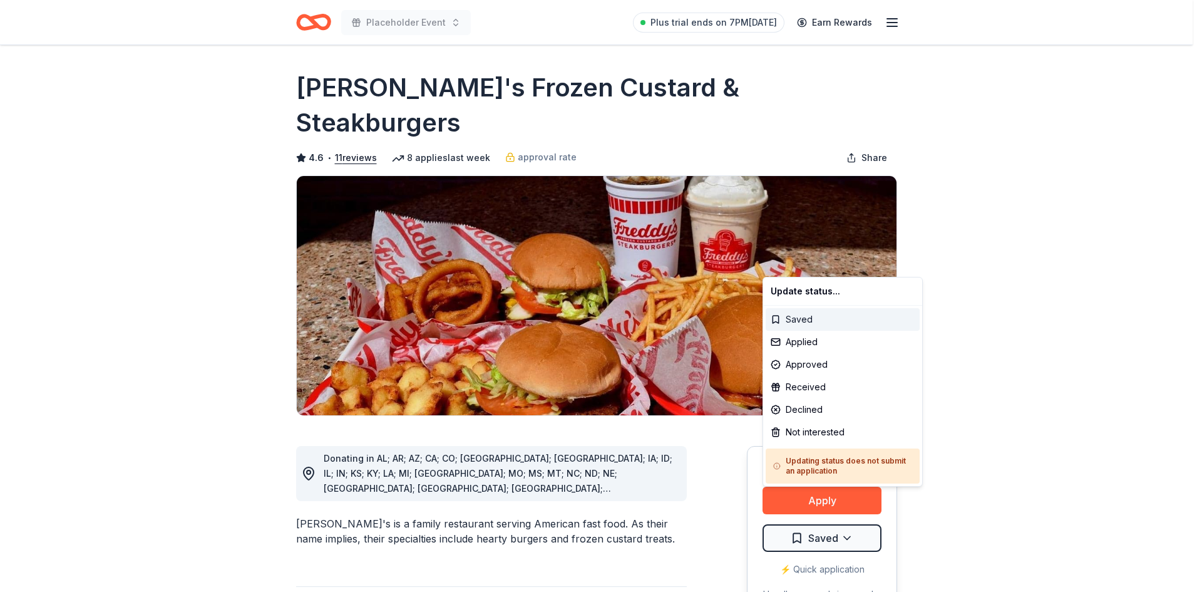
click at [809, 323] on div "Saved" at bounding box center [843, 319] width 154 height 23
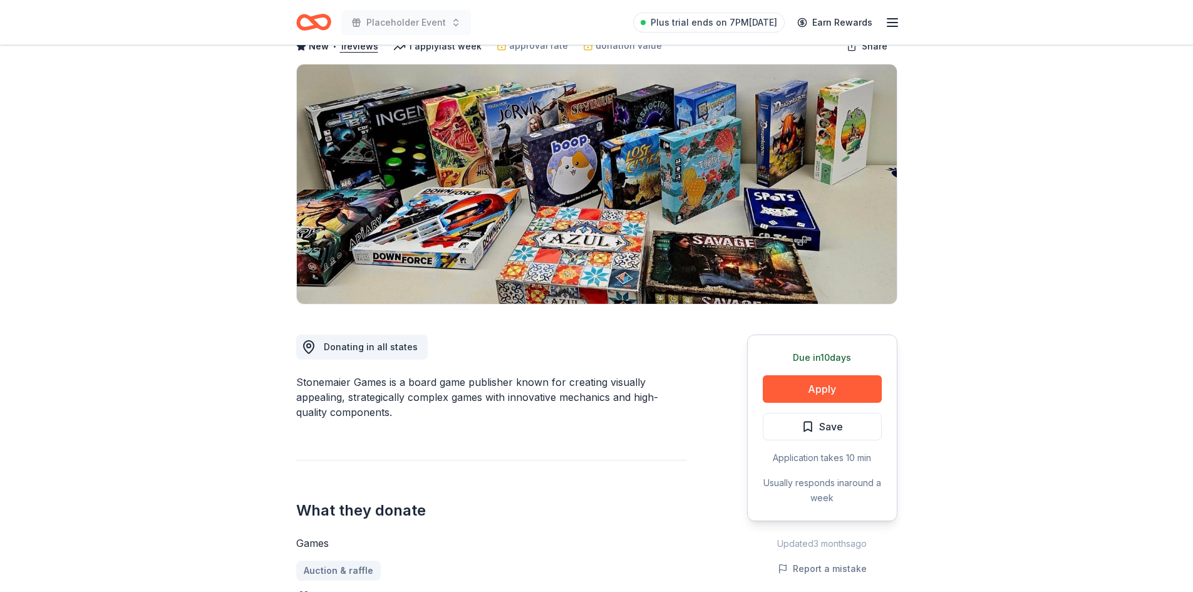
scroll to position [74, 0]
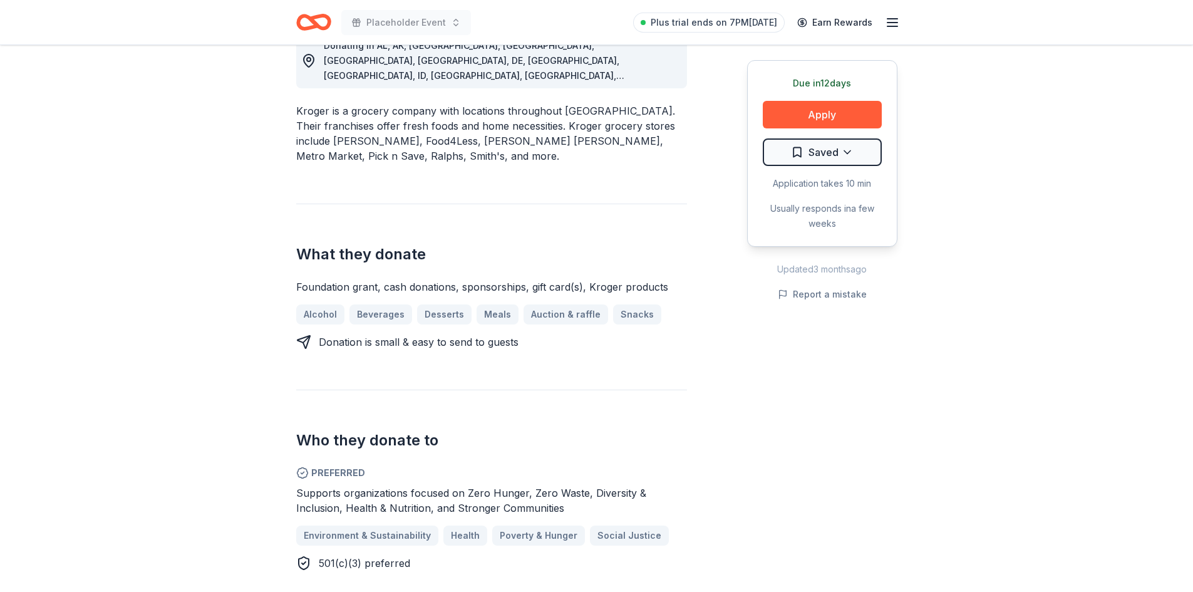
scroll to position [371, 0]
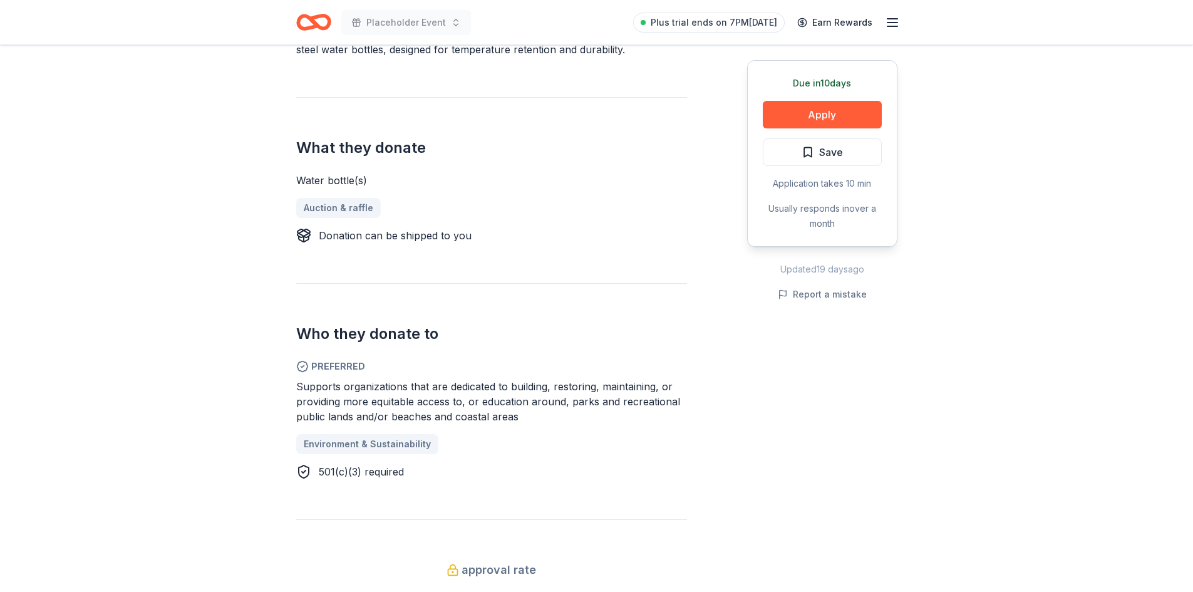
scroll to position [426, 0]
click at [861, 150] on button "Save" at bounding box center [822, 152] width 119 height 28
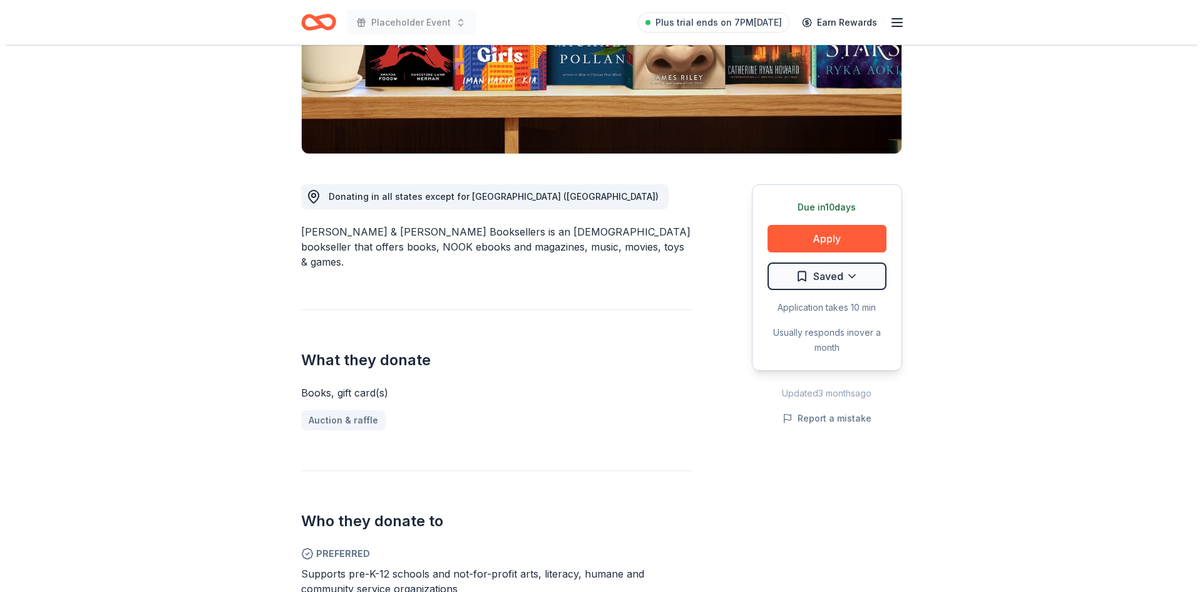
scroll to position [224, 0]
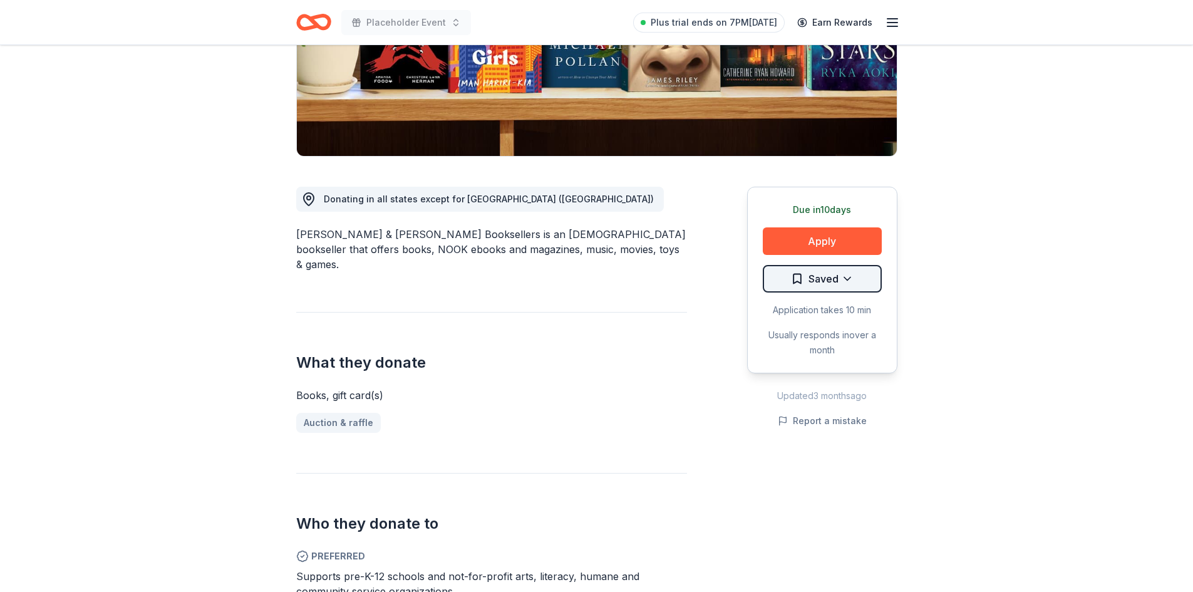
click at [871, 282] on html "Placeholder Event Plus trial ends on 7PM, 9/29 Earn Rewards Due in 10 days Shar…" at bounding box center [596, 72] width 1193 height 592
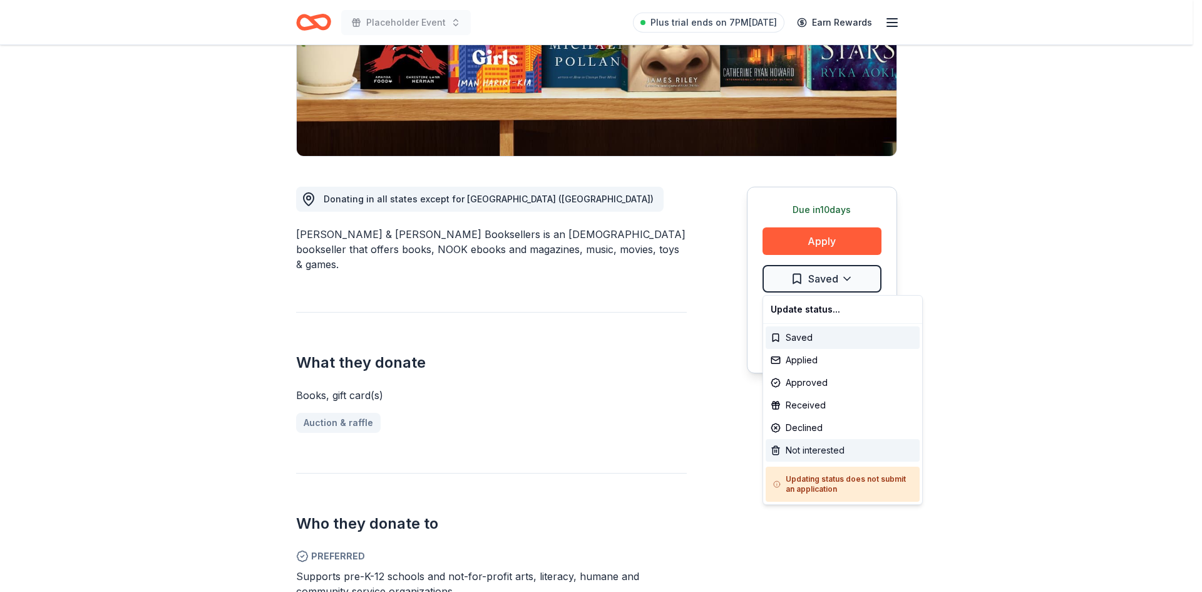
click at [830, 455] on div "Not interested" at bounding box center [843, 450] width 154 height 23
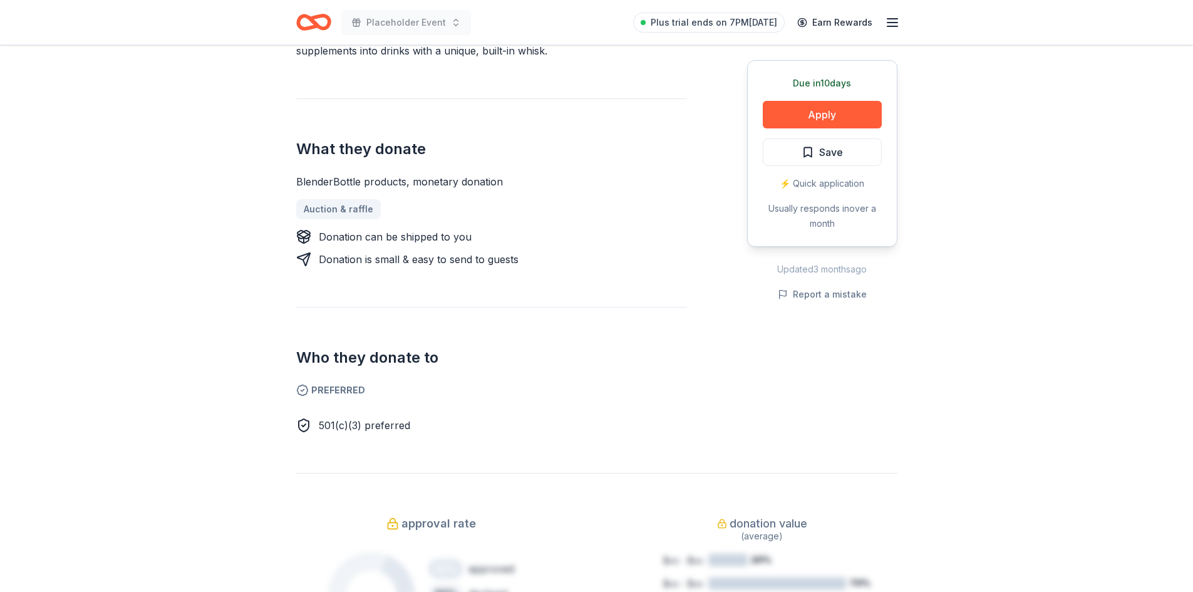
scroll to position [424, 0]
click at [859, 160] on button "Save" at bounding box center [822, 152] width 119 height 28
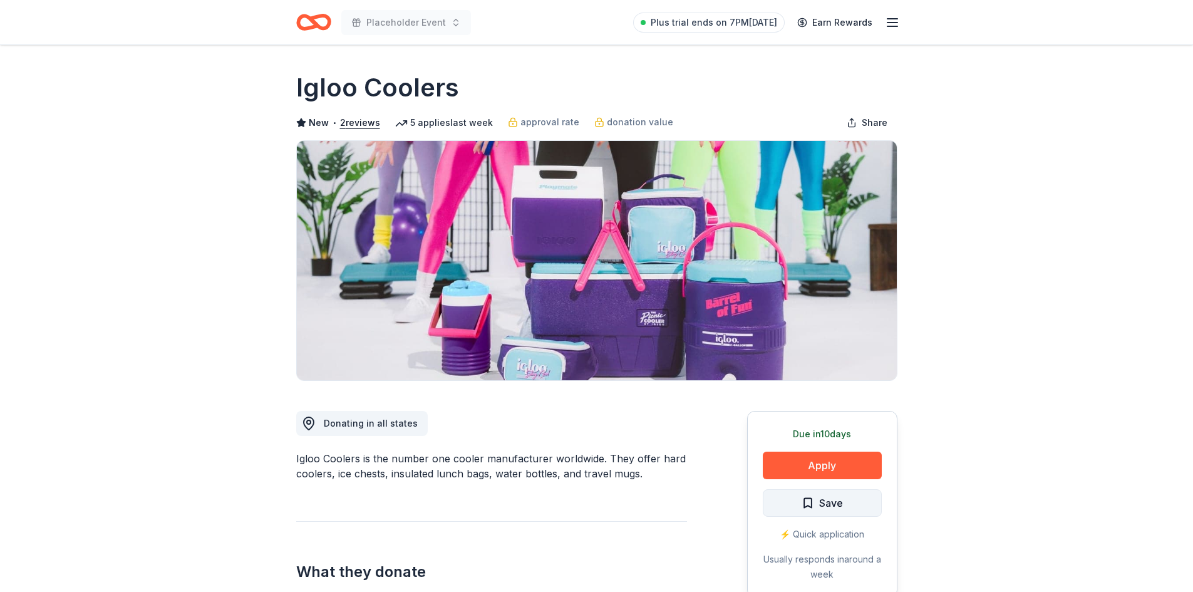
click at [861, 498] on button "Save" at bounding box center [822, 503] width 119 height 28
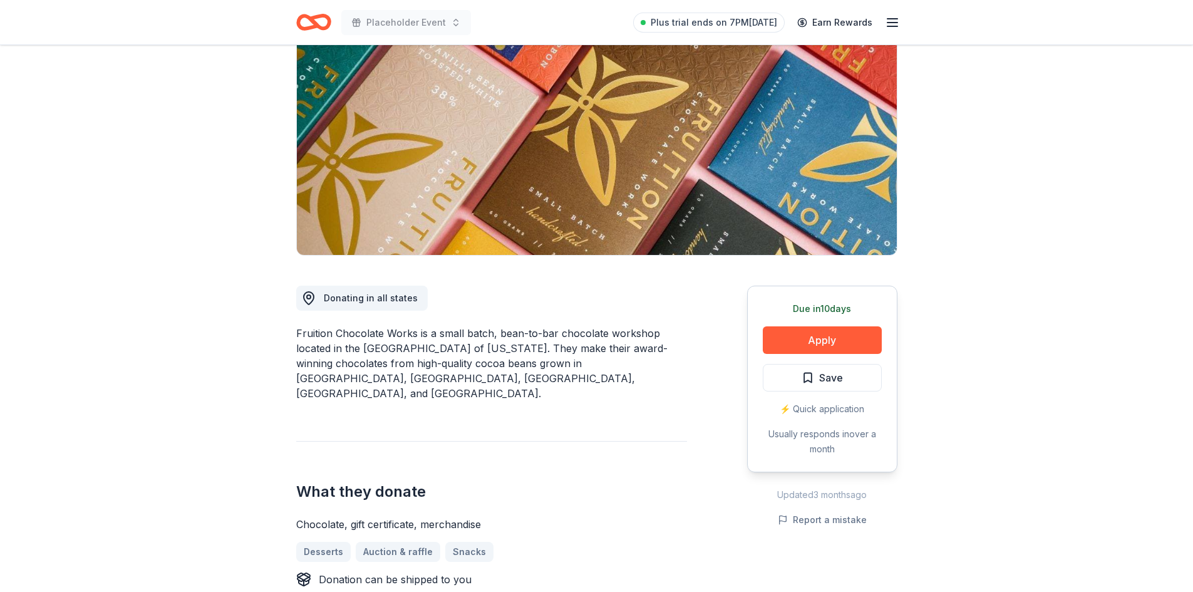
scroll to position [123, 0]
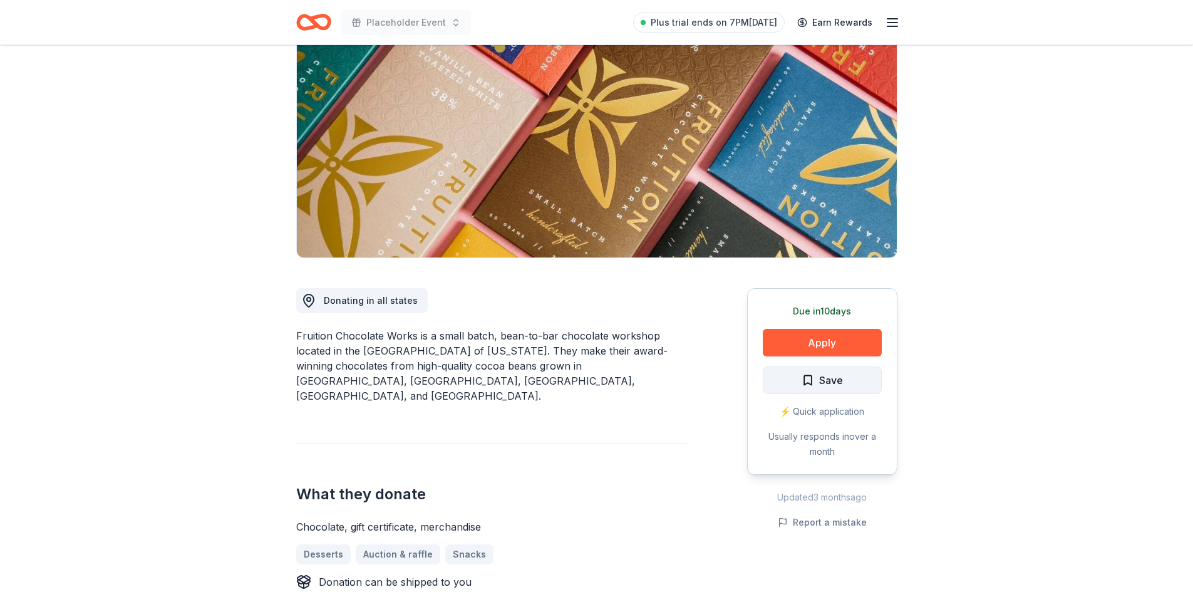
click at [875, 382] on button "Save" at bounding box center [822, 380] width 119 height 28
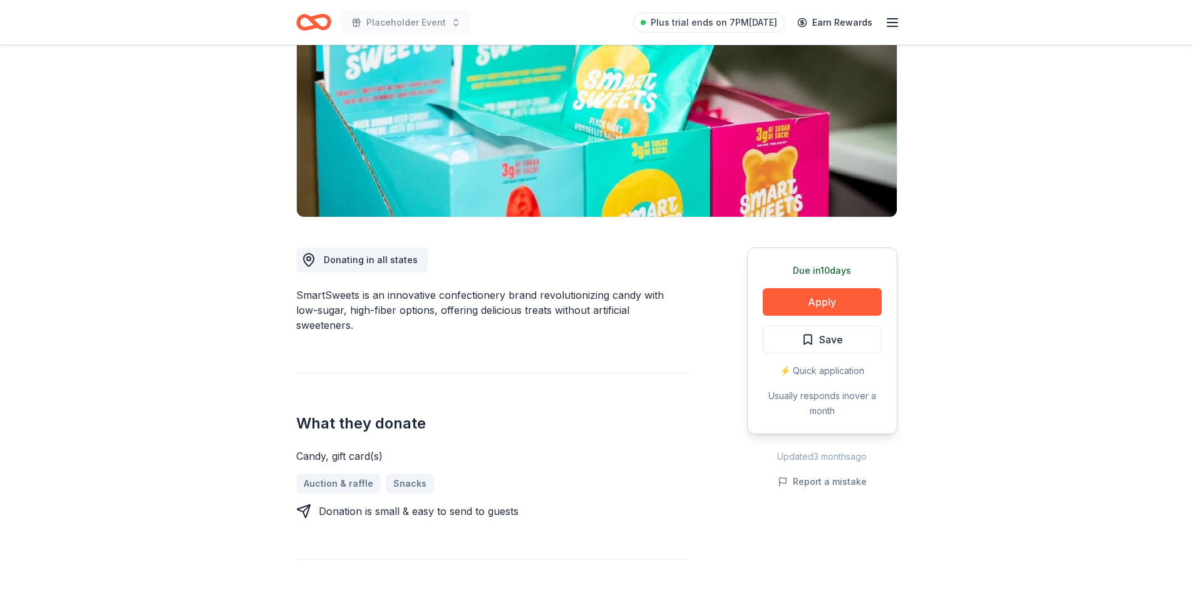
scroll to position [161, 0]
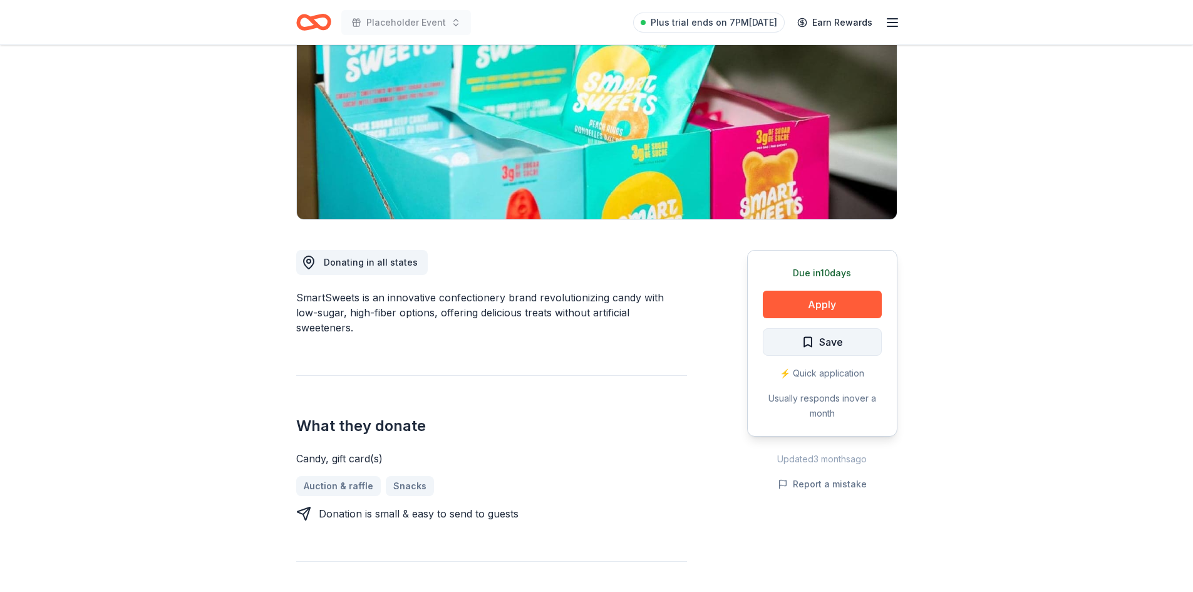
click at [874, 339] on button "Save" at bounding box center [822, 342] width 119 height 28
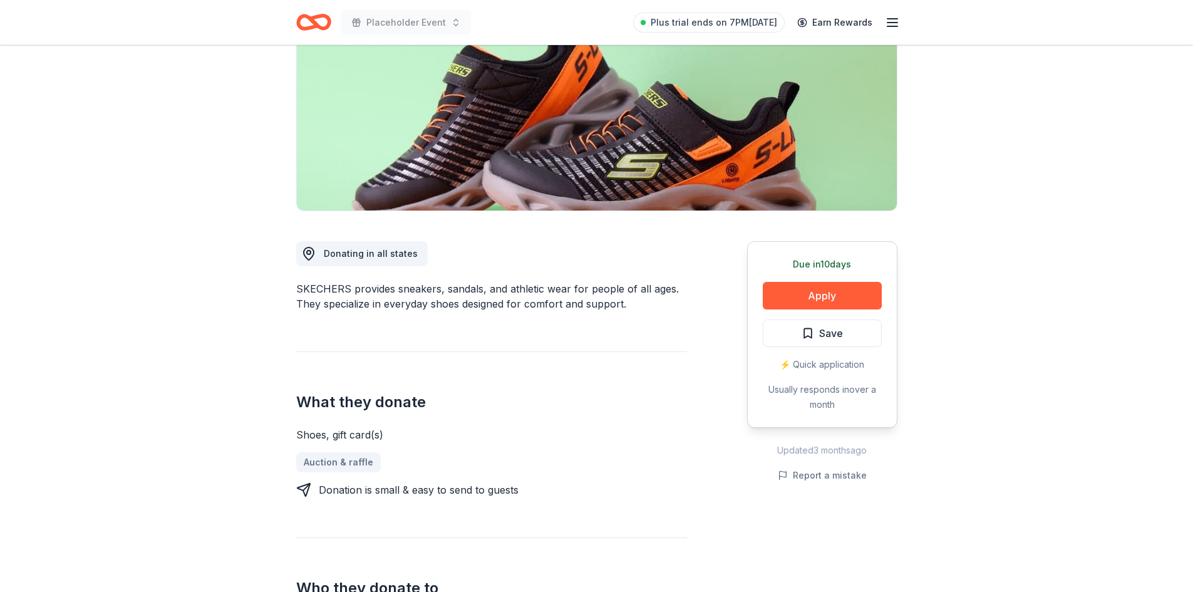
scroll to position [166, 0]
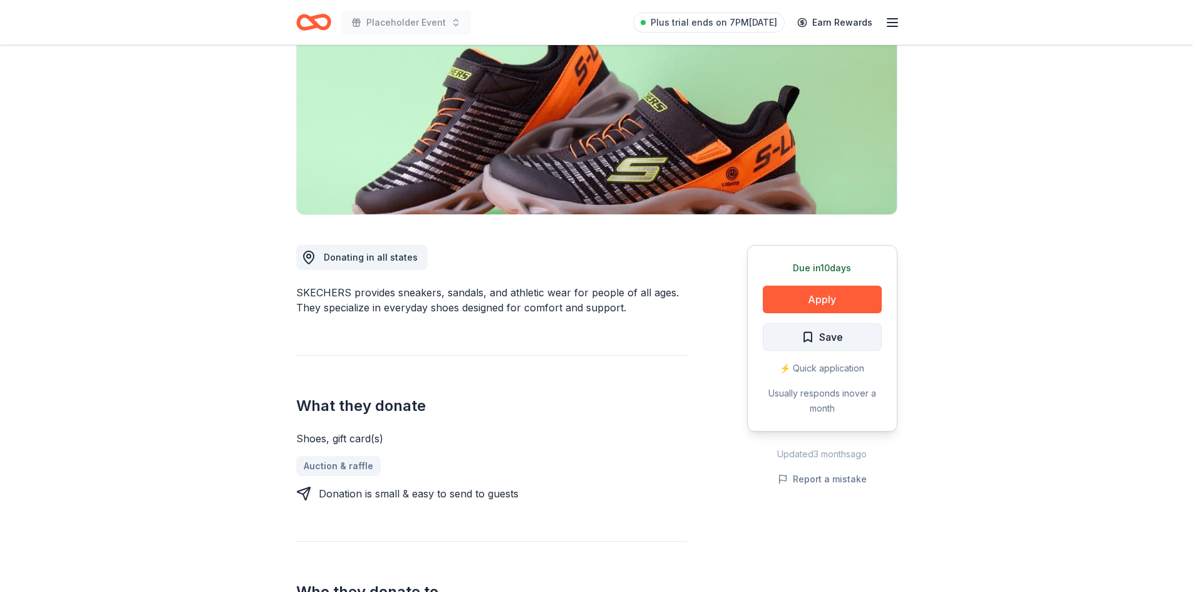
click at [866, 336] on button "Save" at bounding box center [822, 337] width 119 height 28
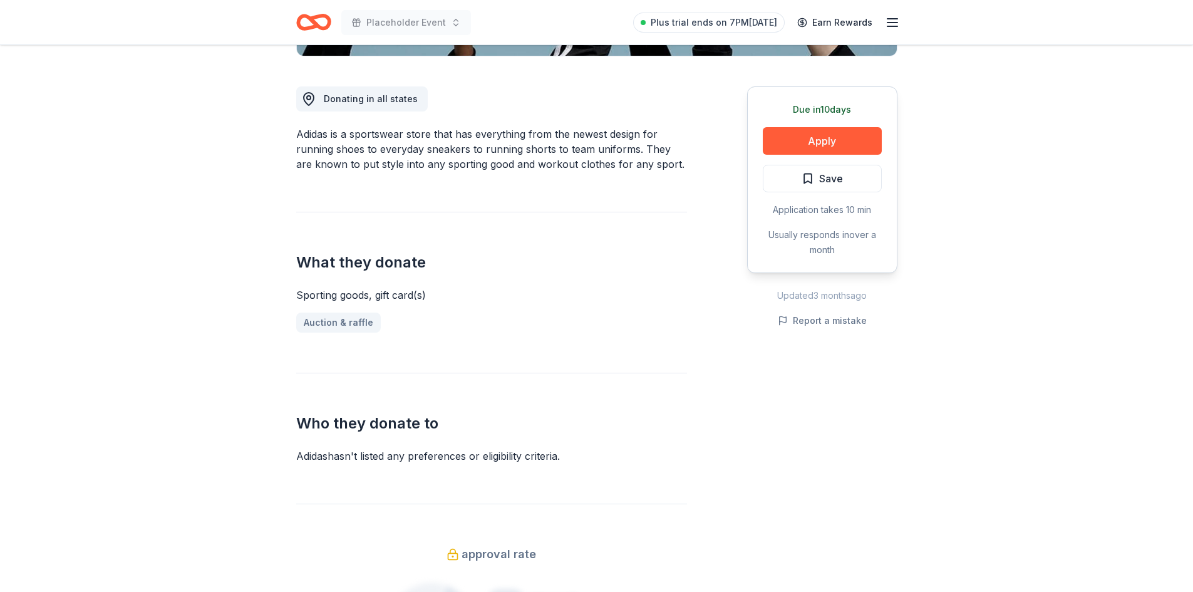
scroll to position [330, 0]
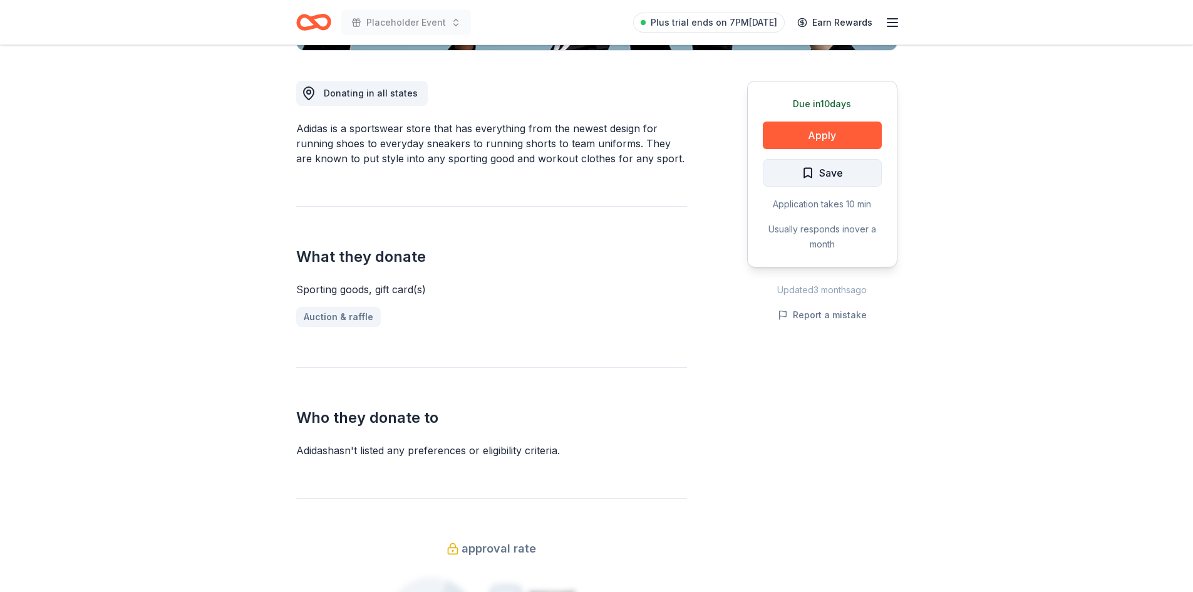
click at [838, 163] on button "Save" at bounding box center [822, 173] width 119 height 28
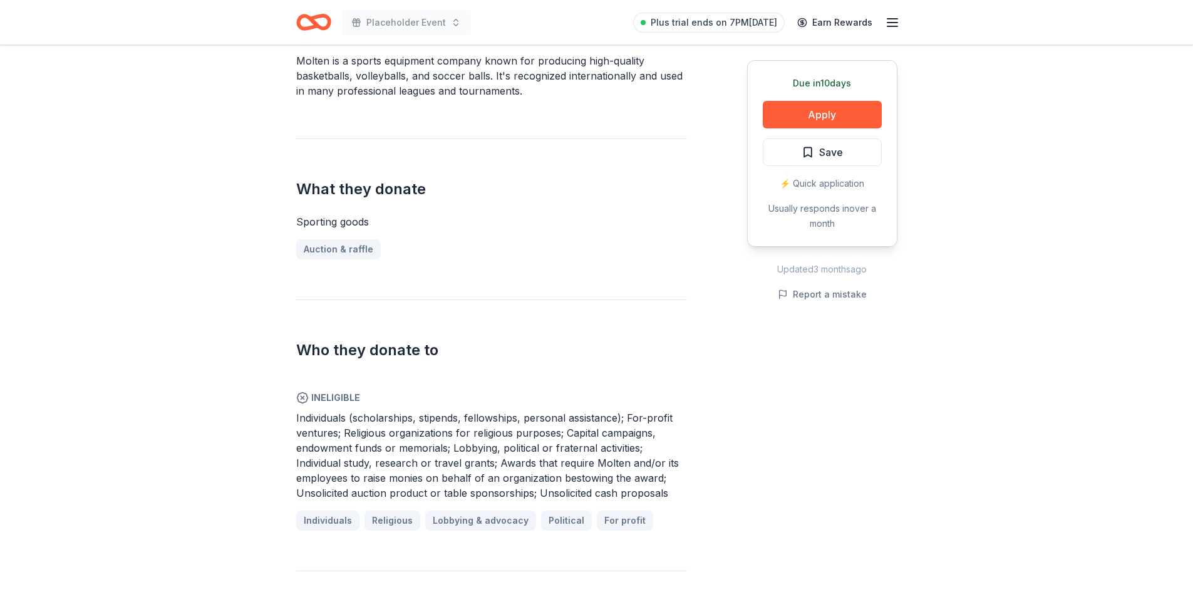
scroll to position [399, 0]
click at [784, 155] on button "Save" at bounding box center [822, 152] width 119 height 28
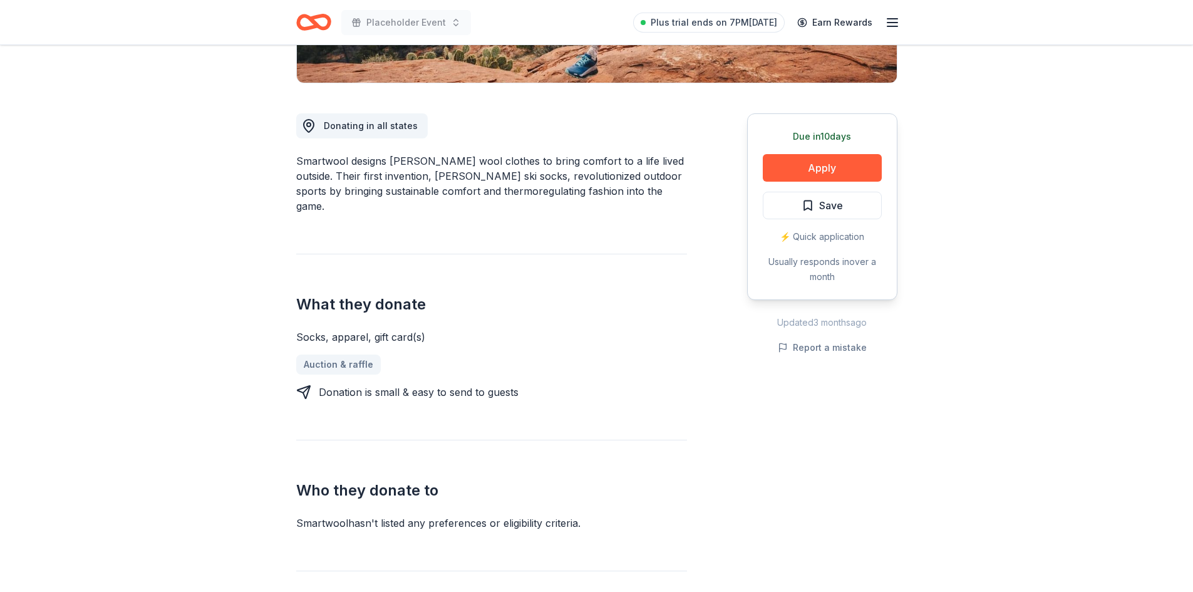
scroll to position [299, 0]
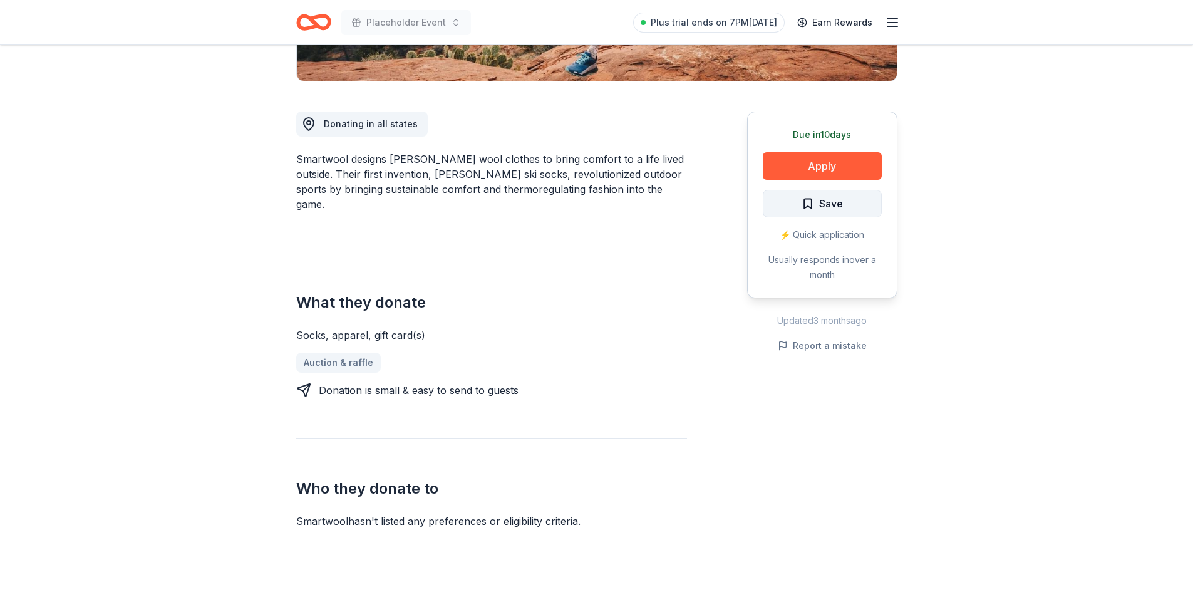
click at [871, 211] on button "Save" at bounding box center [822, 204] width 119 height 28
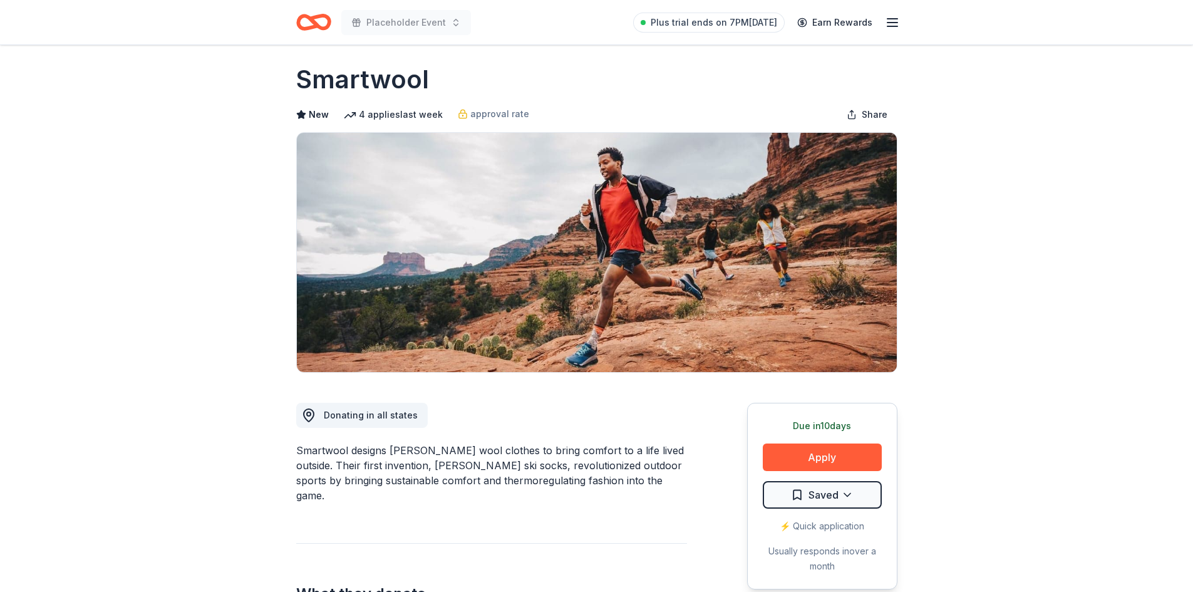
scroll to position [0, 0]
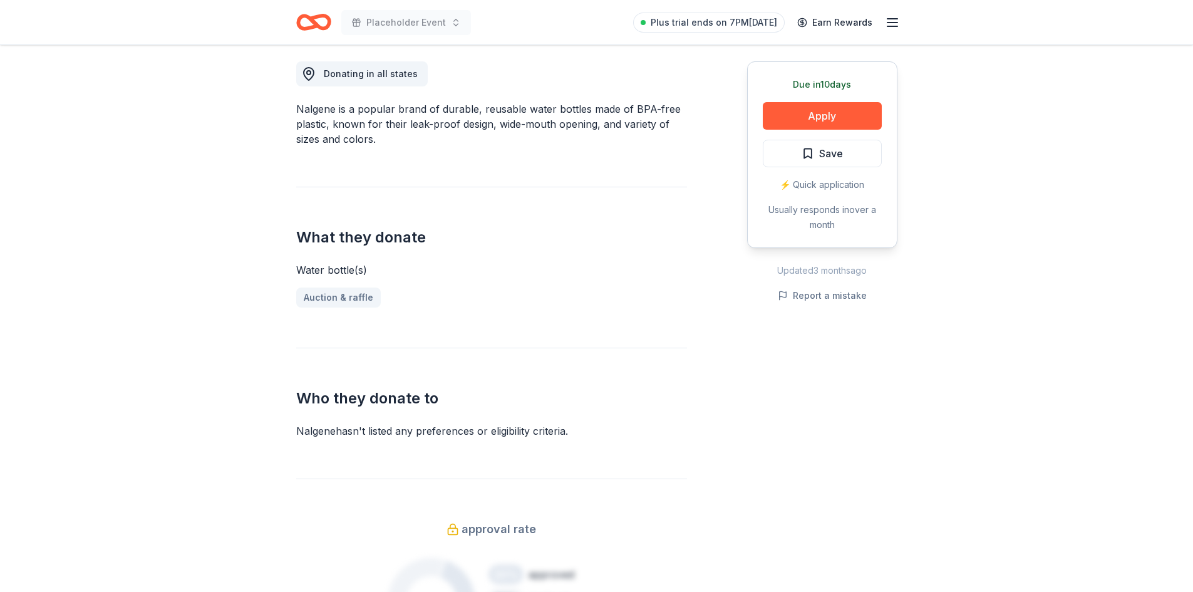
scroll to position [353, 0]
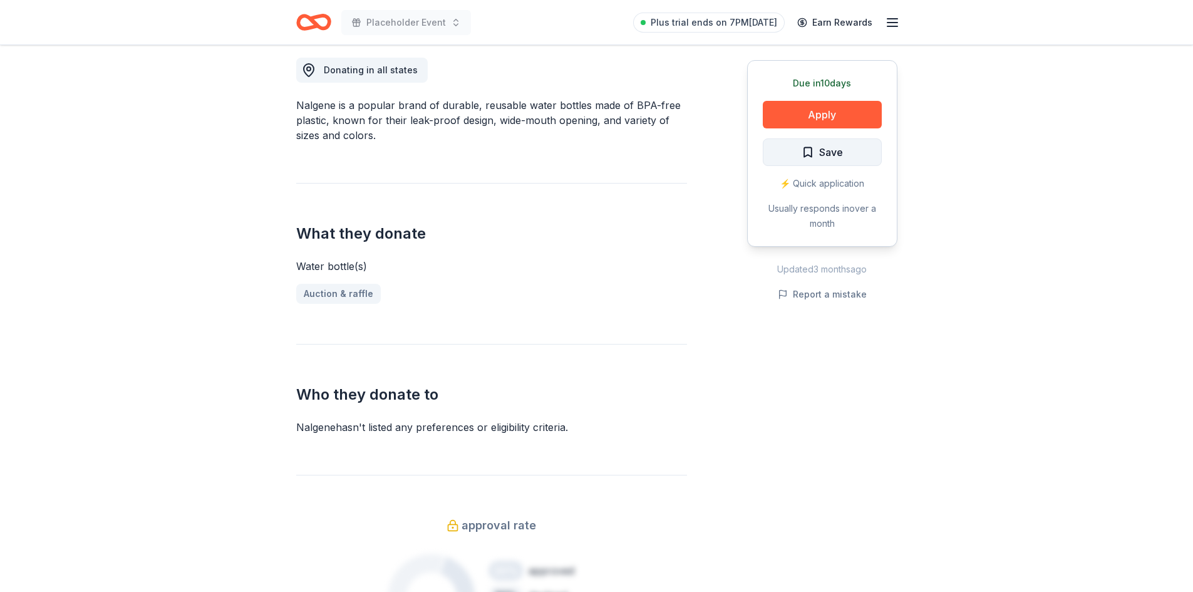
click at [873, 148] on button "Save" at bounding box center [822, 152] width 119 height 28
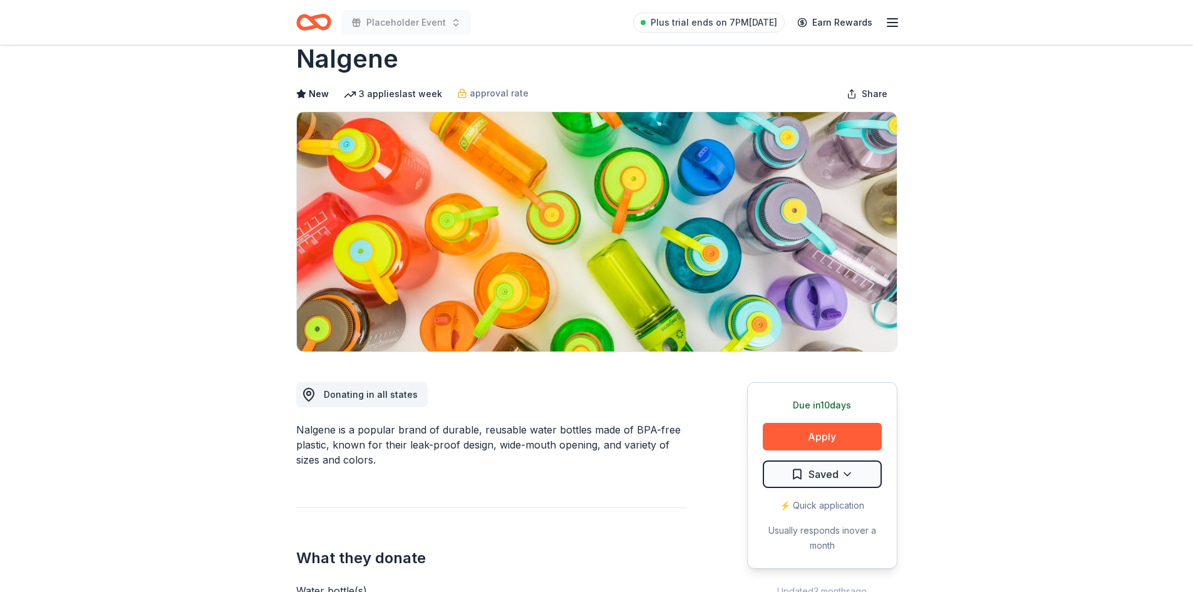
scroll to position [0, 0]
